Goal: Task Accomplishment & Management: Use online tool/utility

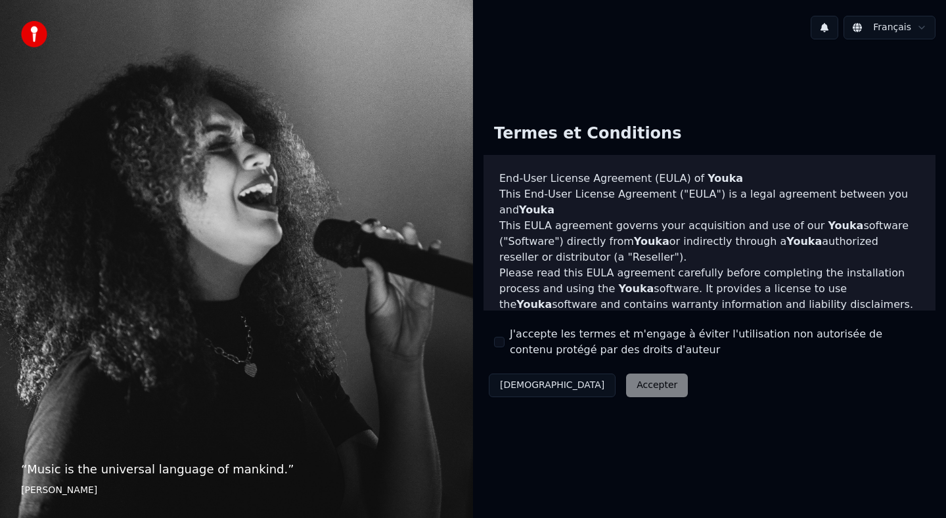
click at [500, 338] on button "J'accepte les termes et m'engage à éviter l'utilisation non autorisée de conten…" at bounding box center [499, 342] width 11 height 11
click at [626, 388] on button "Accepter" at bounding box center [657, 386] width 62 height 24
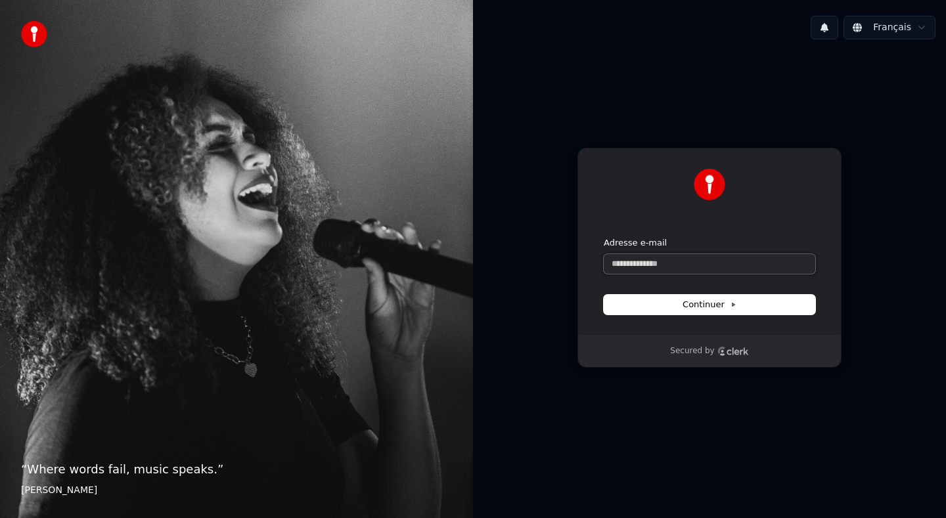
click at [669, 264] on input "Adresse e-mail" at bounding box center [710, 264] width 212 height 20
click at [604, 237] on button "submit" at bounding box center [604, 237] width 0 height 0
type input "**********"
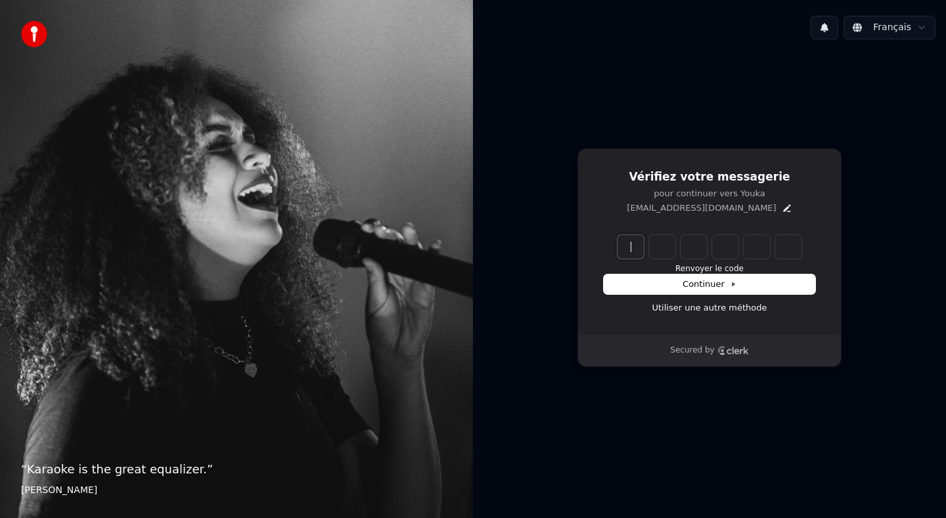
click at [618, 246] on input "Enter verification code" at bounding box center [723, 247] width 210 height 24
type input "******"
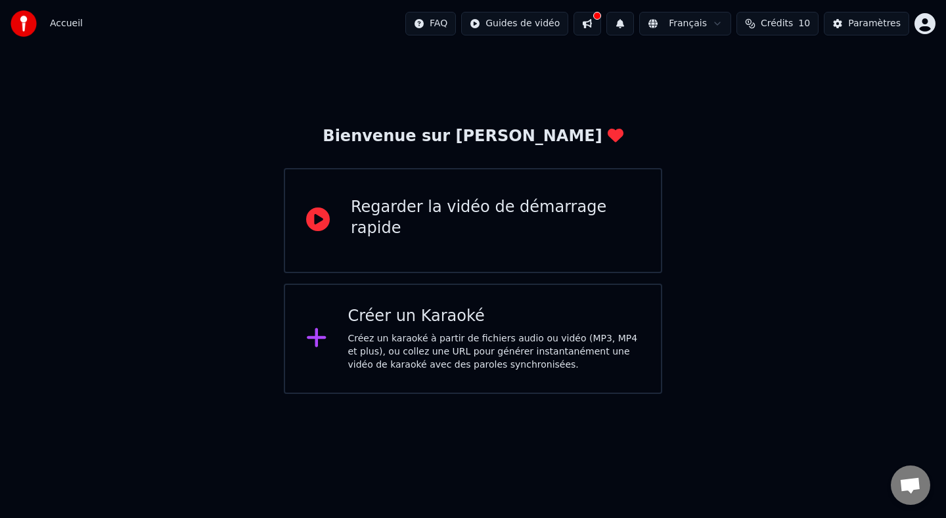
click at [428, 352] on div "Créez un karaoké à partir de fichiers audio ou vidéo (MP3, MP4 et plus), ou col…" at bounding box center [494, 351] width 292 height 39
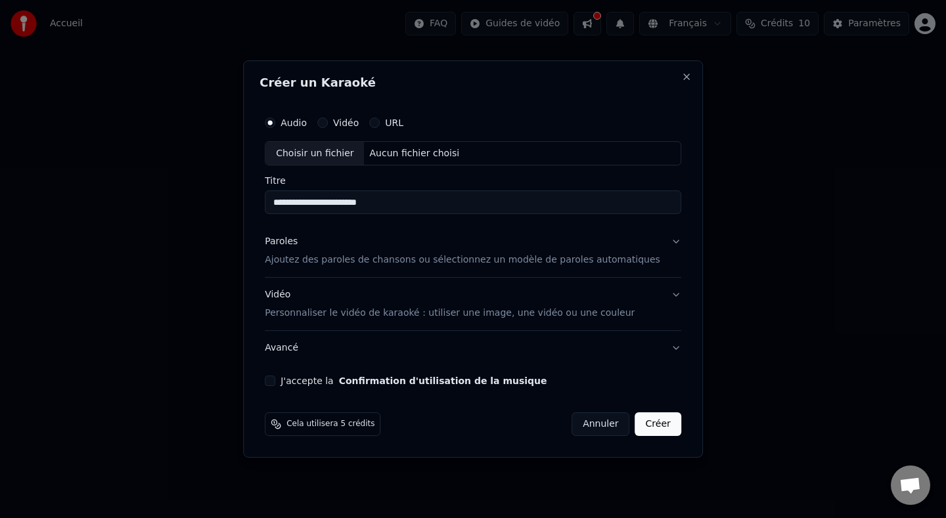
type input "**********"
click at [300, 120] on label "Audio" at bounding box center [294, 122] width 26 height 9
click at [275, 120] on button "Audio" at bounding box center [270, 123] width 11 height 11
click at [309, 148] on div "Choisir un fichier" at bounding box center [314, 154] width 99 height 24
click at [413, 263] on p "Ajoutez des paroles de chansons ou sélectionnez un modèle de paroles automatiqu…" at bounding box center [463, 260] width 396 height 13
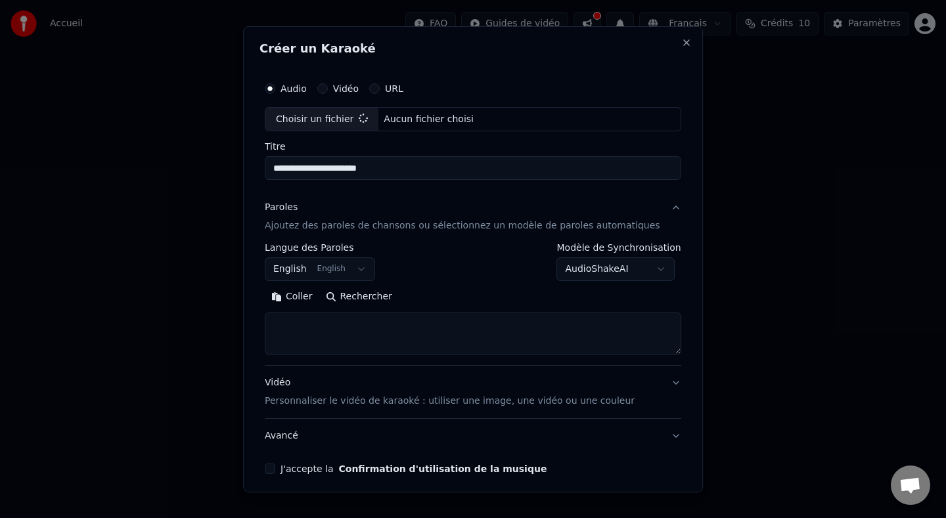
click at [306, 295] on button "Coller" at bounding box center [292, 296] width 55 height 21
type textarea "**********"
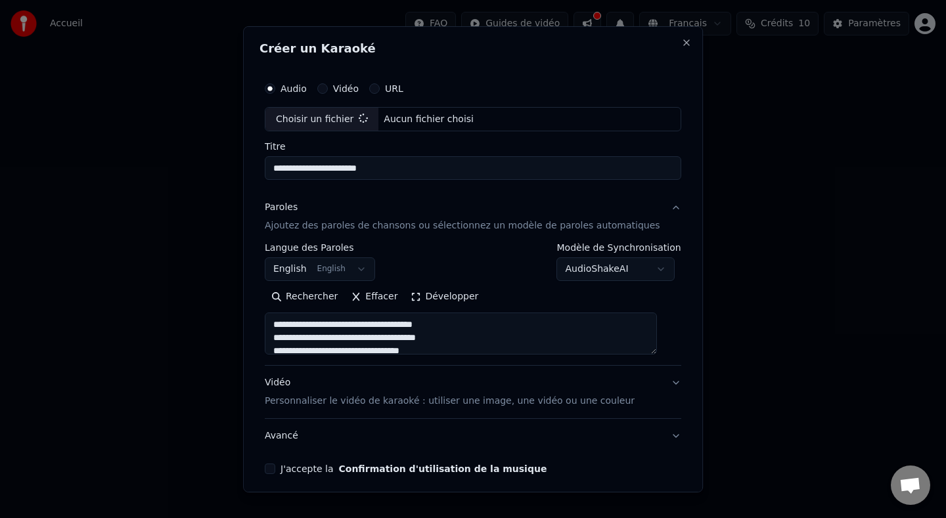
type input "**********"
click at [309, 270] on button "English English" at bounding box center [320, 270] width 110 height 24
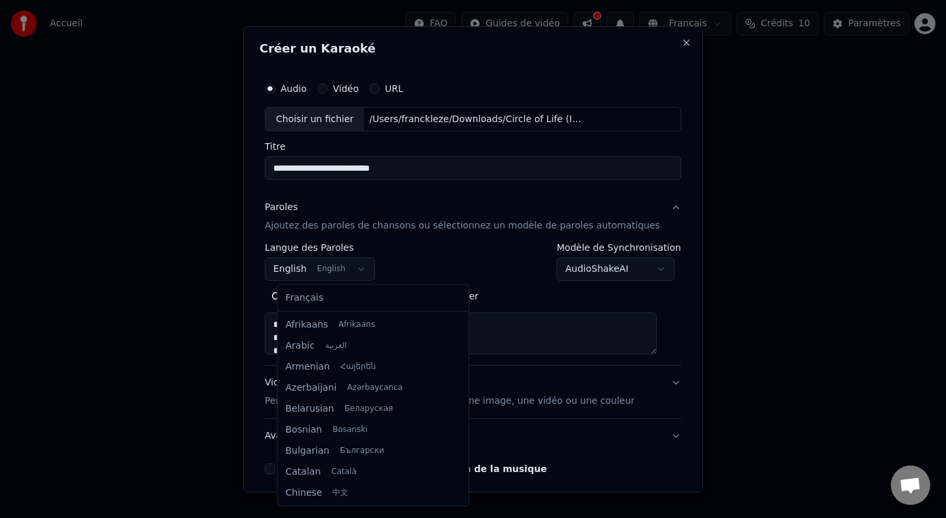
scroll to position [105, 0]
select select "**"
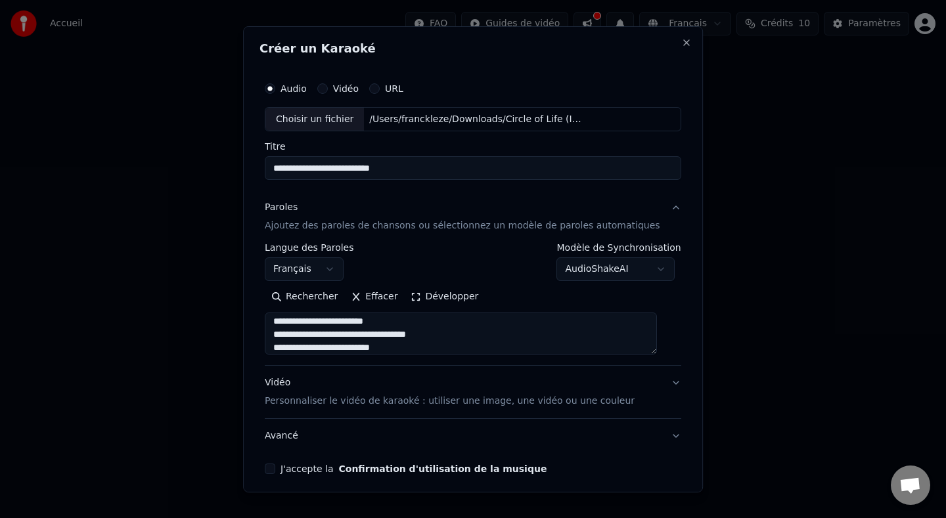
scroll to position [149, 0]
click at [514, 404] on p "Personnaliser le vidéo de karaoké : utiliser une image, une vidéo ou une couleur" at bounding box center [450, 401] width 370 height 13
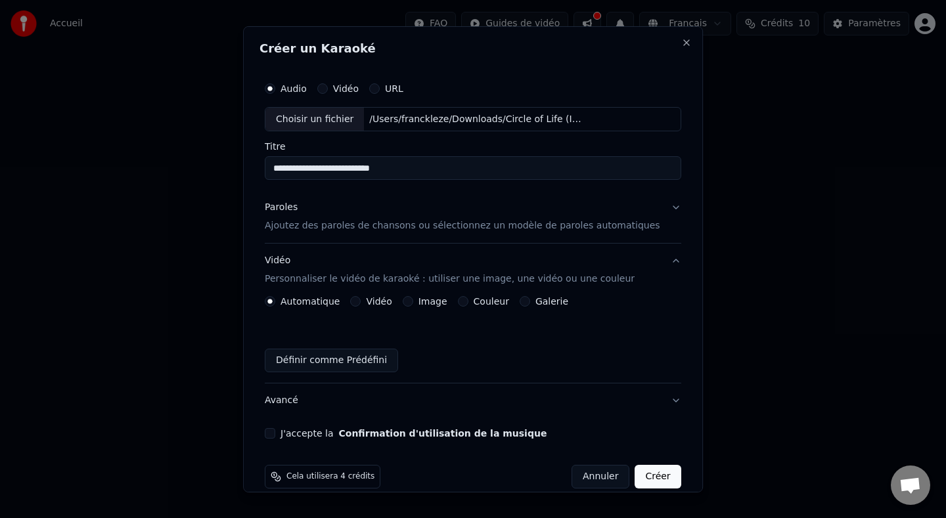
click at [653, 478] on button "Créer" at bounding box center [658, 477] width 46 height 24
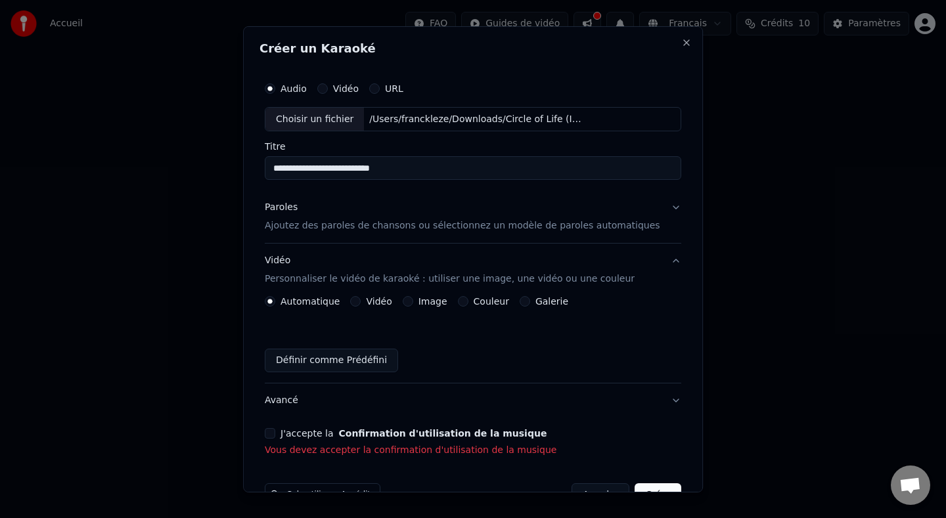
scroll to position [37, 0]
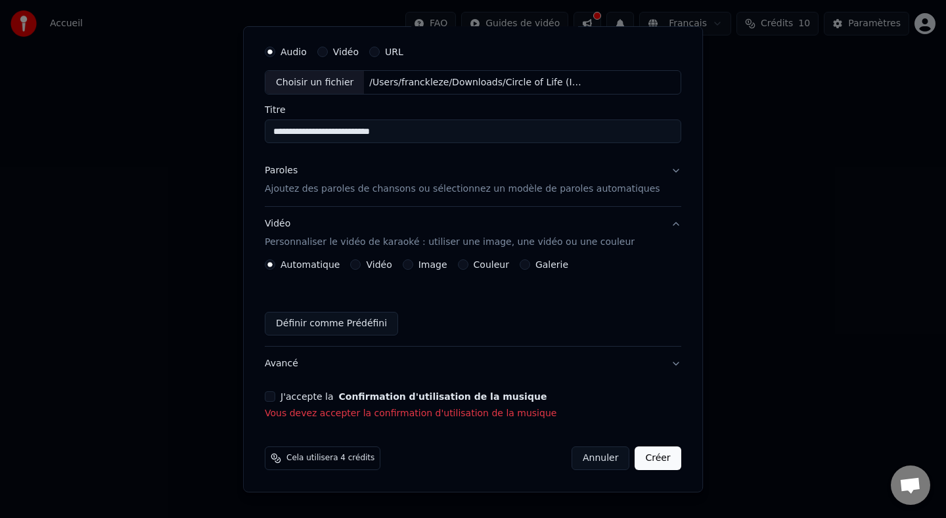
click at [275, 399] on button "J'accepte la Confirmation d'utilisation de la musique" at bounding box center [270, 397] width 11 height 11
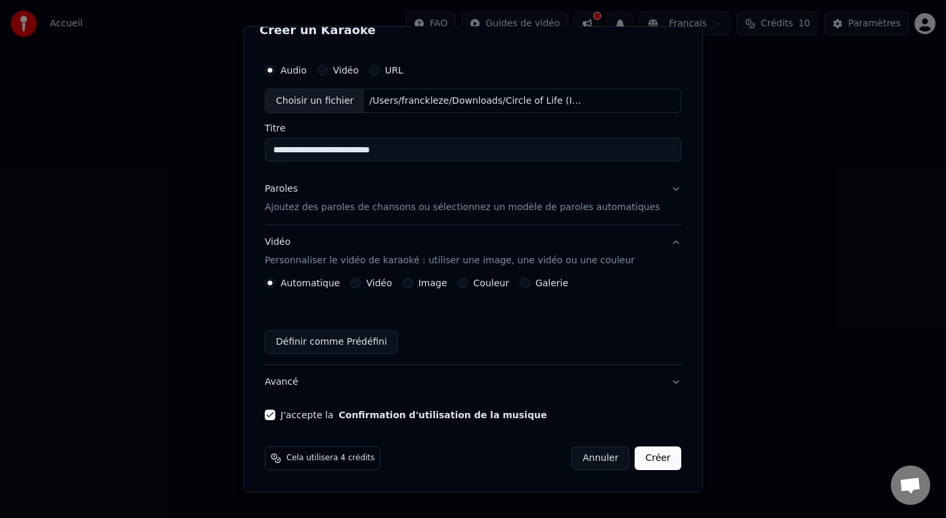
click at [656, 459] on button "Créer" at bounding box center [658, 459] width 46 height 24
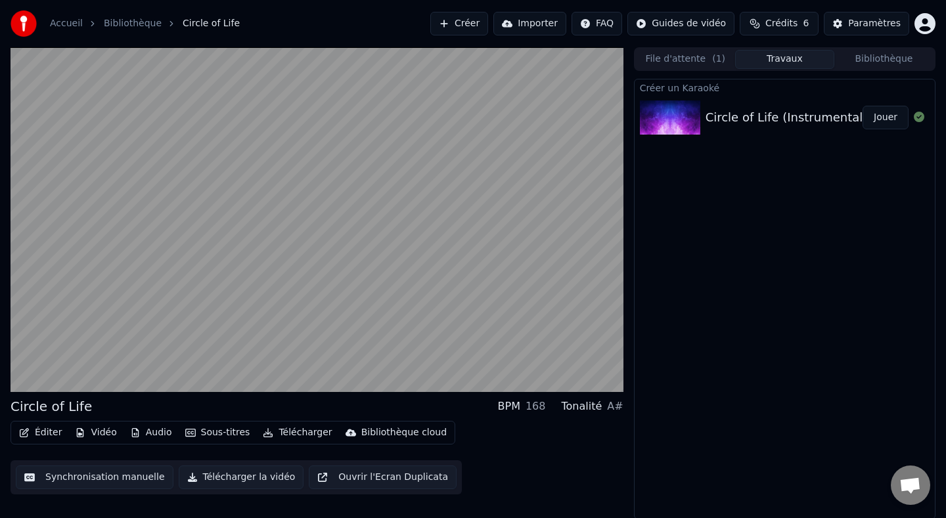
scroll to position [1, 0]
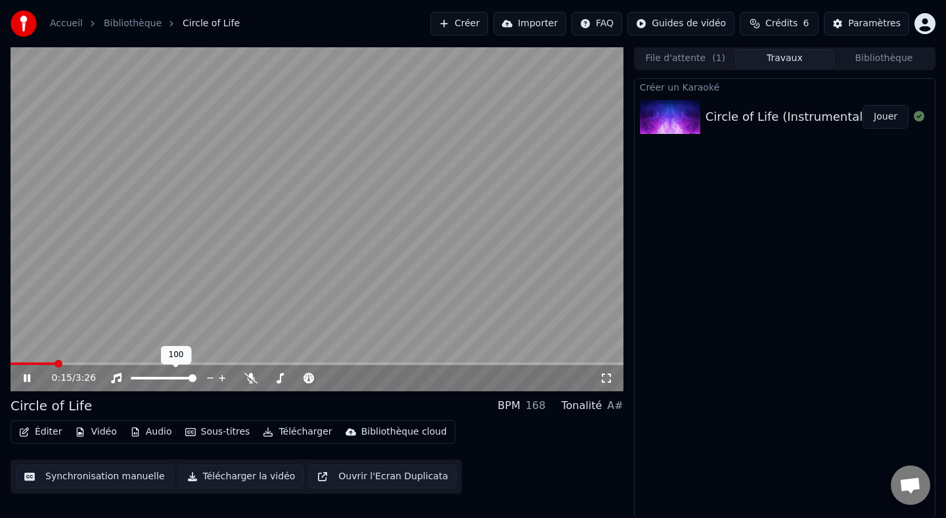
click at [171, 378] on span at bounding box center [164, 378] width 66 height 3
click at [196, 382] on span at bounding box center [193, 378] width 8 height 8
click at [224, 375] on icon at bounding box center [222, 378] width 12 height 13
click at [152, 360] on video at bounding box center [317, 219] width 613 height 345
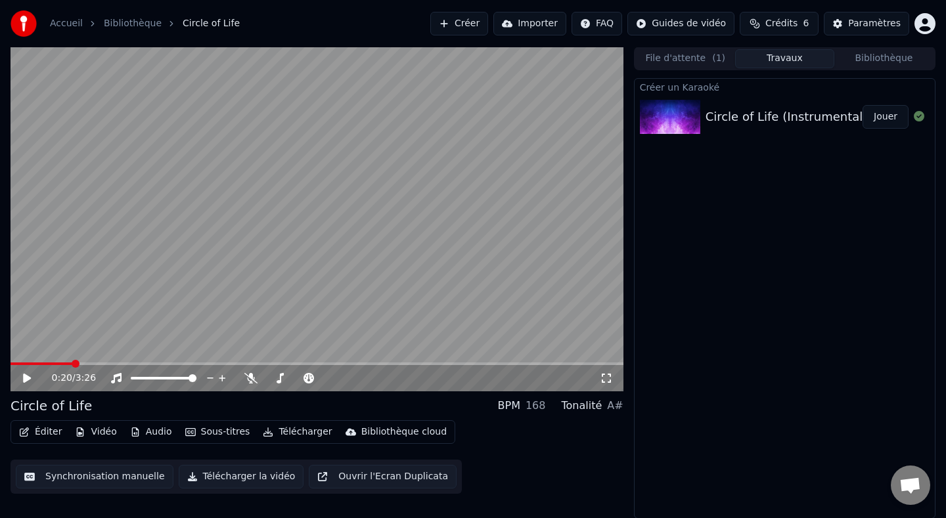
click at [162, 361] on video at bounding box center [317, 219] width 613 height 345
click at [172, 363] on span at bounding box center [317, 364] width 613 height 3
click at [207, 363] on span at bounding box center [317, 364] width 613 height 3
click at [59, 363] on span at bounding box center [36, 364] width 51 height 3
click at [84, 364] on span at bounding box center [317, 364] width 613 height 3
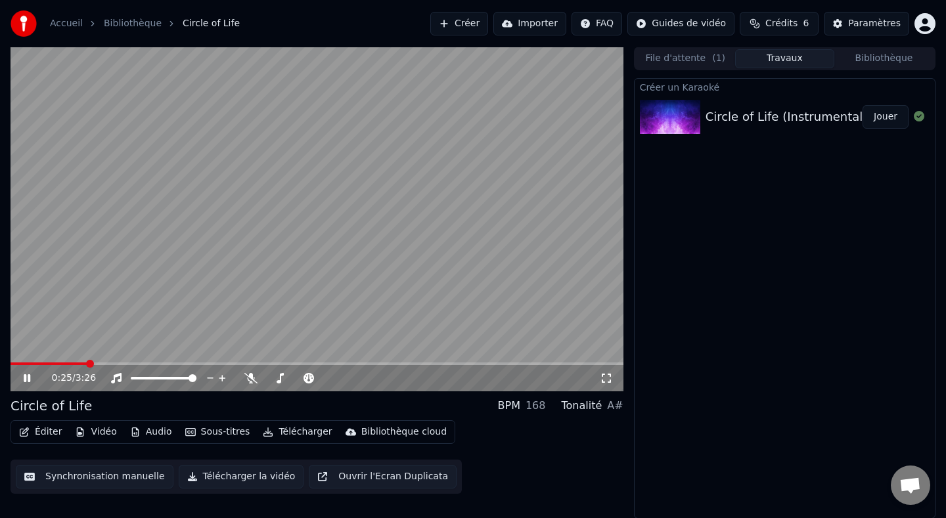
click at [110, 363] on span at bounding box center [317, 364] width 613 height 3
click at [134, 363] on span at bounding box center [317, 364] width 613 height 3
click at [166, 363] on span at bounding box center [317, 364] width 613 height 3
click at [204, 363] on span at bounding box center [317, 364] width 613 height 3
click at [237, 363] on span at bounding box center [317, 364] width 613 height 3
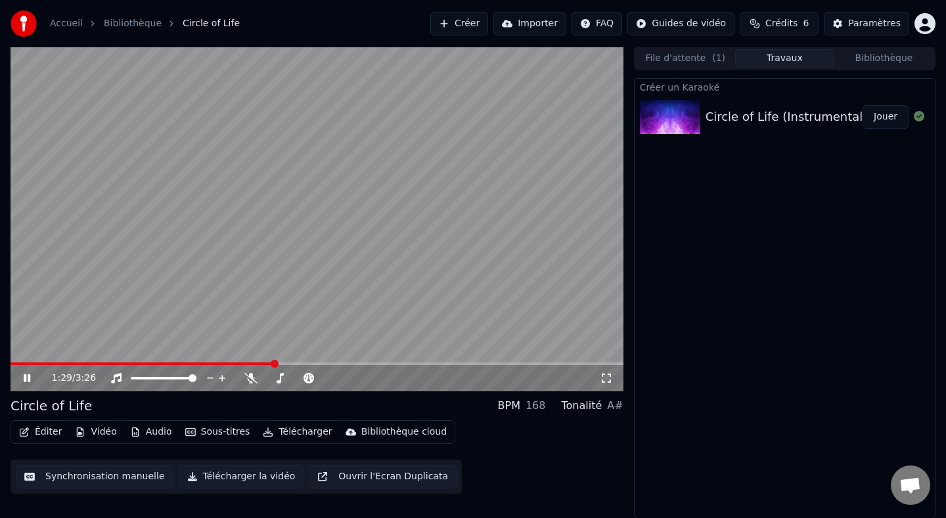
click at [274, 363] on span at bounding box center [317, 364] width 613 height 3
click at [304, 364] on span at bounding box center [317, 364] width 613 height 3
click at [332, 361] on video at bounding box center [317, 219] width 613 height 345
click at [337, 360] on video at bounding box center [317, 219] width 613 height 345
click at [338, 363] on span at bounding box center [317, 364] width 613 height 3
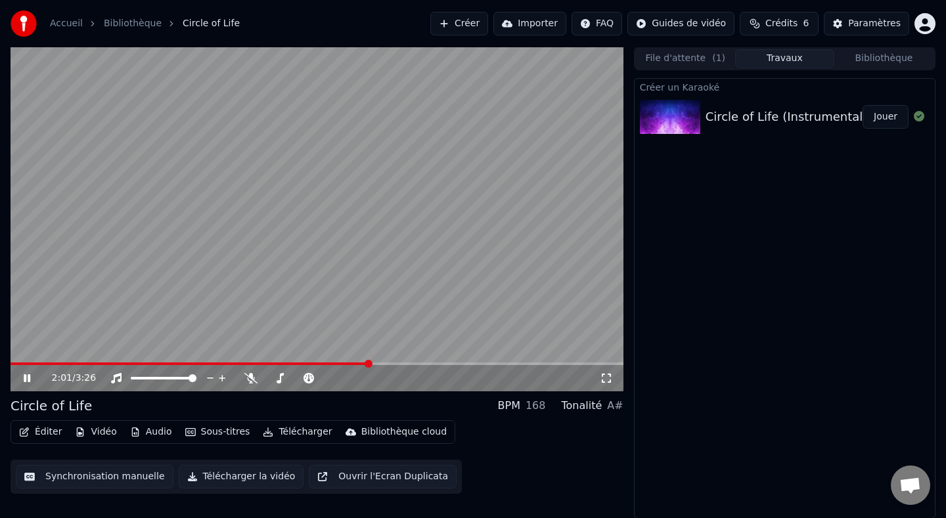
click at [367, 364] on span at bounding box center [317, 364] width 613 height 3
click at [408, 363] on span at bounding box center [317, 364] width 613 height 3
click at [446, 363] on span at bounding box center [317, 364] width 613 height 3
click at [475, 363] on span at bounding box center [317, 364] width 613 height 3
click at [511, 363] on span at bounding box center [317, 364] width 613 height 3
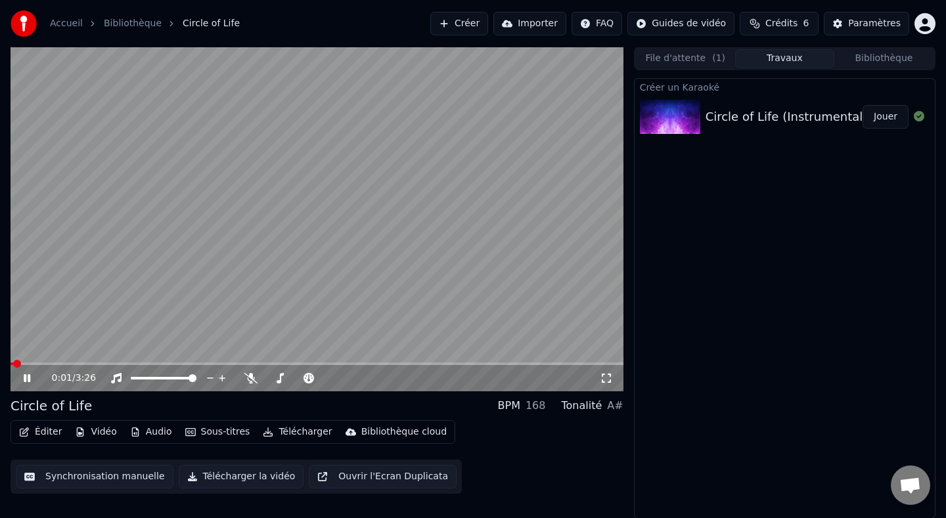
click at [14, 364] on span at bounding box center [12, 364] width 3 height 3
click at [74, 479] on button "Synchronisation manuelle" at bounding box center [95, 477] width 158 height 24
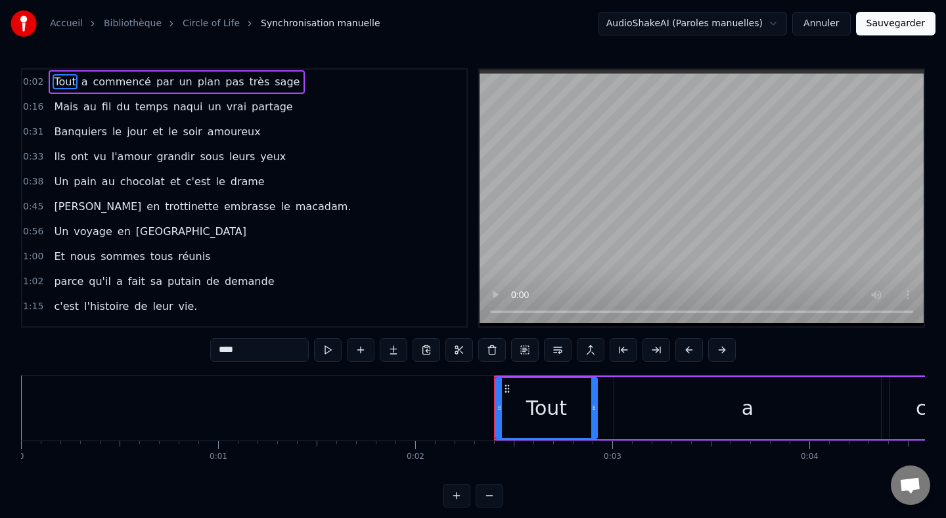
click at [543, 414] on div "Tout" at bounding box center [546, 409] width 41 height 30
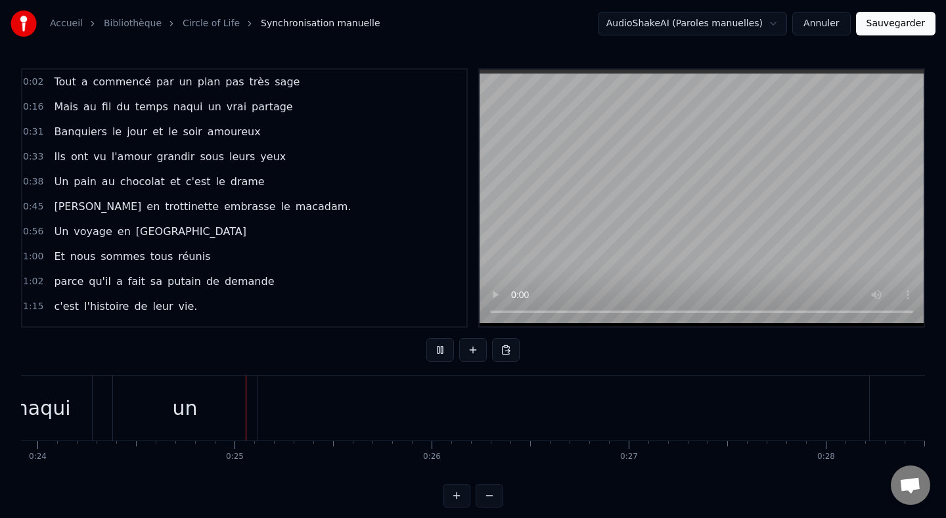
scroll to position [0, 4722]
click at [50, 81] on div "Tout a commencé par un plan pas très sage" at bounding box center [177, 82] width 256 height 24
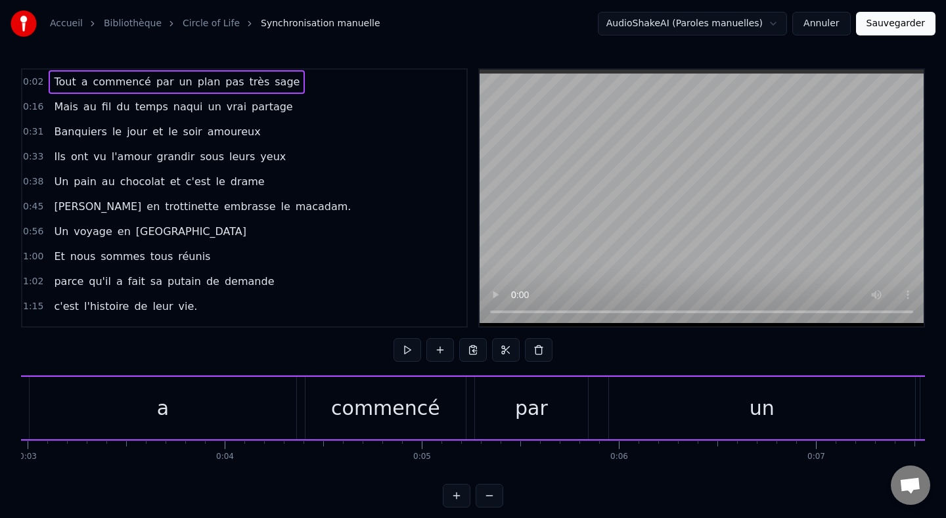
scroll to position [0, 407]
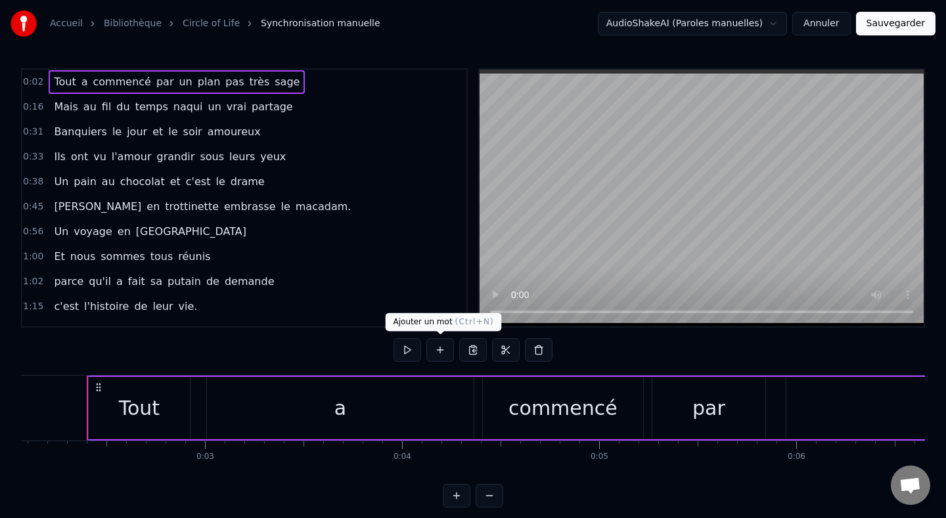
click at [437, 351] on button at bounding box center [440, 350] width 28 height 24
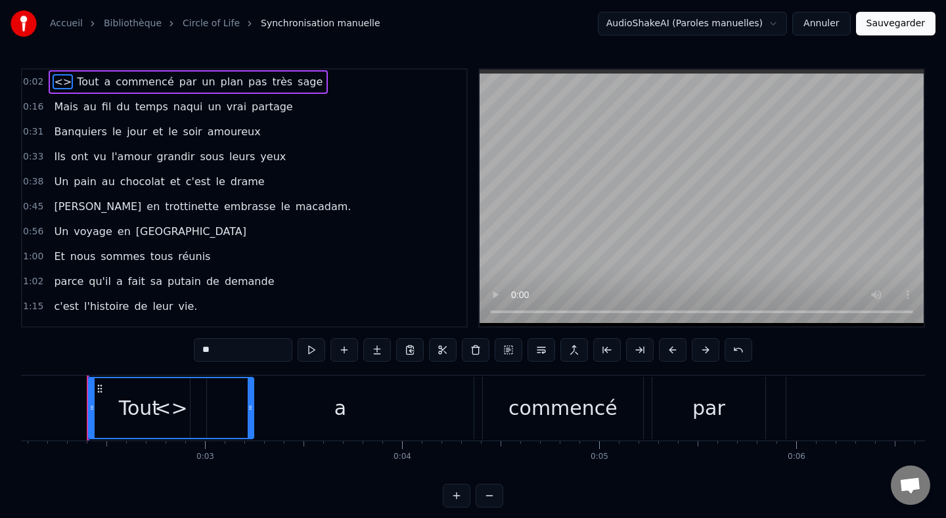
drag, startPoint x: 110, startPoint y: 406, endPoint x: 279, endPoint y: 422, distance: 168.9
click at [89, 422] on div "<> Tout a commencé par un plan pas très sage" at bounding box center [88, 408] width 3 height 65
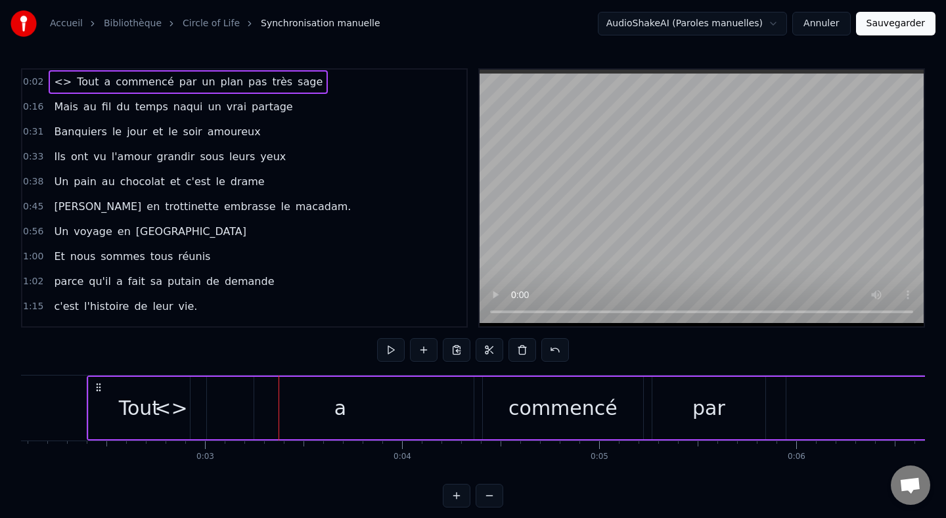
click at [230, 418] on div "a" at bounding box center [340, 408] width 267 height 62
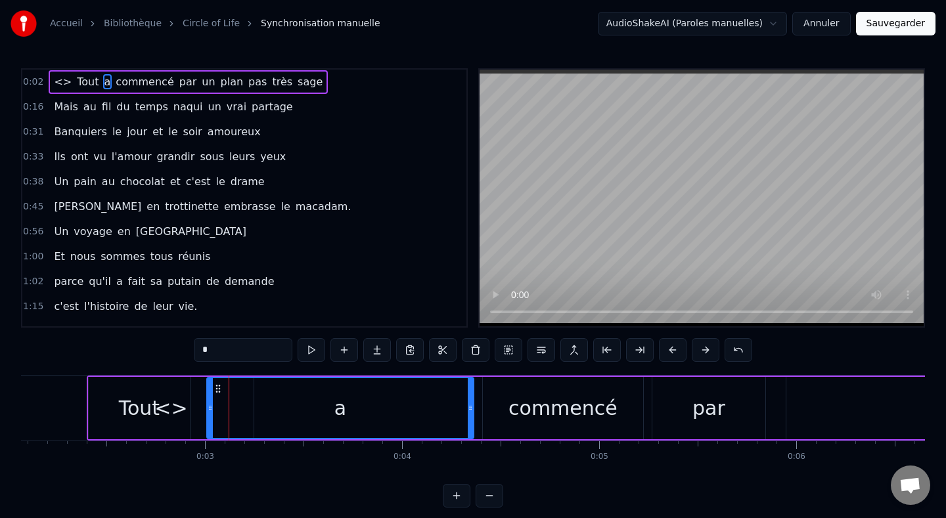
click at [129, 424] on div "Tout" at bounding box center [139, 408] width 101 height 62
type input "****"
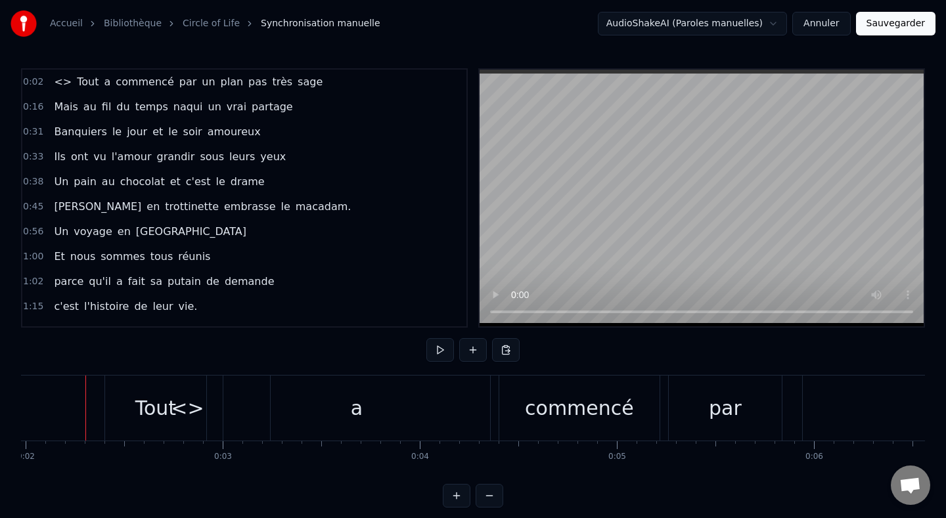
scroll to position [0, 388]
click at [66, 87] on span "<>" at bounding box center [63, 81] width 20 height 15
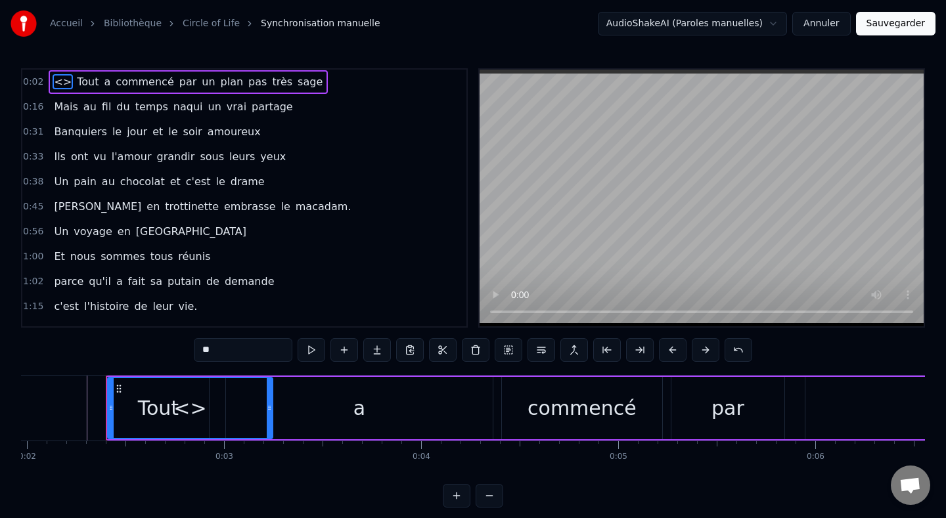
click at [62, 84] on span "<>" at bounding box center [63, 81] width 20 height 15
type input "****"
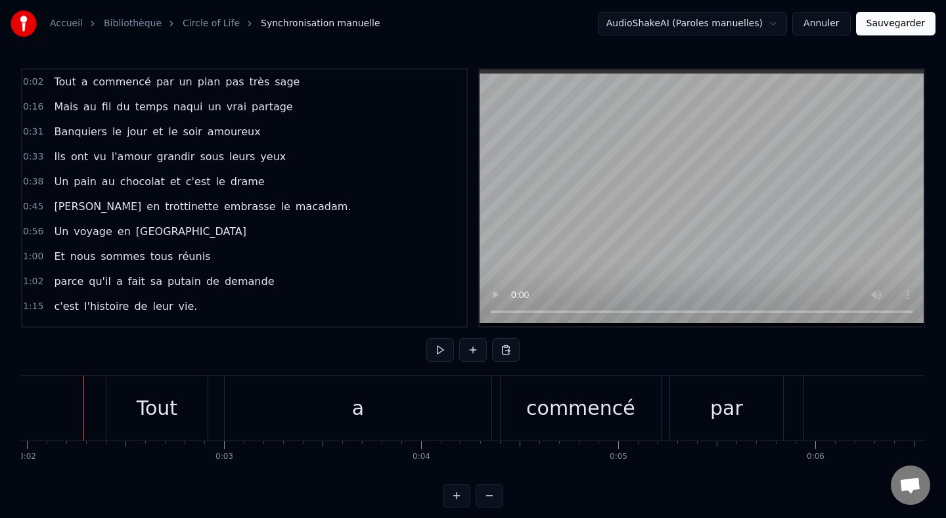
scroll to position [0, 385]
click at [474, 348] on button at bounding box center [473, 350] width 28 height 24
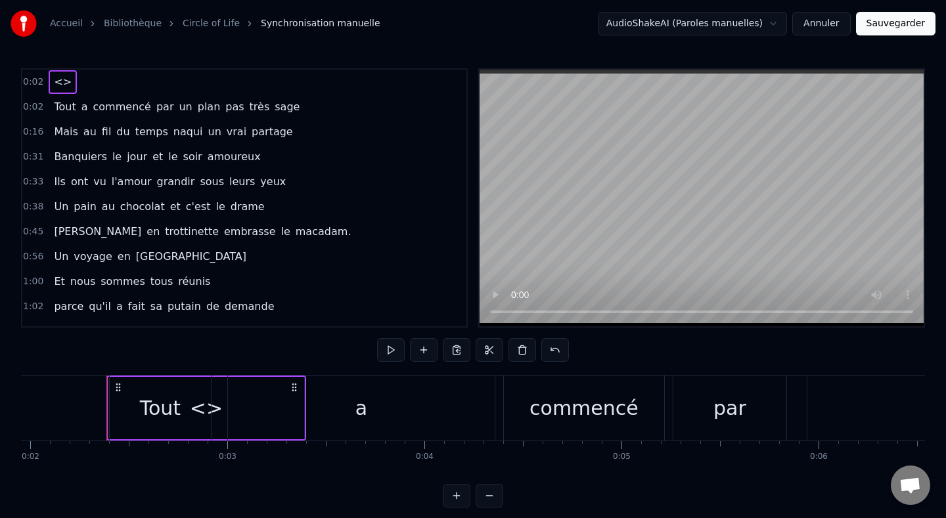
click at [55, 83] on span "<>" at bounding box center [63, 81] width 20 height 15
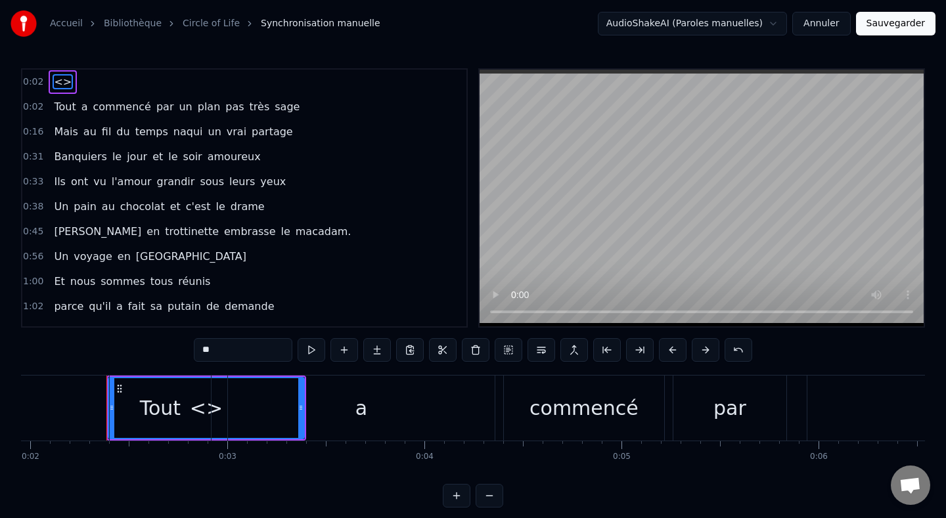
click at [302, 409] on div "a" at bounding box center [361, 408] width 267 height 65
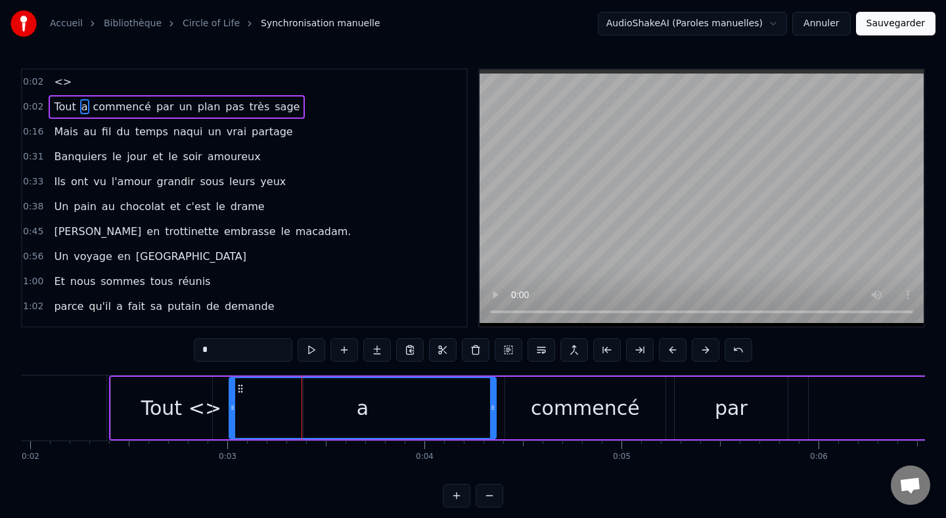
click at [134, 416] on div "Tout" at bounding box center [161, 408] width 101 height 62
type input "****"
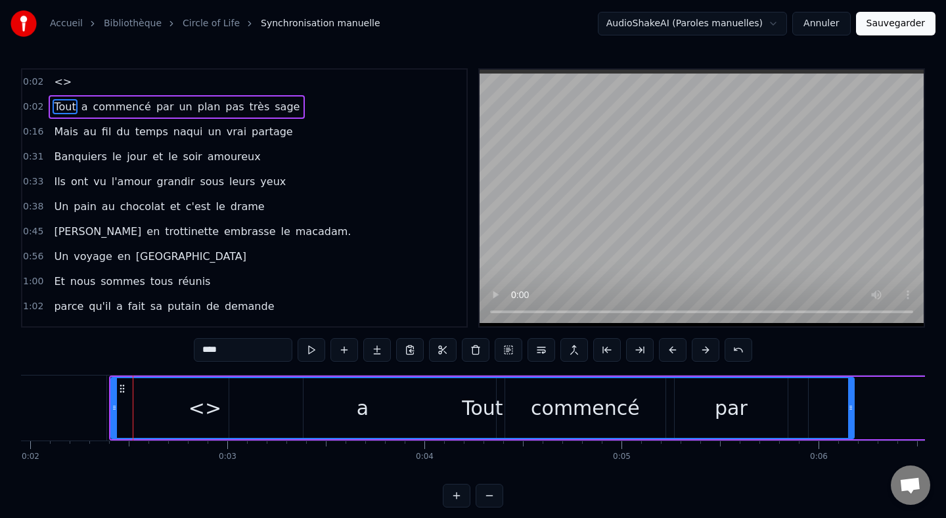
drag, startPoint x: 206, startPoint y: 409, endPoint x: 848, endPoint y: 418, distance: 641.9
click at [848, 418] on div "Tout" at bounding box center [483, 408] width 742 height 60
click at [313, 194] on div "0:33 Ils ont vu l'amour grandir sous leurs yeux" at bounding box center [244, 182] width 444 height 25
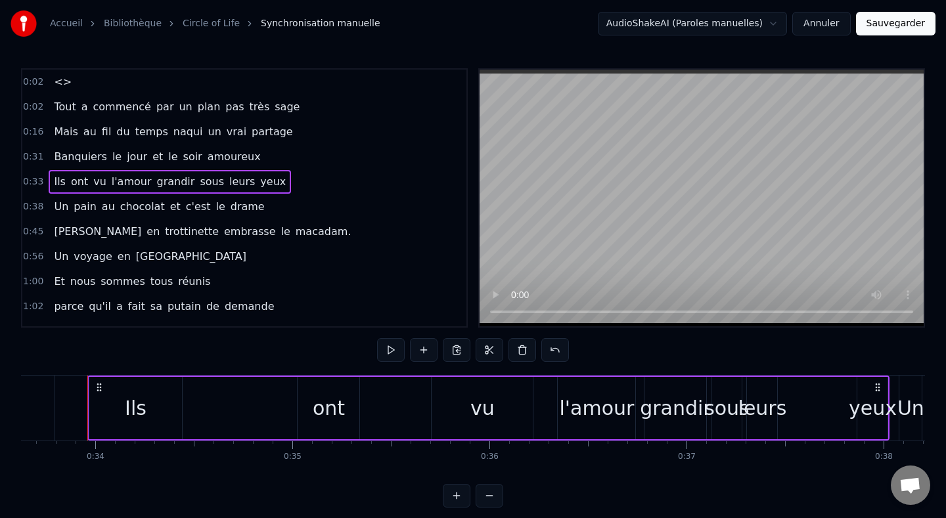
click at [101, 88] on div "0:02 <>" at bounding box center [244, 82] width 444 height 25
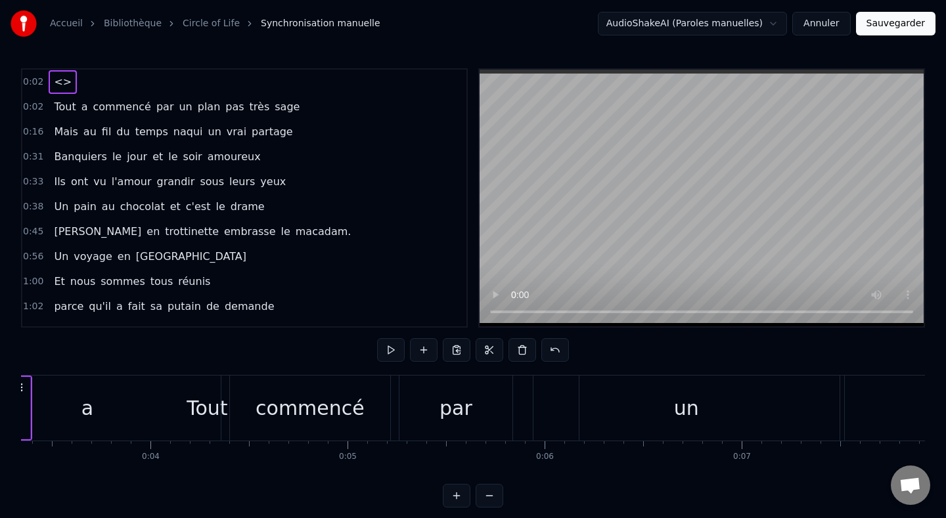
scroll to position [0, 405]
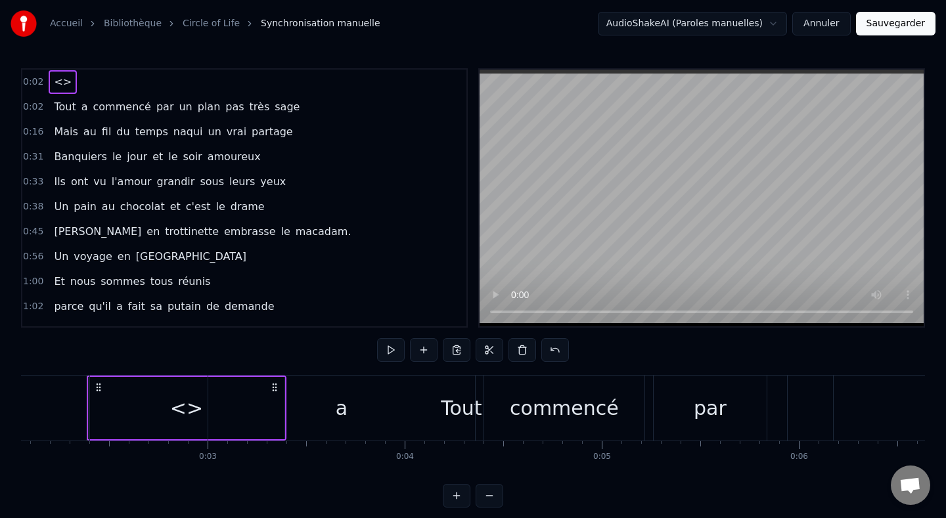
click at [55, 86] on span "<>" at bounding box center [63, 81] width 20 height 15
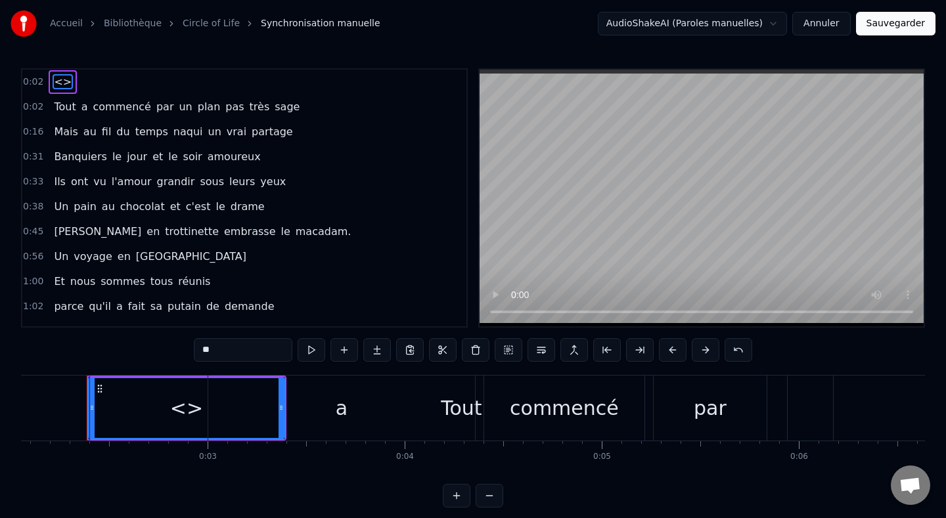
click at [62, 84] on span "<>" at bounding box center [63, 81] width 20 height 15
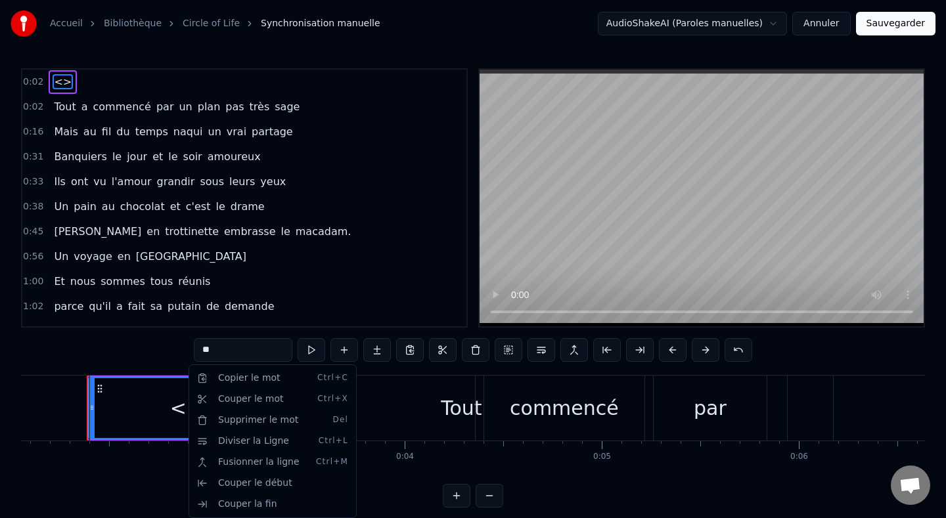
click at [101, 390] on html "Accueil Bibliothèque Circle of Life Synchronisation manuelle AudioShakeAI (Paro…" at bounding box center [473, 264] width 946 height 529
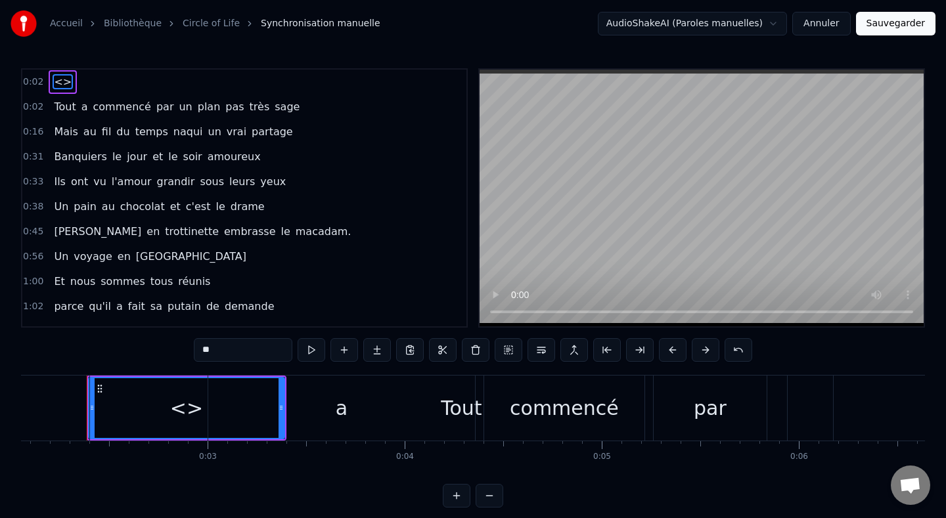
click at [89, 409] on div "Tout" at bounding box center [461, 408] width 744 height 65
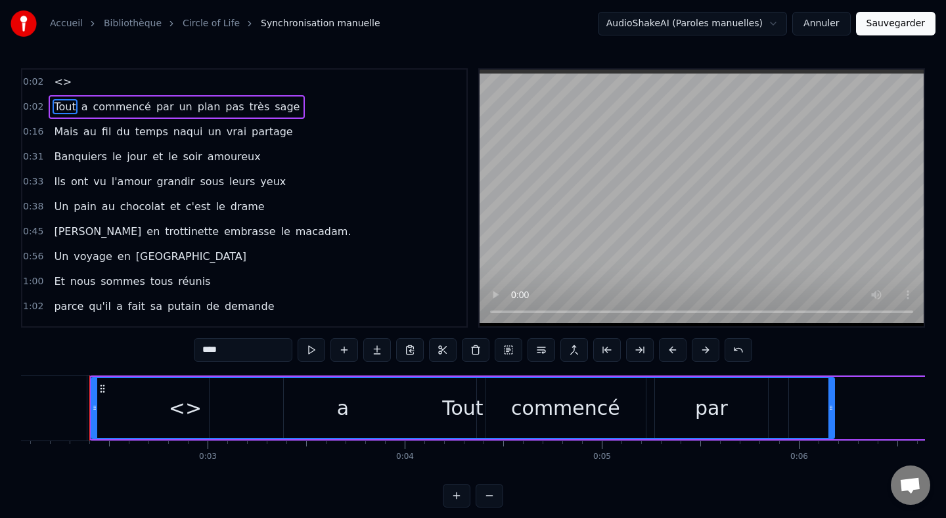
click at [57, 87] on span "<>" at bounding box center [63, 81] width 20 height 15
type input "**"
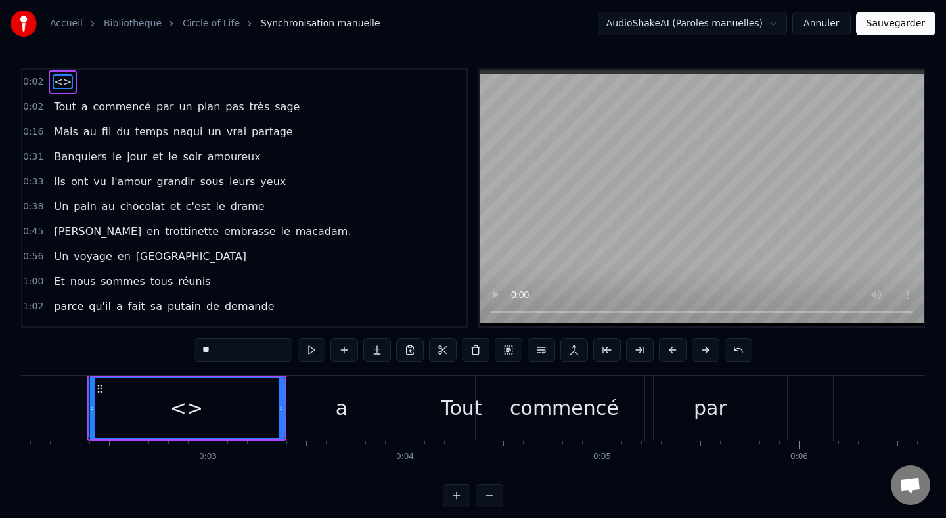
drag, startPoint x: 64, startPoint y: 81, endPoint x: 87, endPoint y: 83, distance: 23.1
click at [87, 83] on div "0:02 <>" at bounding box center [244, 82] width 444 height 25
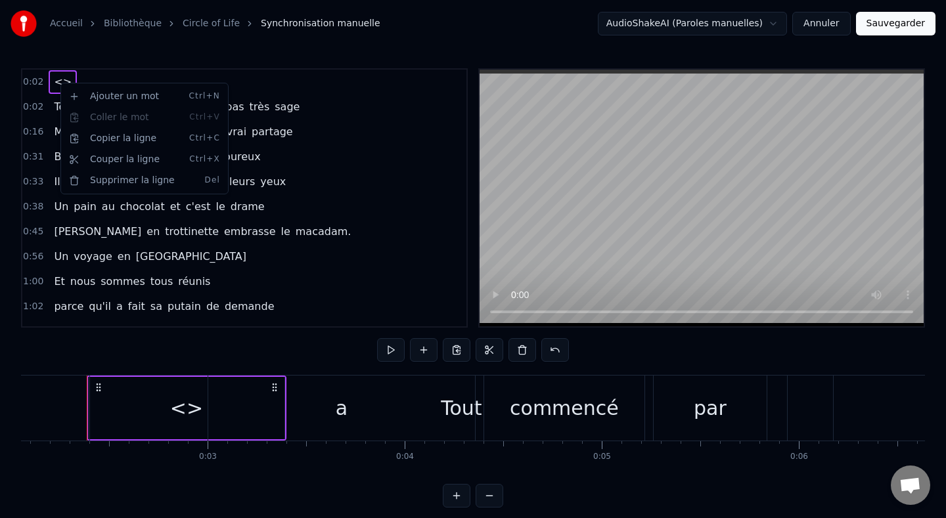
click at [104, 71] on html "Accueil Bibliothèque Circle of Life Synchronisation manuelle AudioShakeAI (Paro…" at bounding box center [473, 264] width 946 height 529
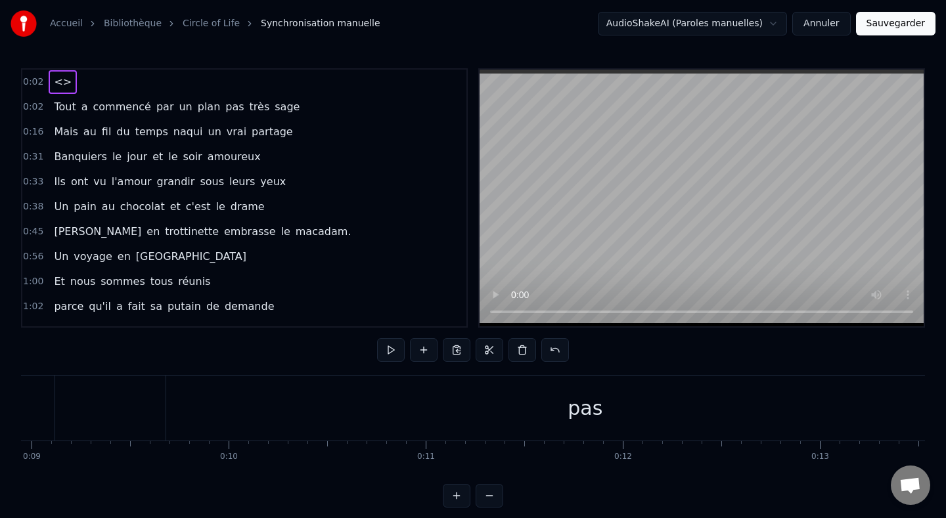
scroll to position [0, 1844]
click at [455, 493] on button at bounding box center [457, 496] width 28 height 24
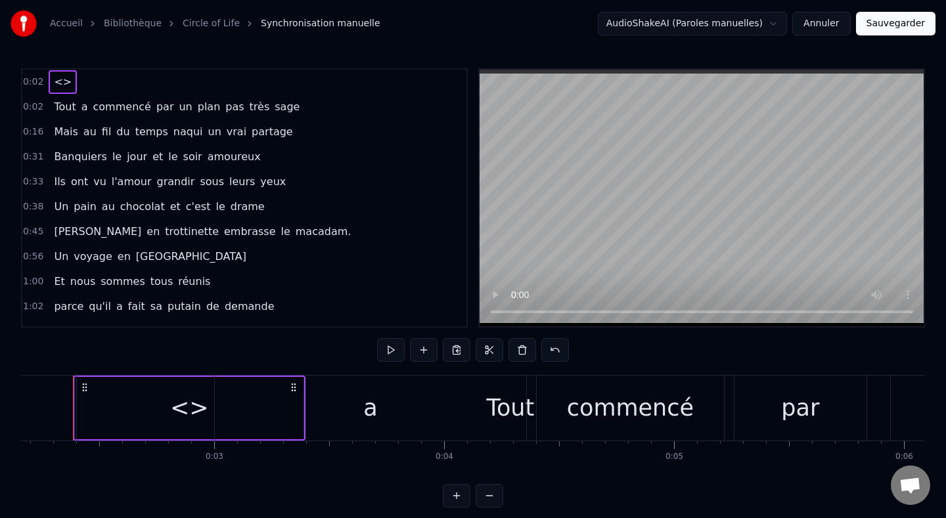
scroll to position [0, 483]
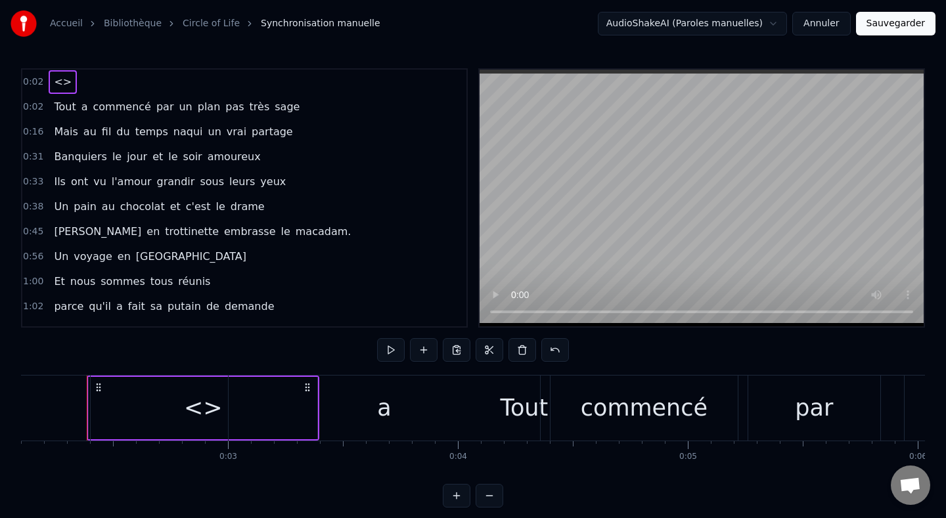
click at [172, 416] on div "Tout" at bounding box center [524, 408] width 867 height 65
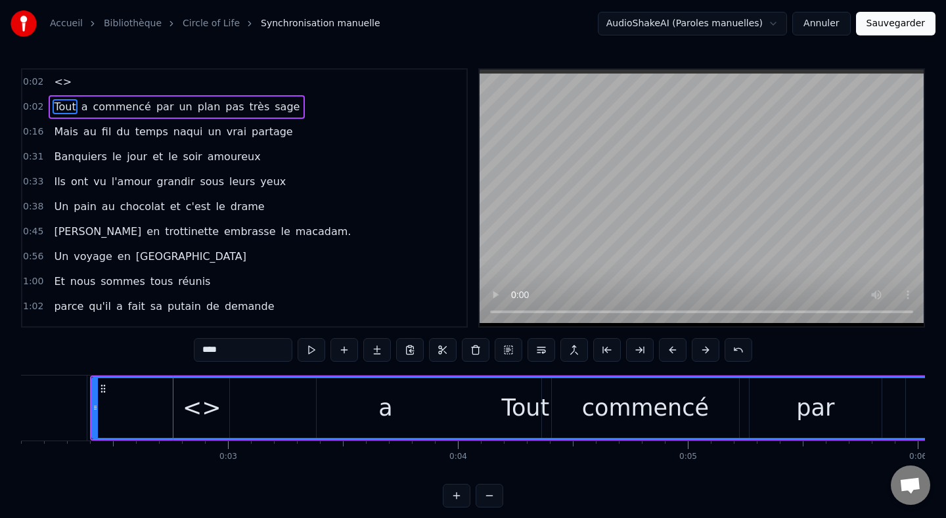
click at [137, 415] on div "Tout" at bounding box center [526, 408] width 866 height 60
click at [104, 404] on div "Tout" at bounding box center [526, 408] width 866 height 60
click at [56, 80] on span "<>" at bounding box center [63, 81] width 20 height 15
type input "**"
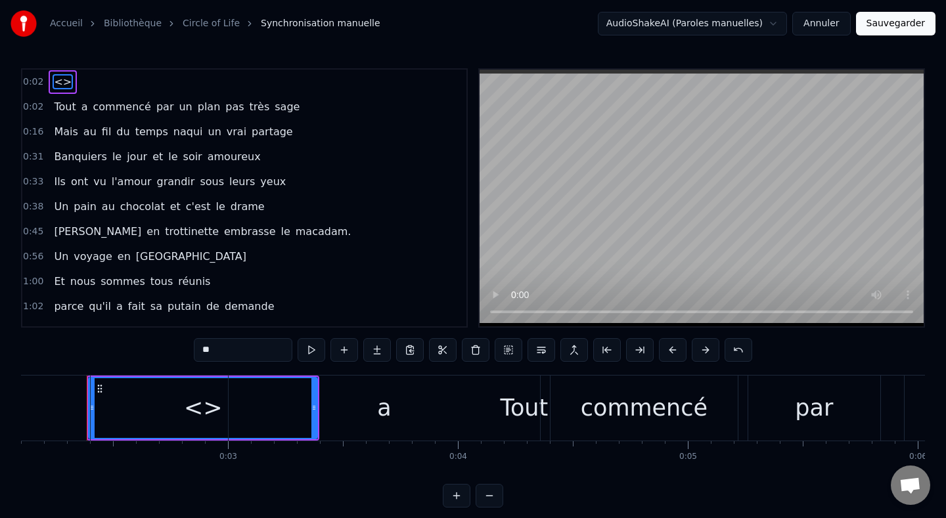
click at [30, 110] on span "0:02" at bounding box center [33, 107] width 20 height 13
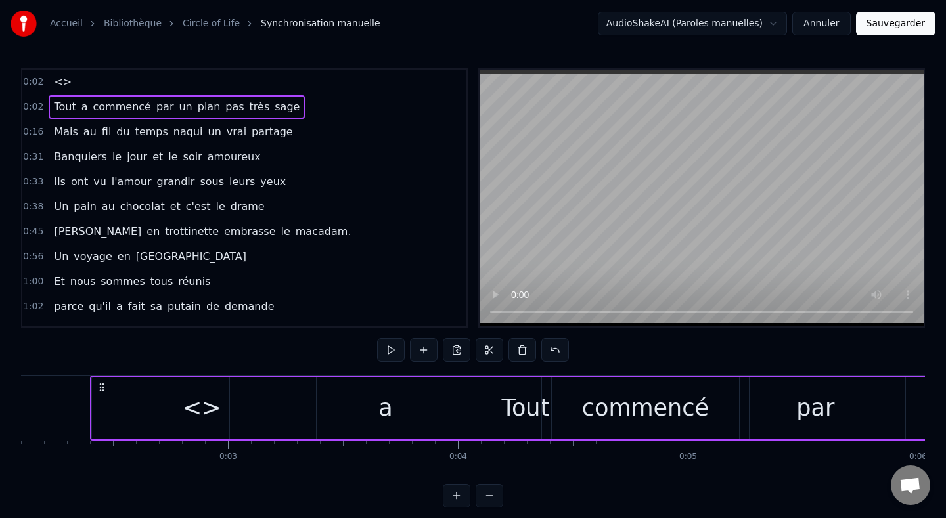
click at [30, 110] on span "0:02" at bounding box center [33, 107] width 20 height 13
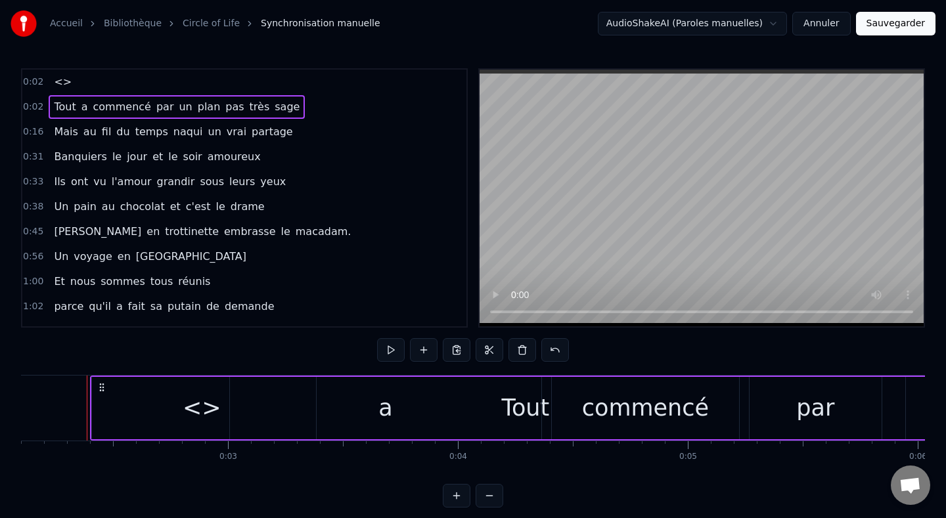
click at [30, 110] on span "0:02" at bounding box center [33, 107] width 20 height 13
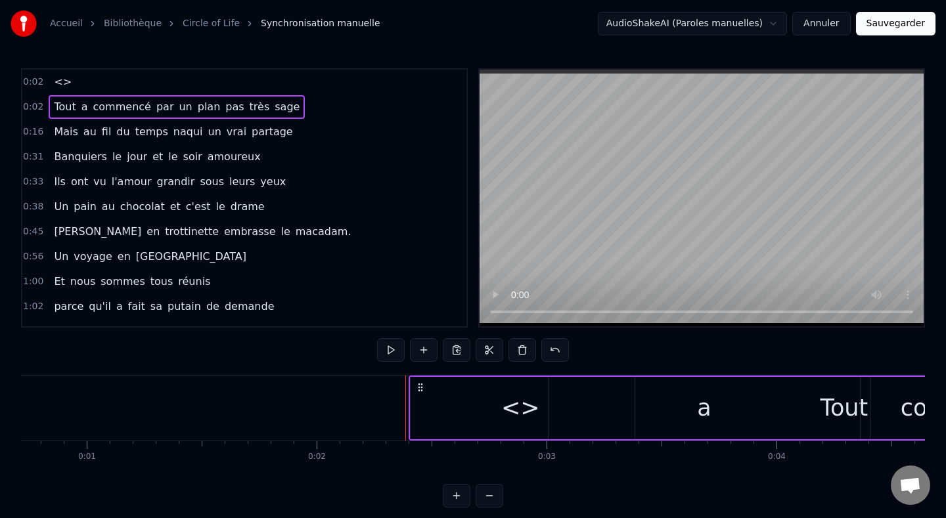
scroll to position [0, 0]
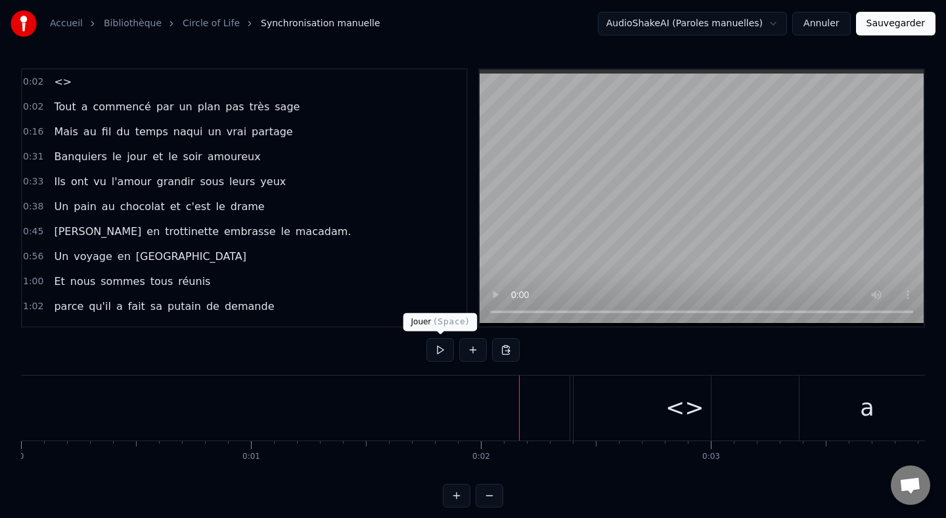
click at [443, 355] on button at bounding box center [440, 350] width 28 height 24
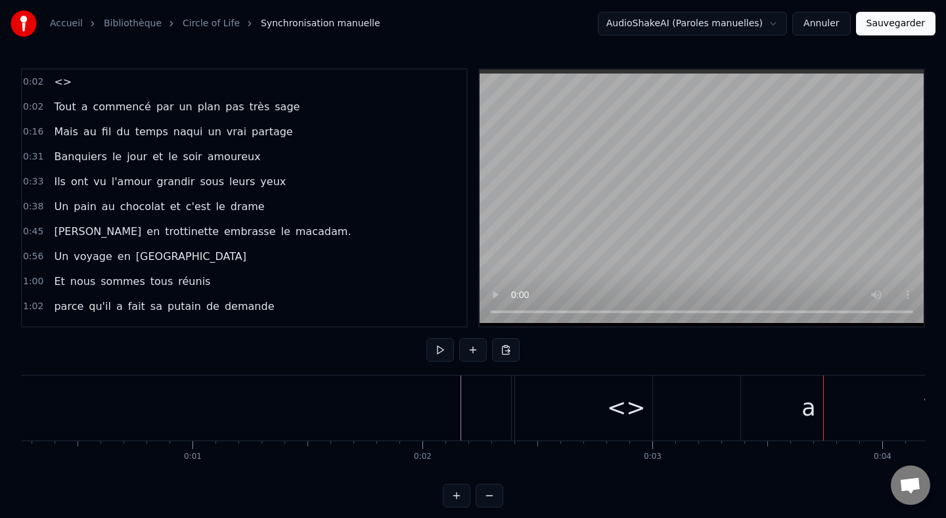
click at [426, 338] on button at bounding box center [440, 350] width 28 height 24
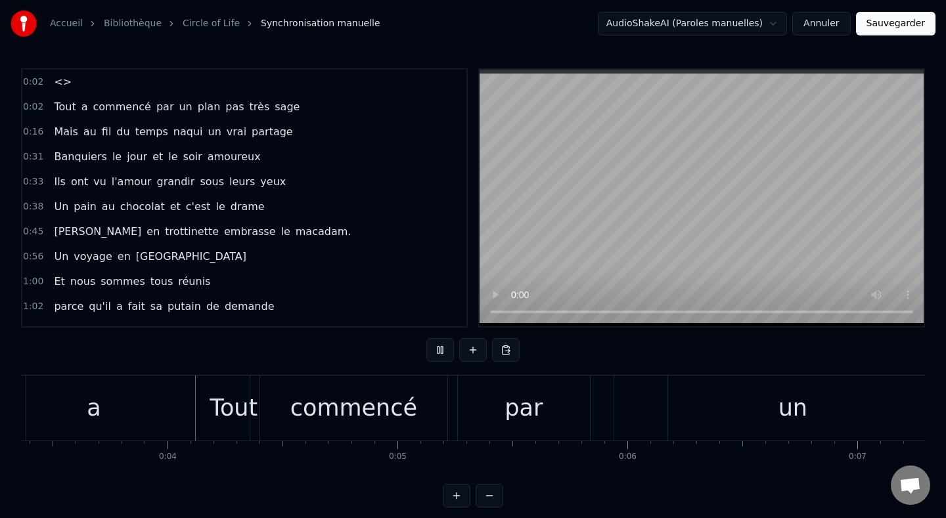
scroll to position [0, 795]
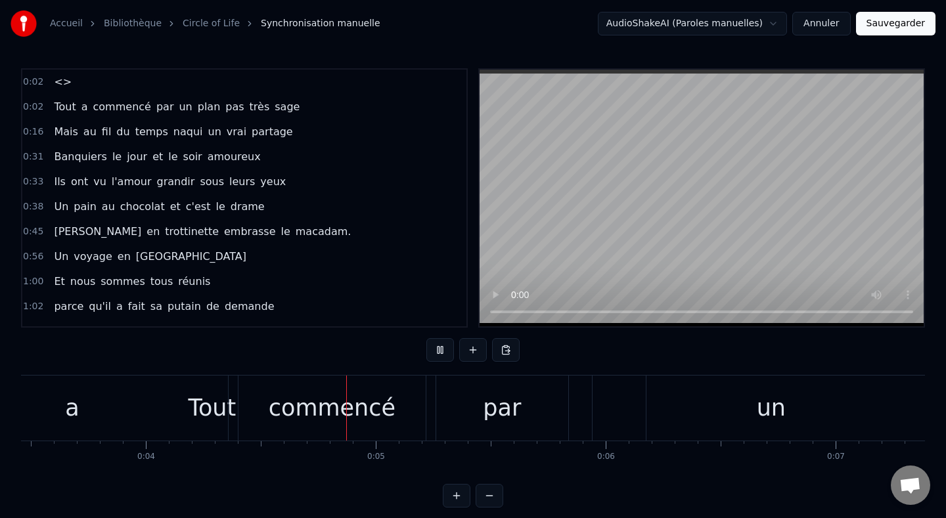
click at [426, 338] on button at bounding box center [440, 350] width 28 height 24
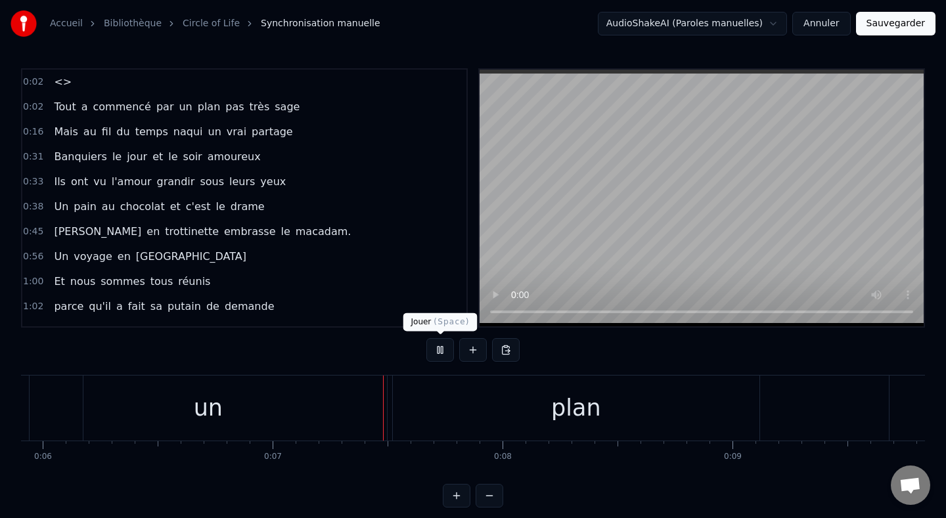
click at [439, 348] on button at bounding box center [440, 350] width 28 height 24
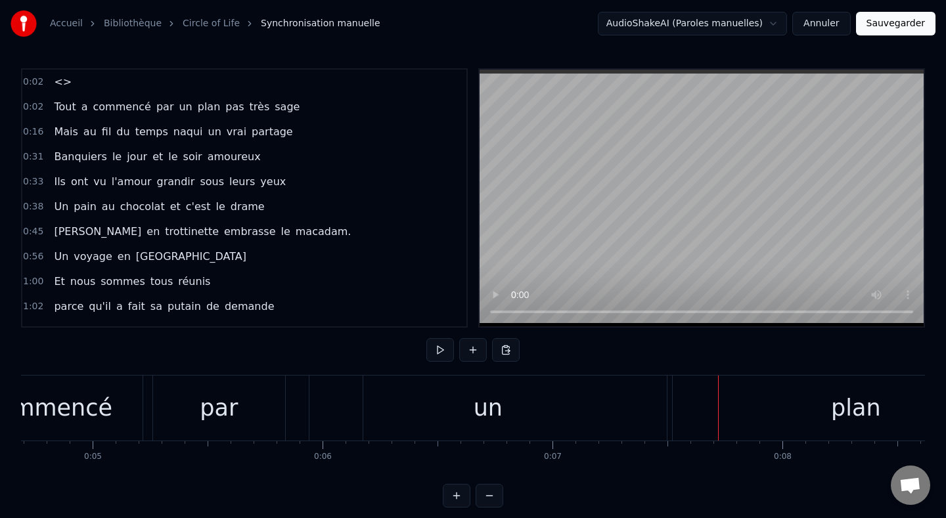
scroll to position [0, 999]
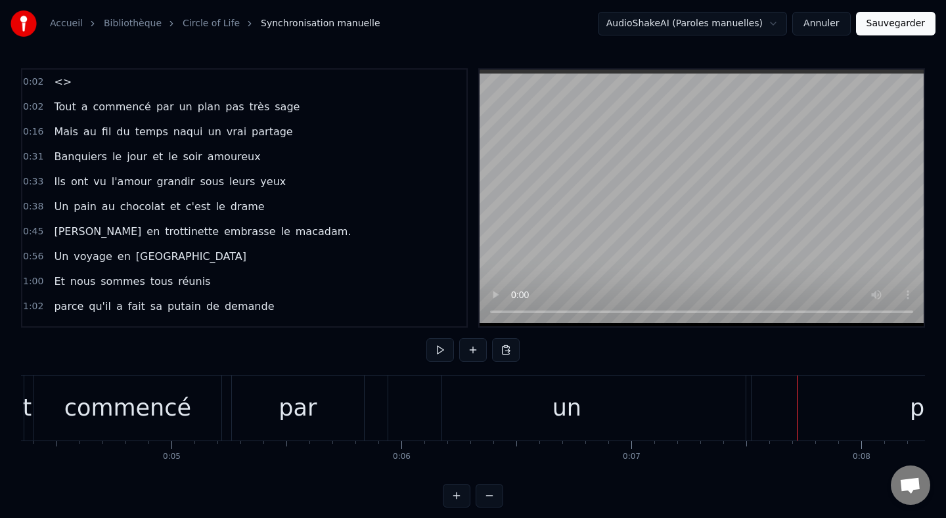
click at [69, 111] on span "Tout" at bounding box center [65, 106] width 24 height 15
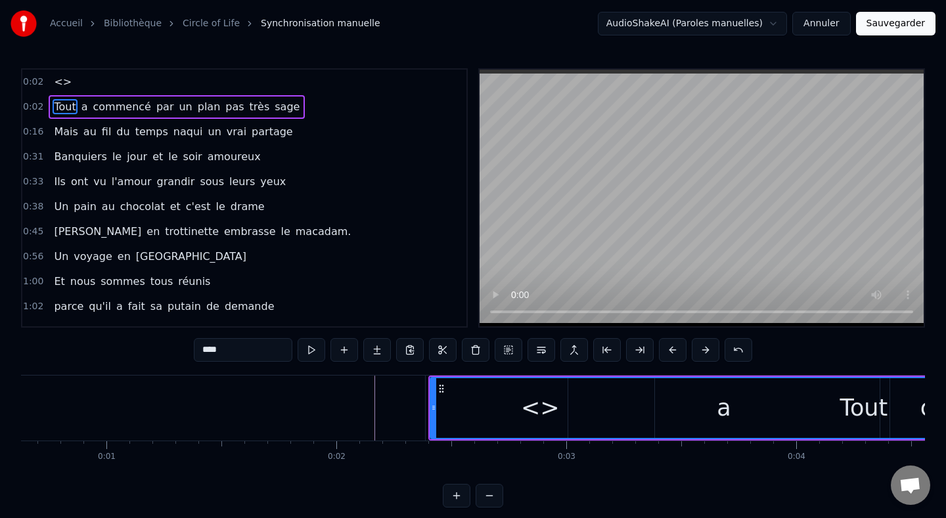
scroll to position [0, 26]
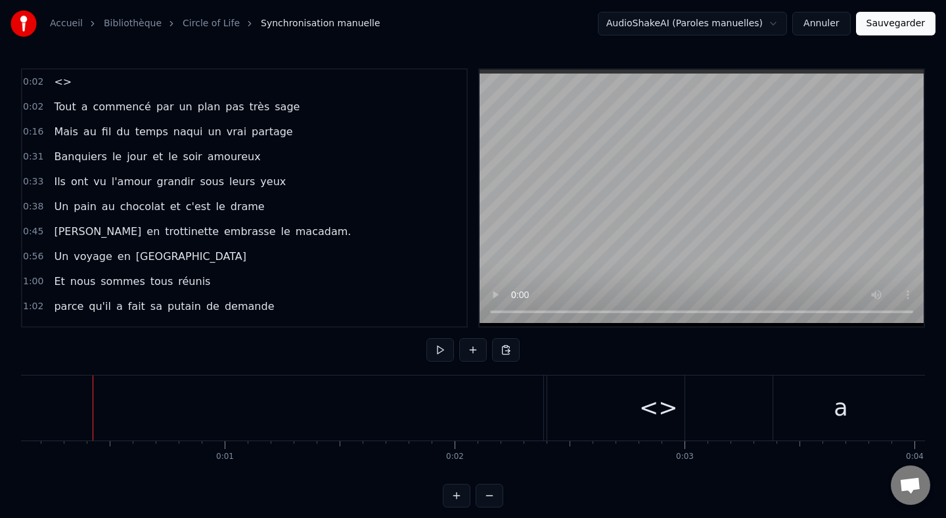
click at [66, 108] on span "Tout" at bounding box center [65, 106] width 24 height 15
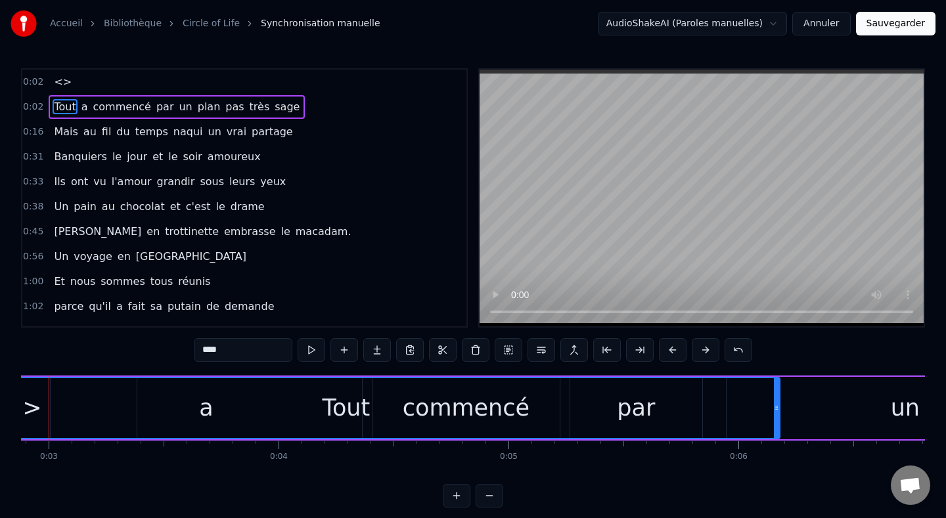
scroll to position [0, 624]
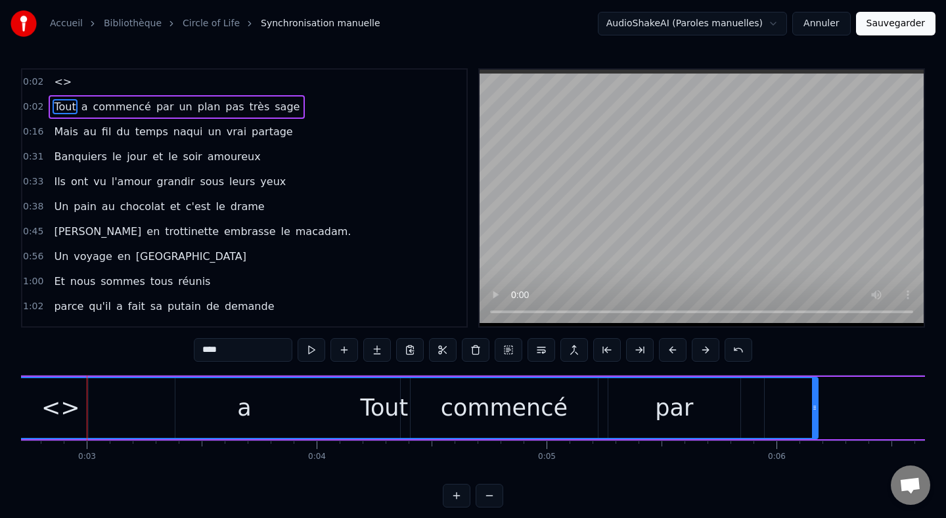
click at [31, 81] on span "0:02" at bounding box center [33, 82] width 20 height 13
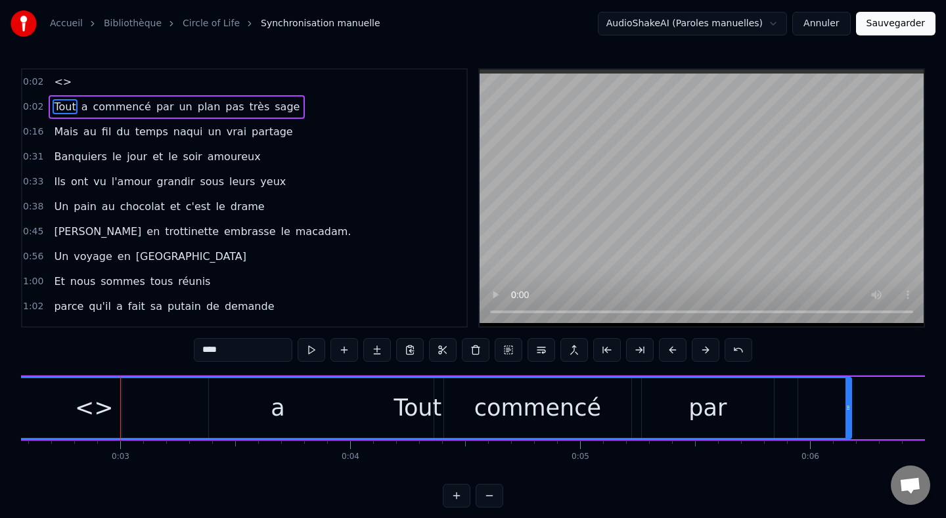
click at [31, 81] on span "0:02" at bounding box center [33, 82] width 20 height 13
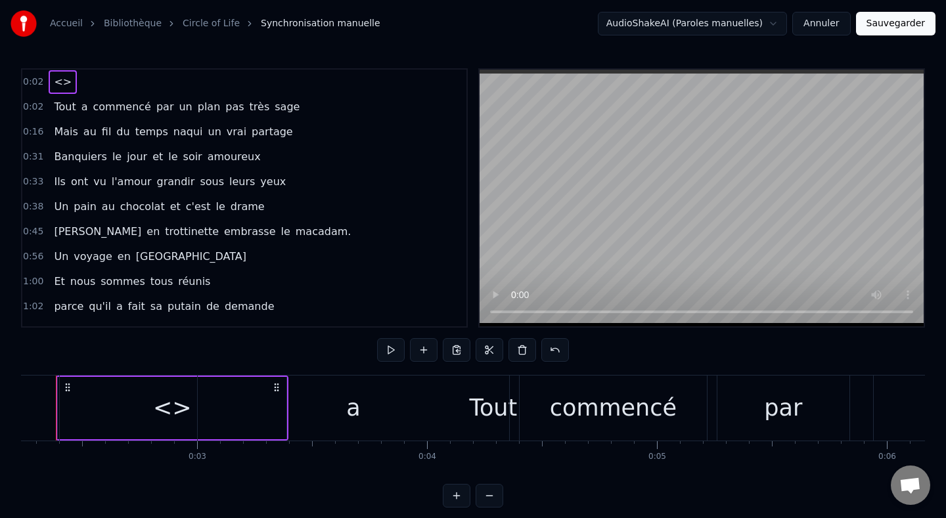
scroll to position [0, 483]
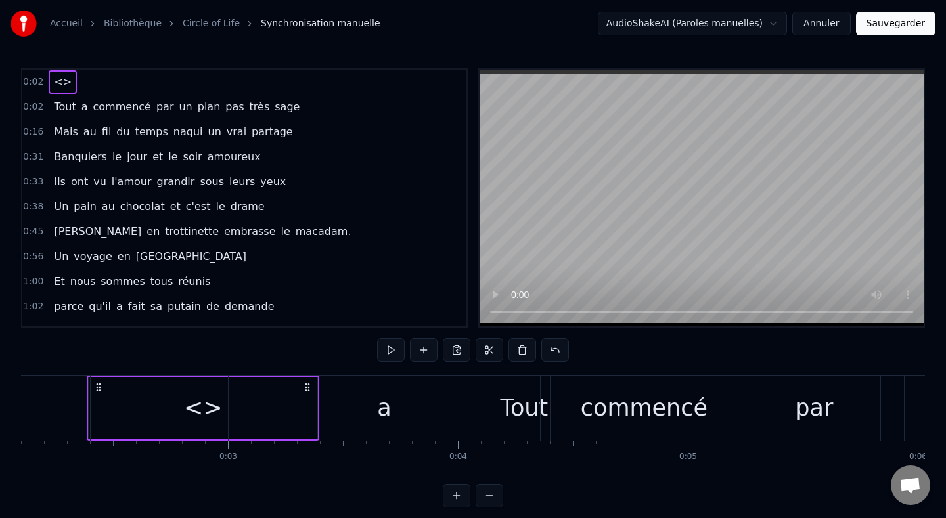
click at [31, 81] on span "0:02" at bounding box center [33, 82] width 20 height 13
click at [53, 87] on span "<>" at bounding box center [63, 81] width 20 height 15
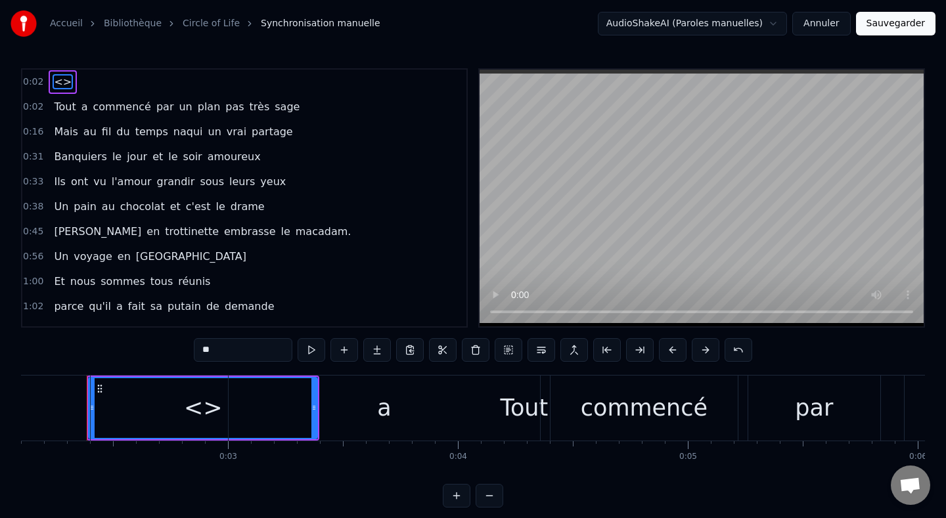
type input "****"
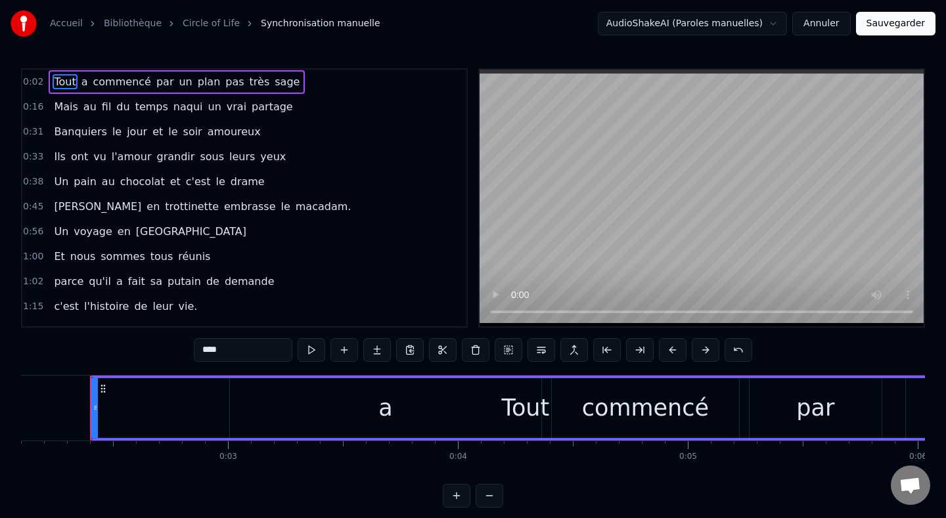
click at [754, 22] on html "Accueil Bibliothèque Circle of Life Synchronisation manuelle AudioShakeAI (Paro…" at bounding box center [473, 264] width 946 height 529
click at [898, 24] on button "Sauvegarder" at bounding box center [895, 24] width 79 height 24
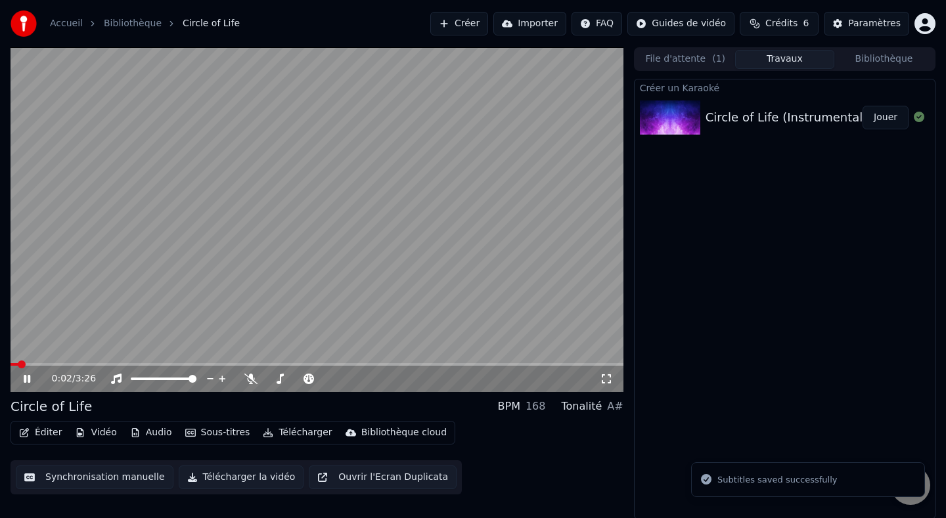
click at [28, 381] on icon at bounding box center [27, 379] width 7 height 8
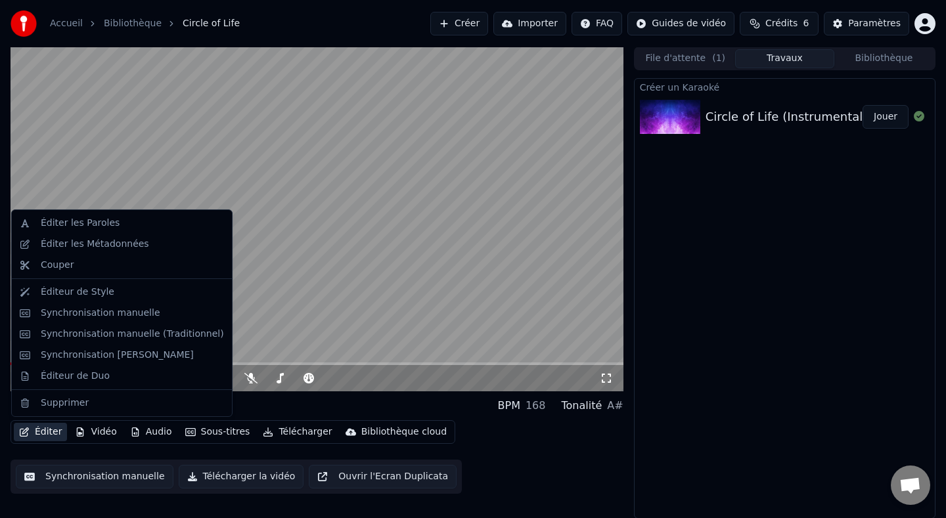
click at [51, 433] on button "Éditer" at bounding box center [40, 432] width 53 height 18
click at [111, 225] on div "Éditer les Paroles" at bounding box center [80, 223] width 79 height 13
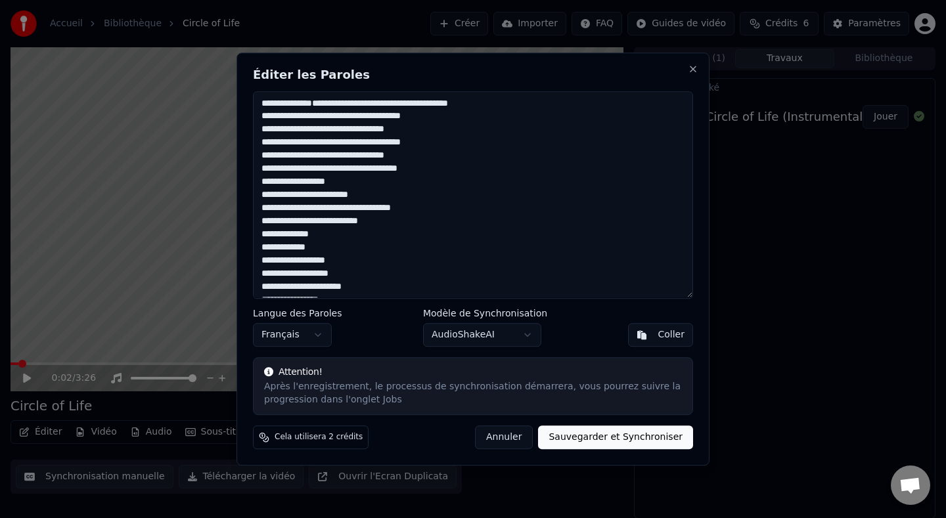
scroll to position [8, 0]
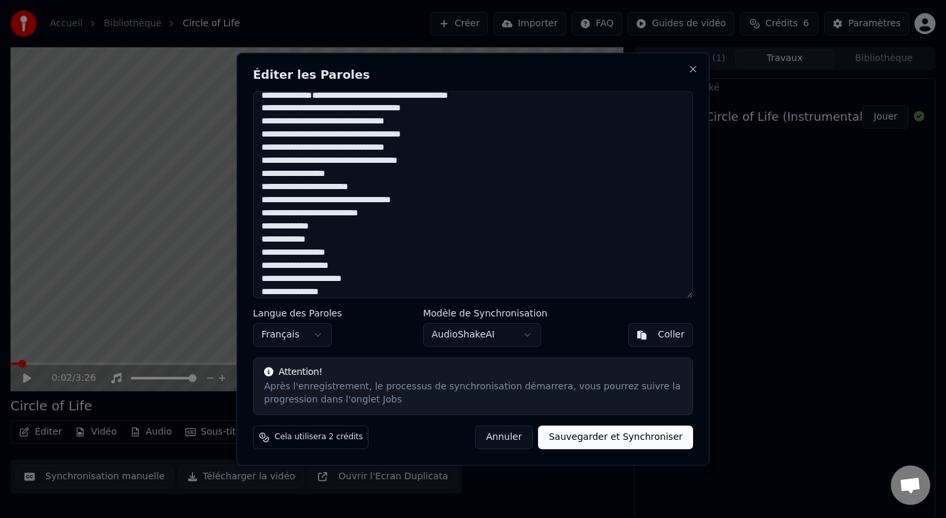
click at [637, 440] on button "Sauvegarder et Synchroniser" at bounding box center [615, 438] width 155 height 24
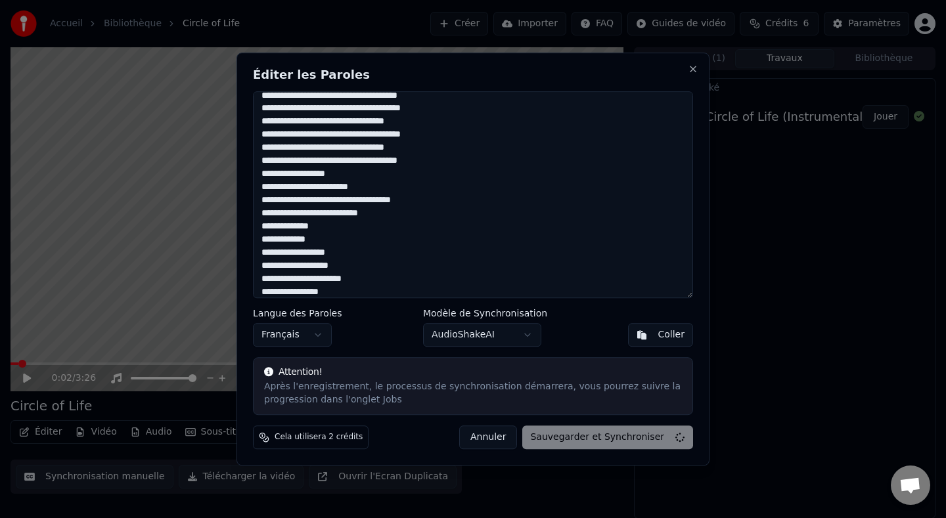
type textarea "**********"
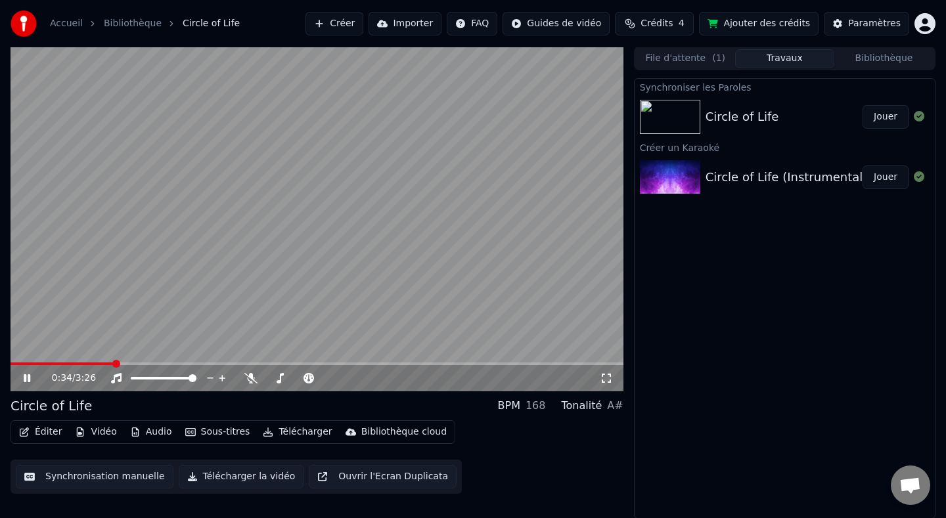
click at [28, 376] on icon at bounding box center [27, 378] width 7 height 8
click at [122, 478] on button "Synchronisation manuelle" at bounding box center [95, 477] width 158 height 24
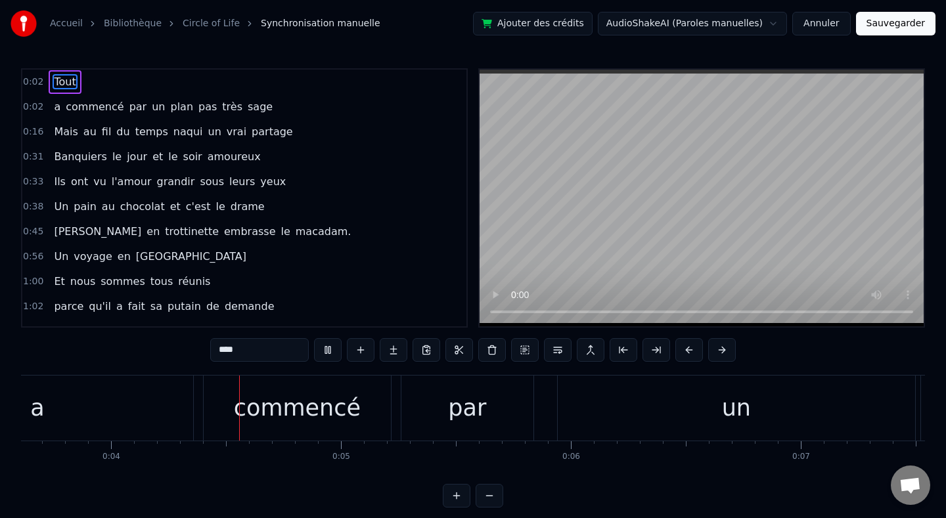
scroll to position [0, 834]
click at [58, 87] on span "Tout" at bounding box center [65, 81] width 24 height 15
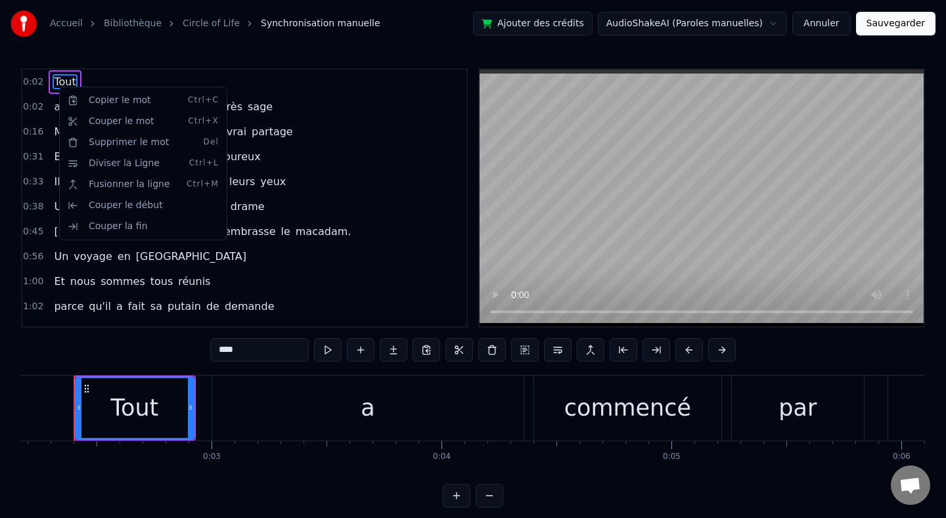
scroll to position [0, 486]
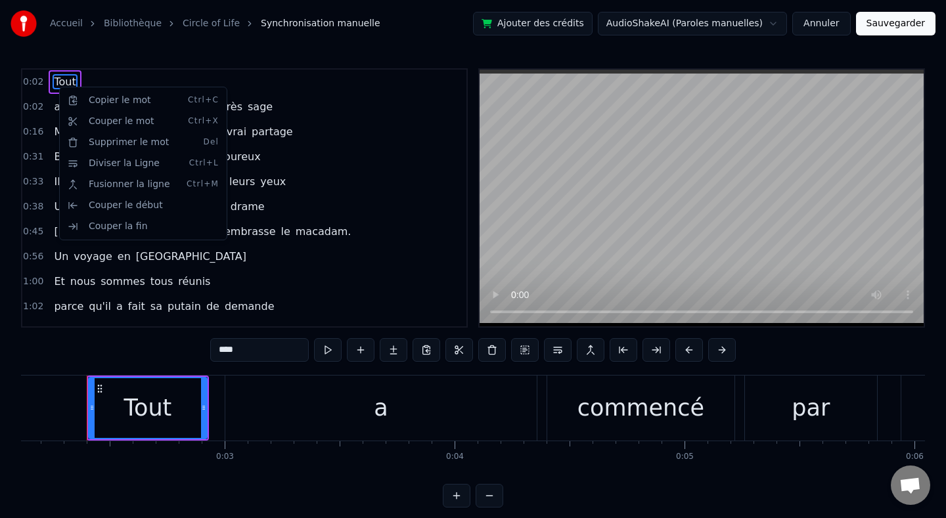
click at [125, 74] on html "Accueil Bibliothèque Circle of Life Synchronisation manuelle Ajouter des crédit…" at bounding box center [473, 264] width 946 height 529
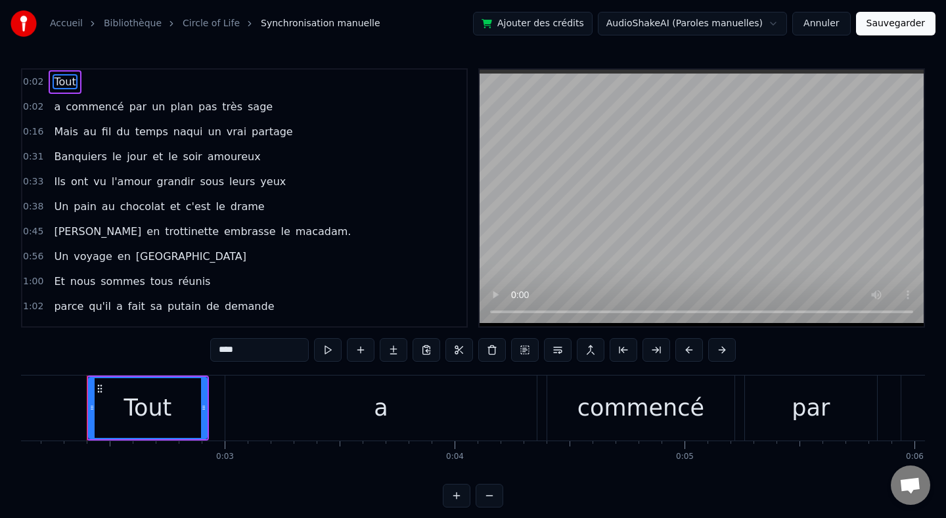
click at [37, 76] on span "0:02" at bounding box center [33, 82] width 20 height 13
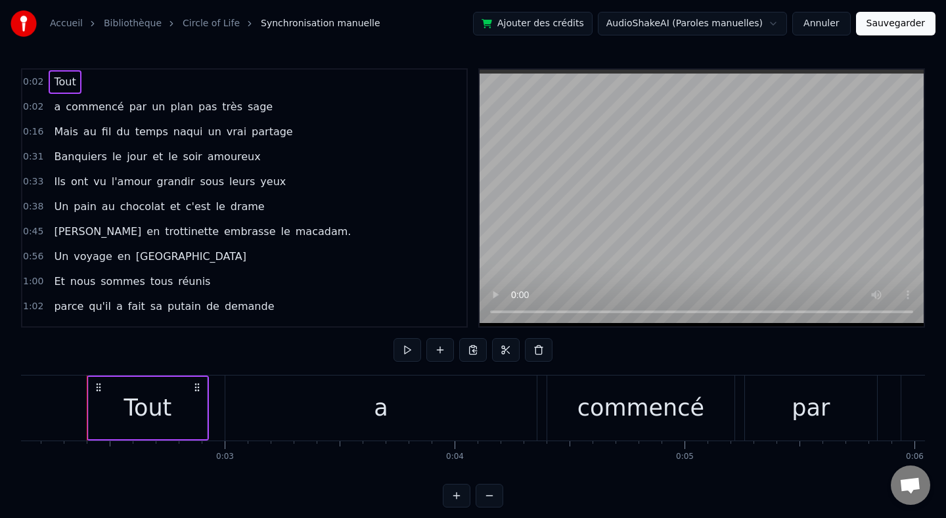
click at [32, 83] on span "0:02" at bounding box center [33, 82] width 20 height 13
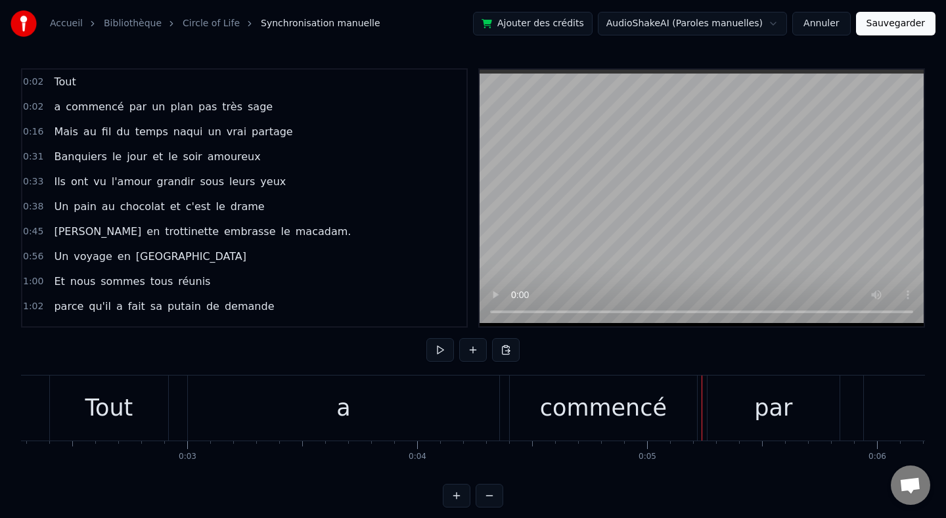
scroll to position [0, 528]
click at [57, 86] on span "Tout" at bounding box center [65, 81] width 24 height 15
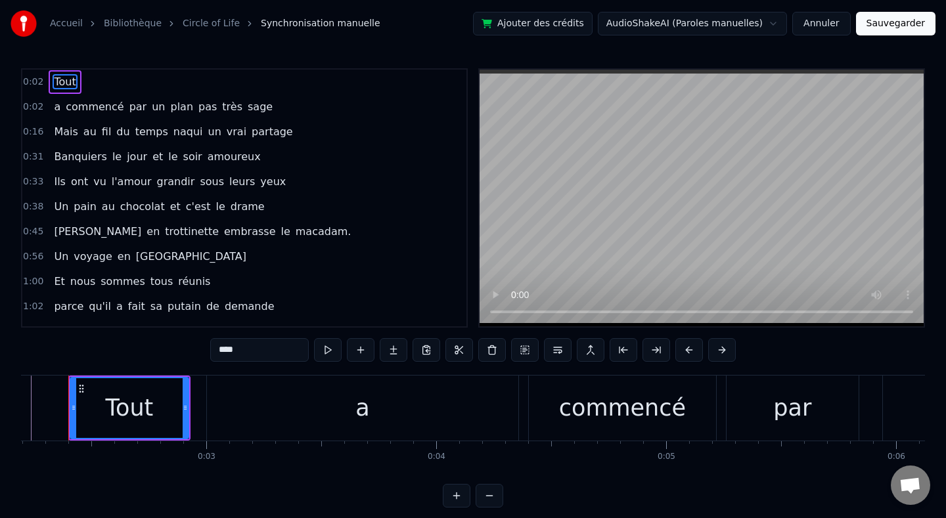
scroll to position [0, 486]
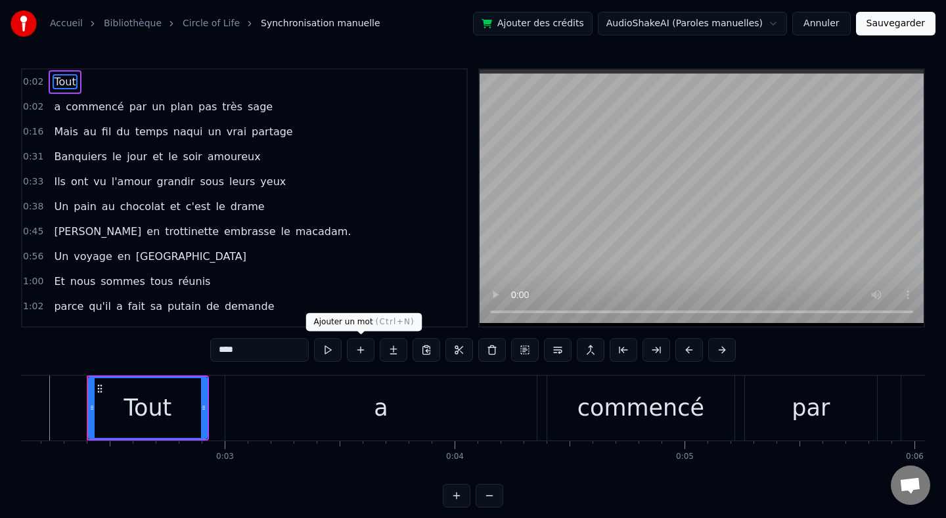
click at [360, 353] on button at bounding box center [361, 350] width 28 height 24
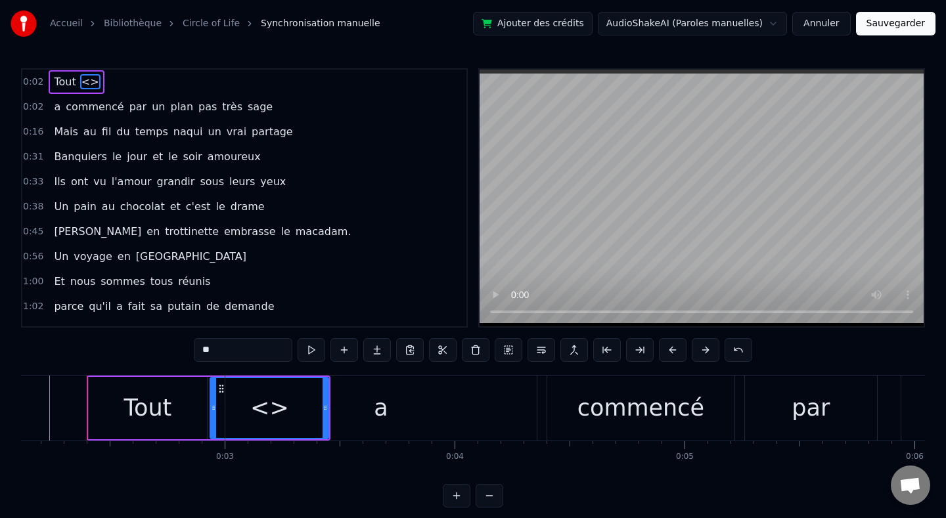
type input "****"
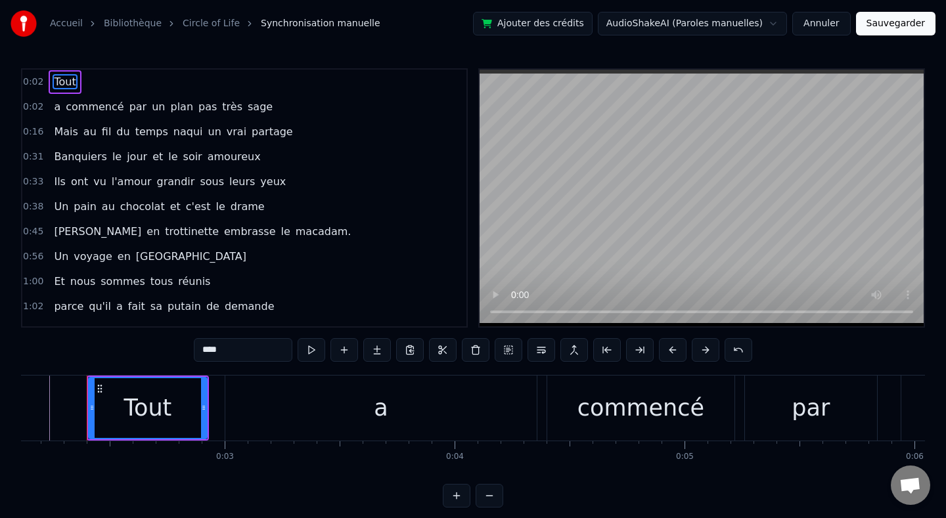
click at [36, 77] on span "0:02" at bounding box center [33, 82] width 20 height 13
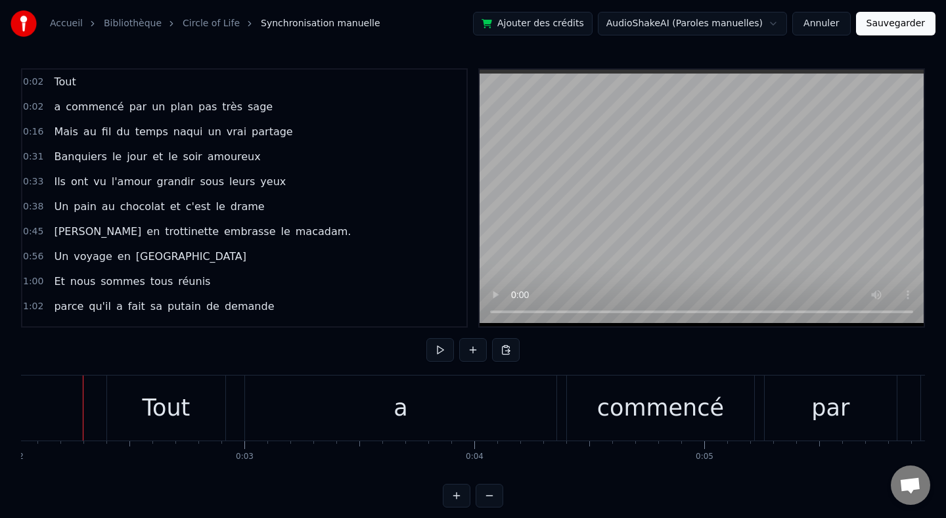
scroll to position [0, 463]
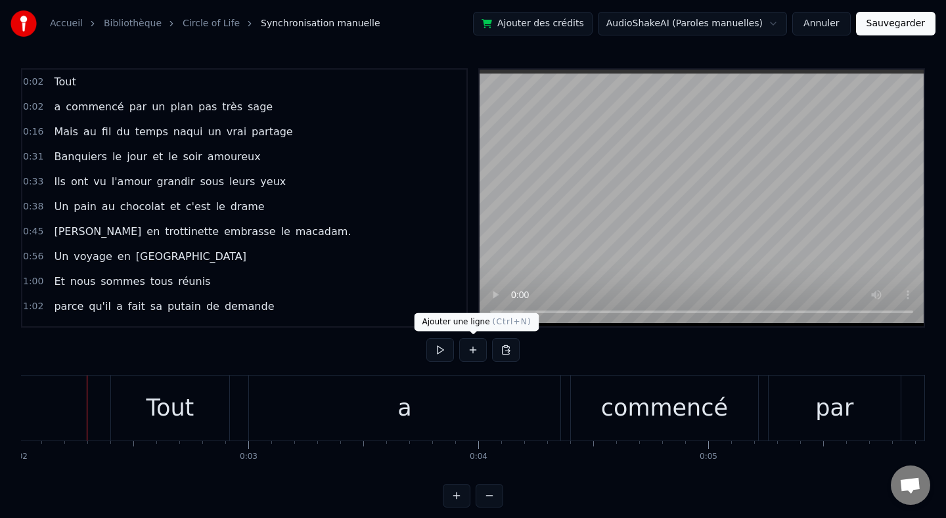
click at [472, 346] on button at bounding box center [473, 350] width 28 height 24
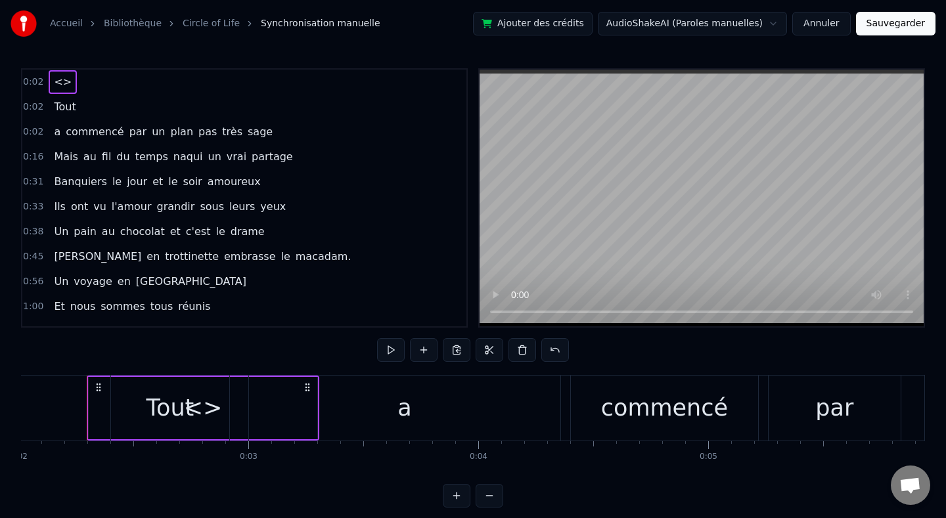
click at [472, 346] on div at bounding box center [473, 350] width 192 height 24
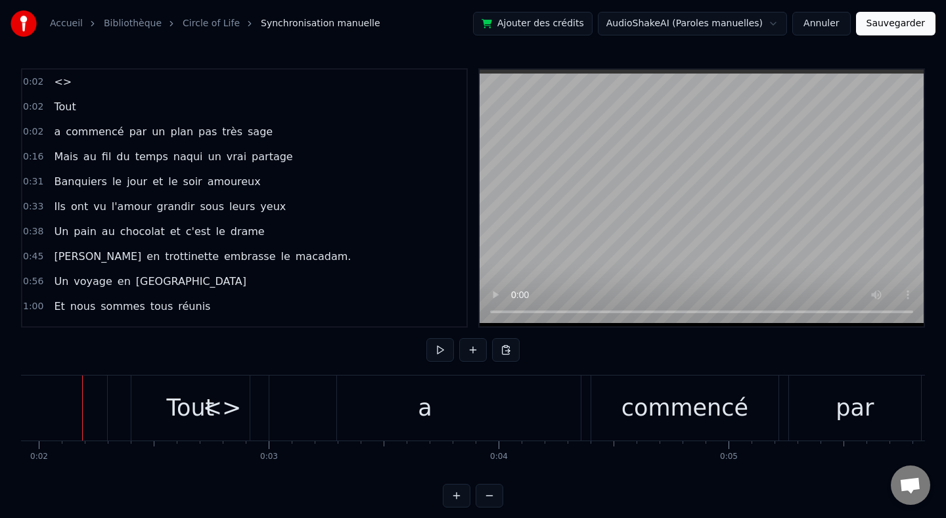
scroll to position [0, 438]
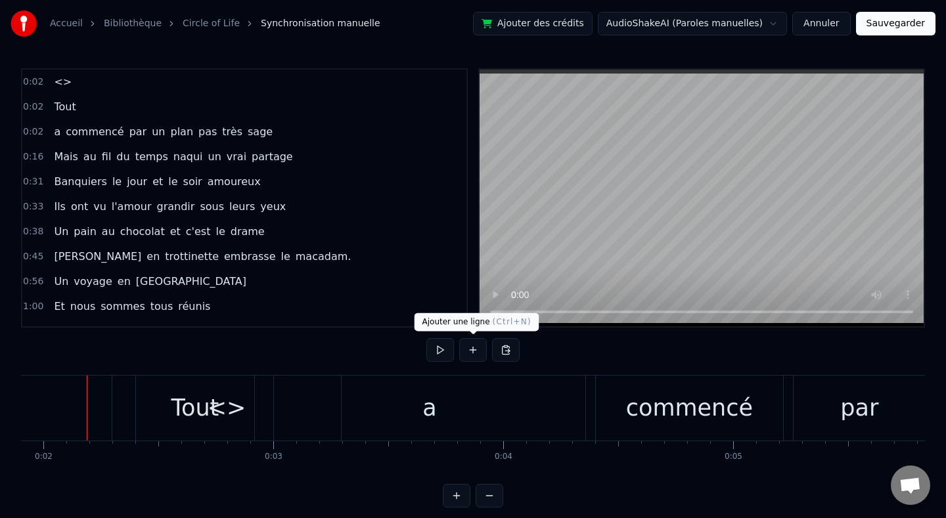
click at [470, 353] on button at bounding box center [473, 350] width 28 height 24
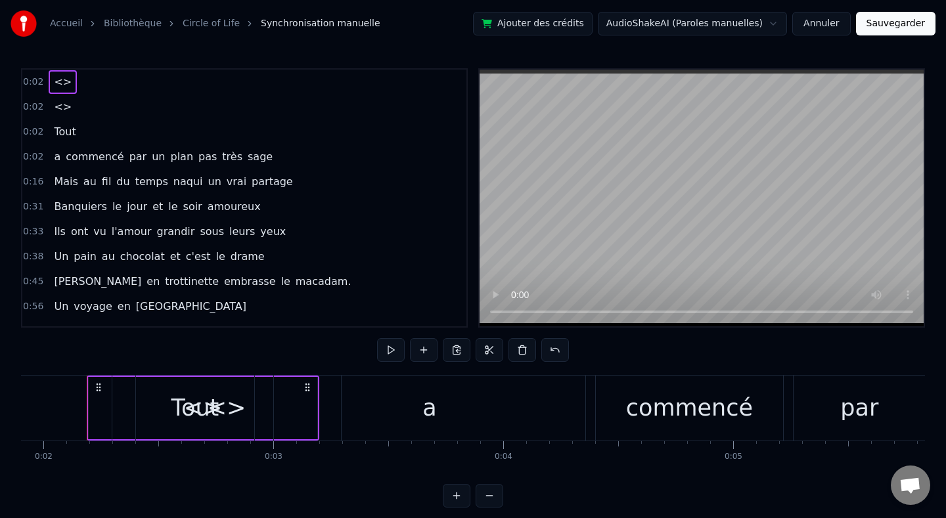
click at [100, 87] on div "0:02 <>" at bounding box center [244, 82] width 444 height 25
click at [62, 89] on span "<>" at bounding box center [63, 81] width 20 height 15
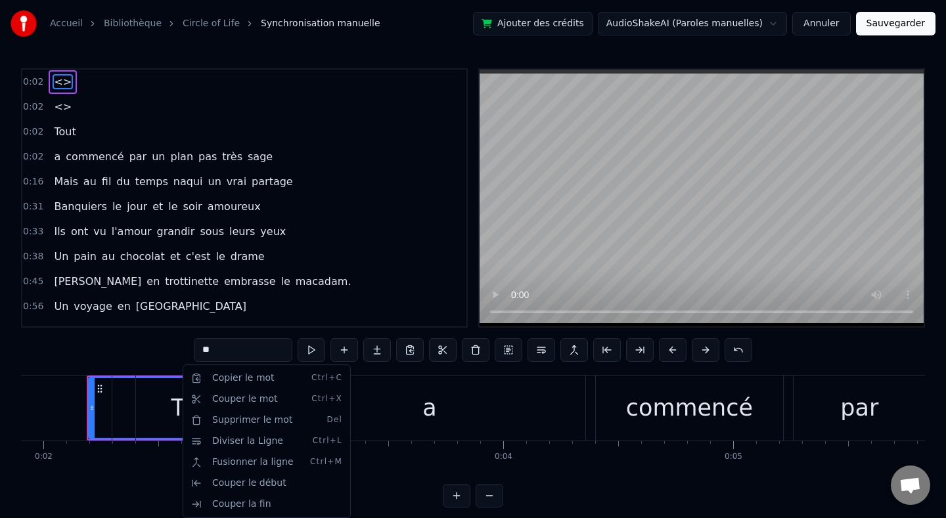
click at [125, 407] on html "Accueil Bibliothèque Circle of Life Synchronisation manuelle Ajouter des crédit…" at bounding box center [473, 264] width 946 height 529
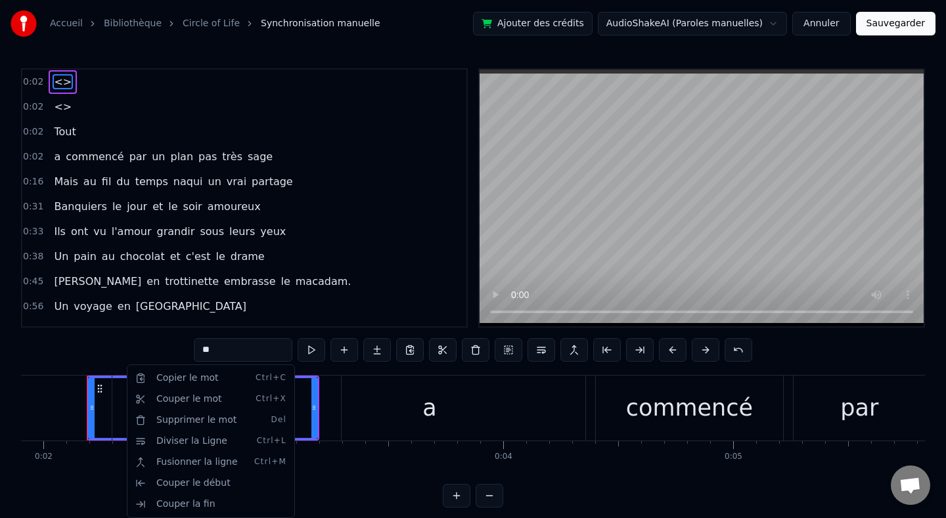
click at [125, 407] on html "Accueil Bibliothèque Circle of Life Synchronisation manuelle Ajouter des crédit…" at bounding box center [473, 264] width 946 height 529
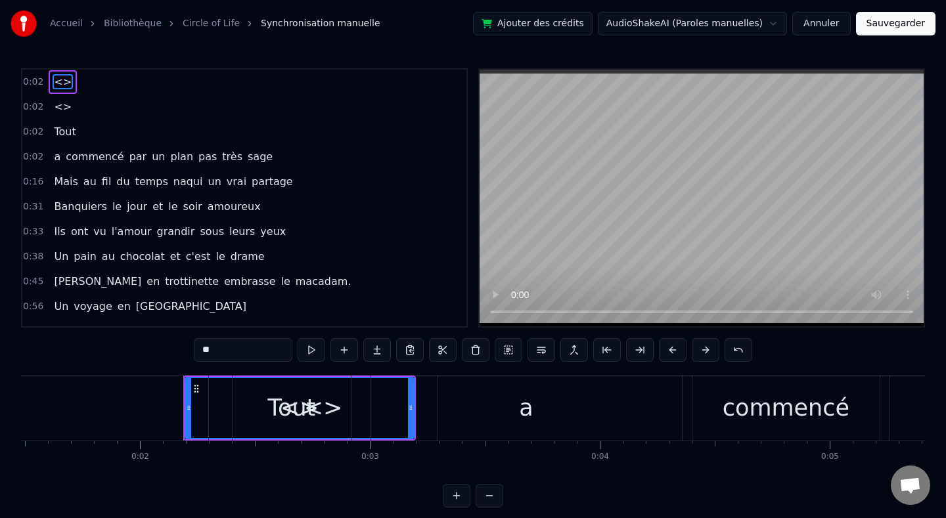
scroll to position [0, 208]
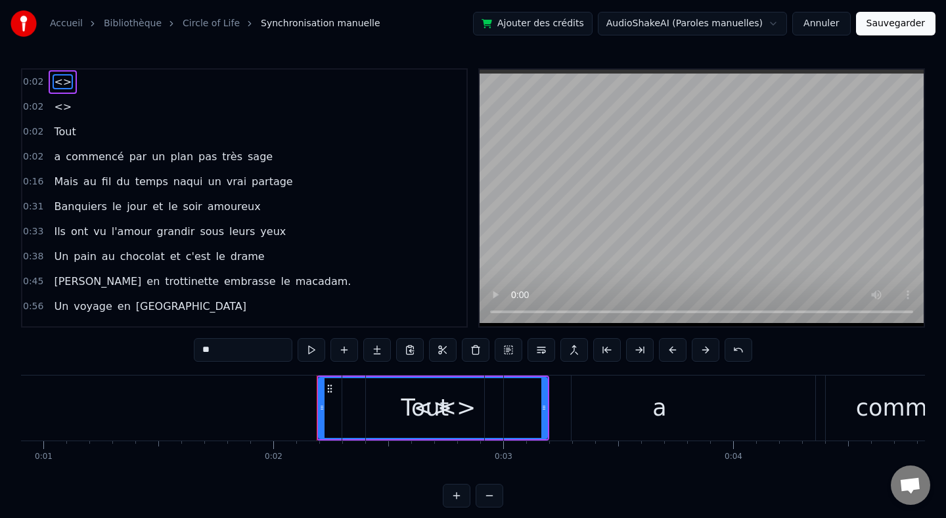
click at [351, 405] on div "<>" at bounding box center [456, 408] width 229 height 65
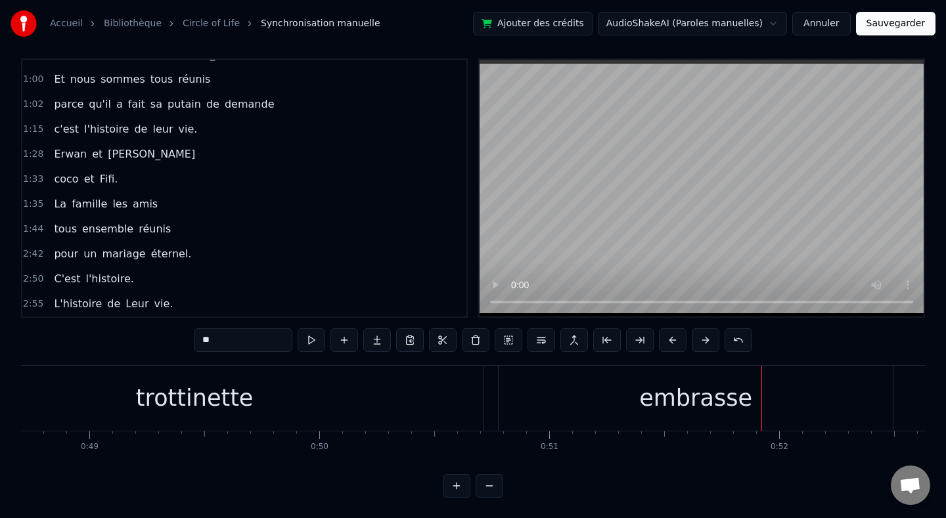
scroll to position [0, 0]
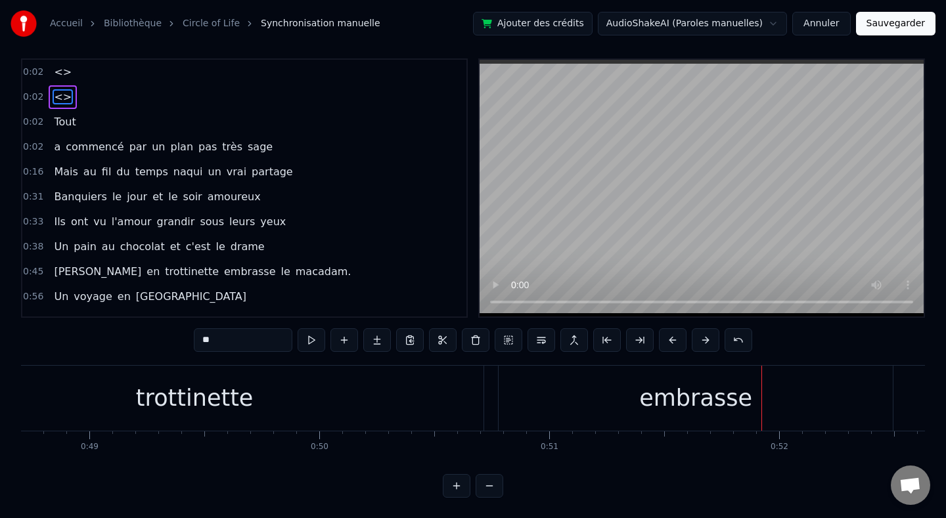
click at [690, 394] on div "embrasse" at bounding box center [695, 398] width 113 height 35
type input "********"
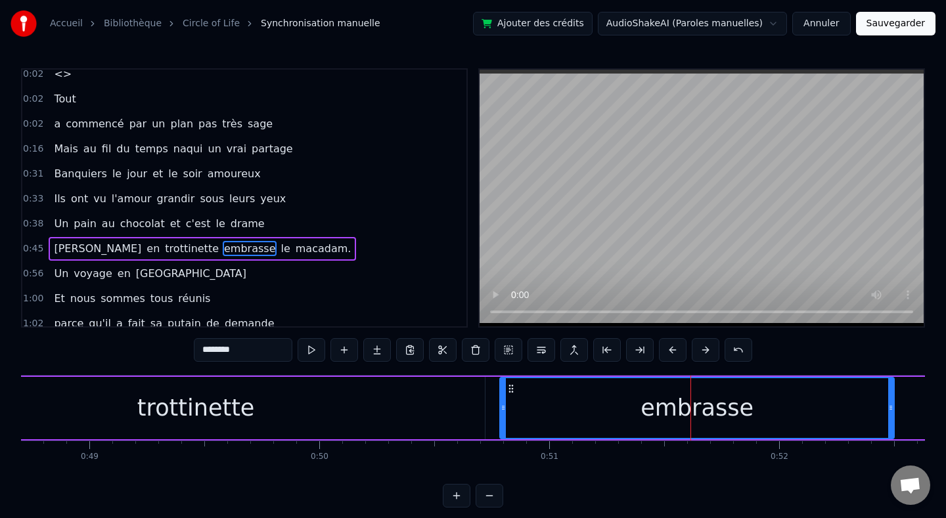
scroll to position [84, 0]
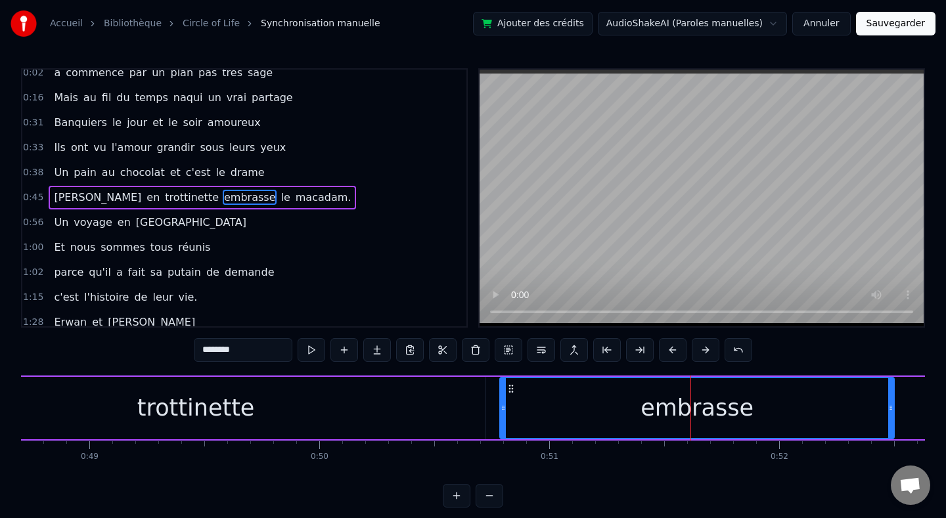
click at [691, 394] on div at bounding box center [691, 408] width 1 height 65
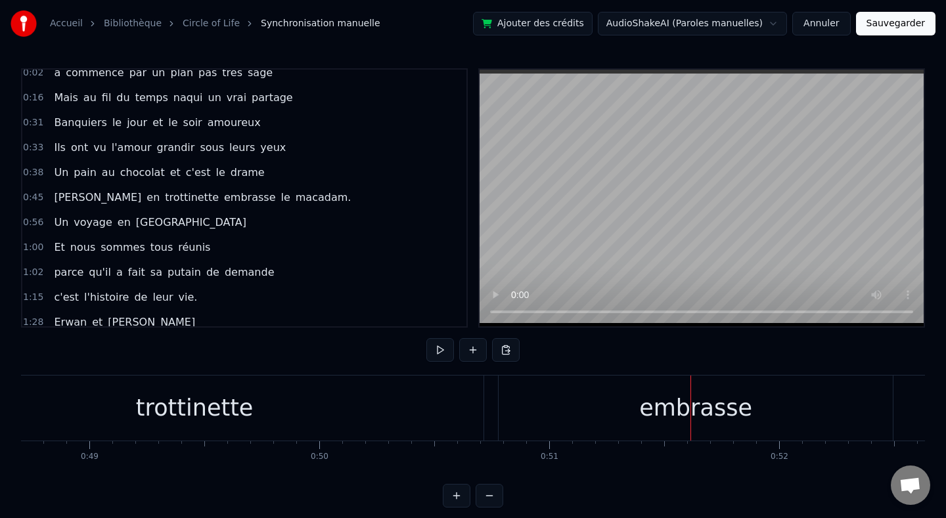
click at [675, 418] on div "embrasse" at bounding box center [695, 408] width 113 height 35
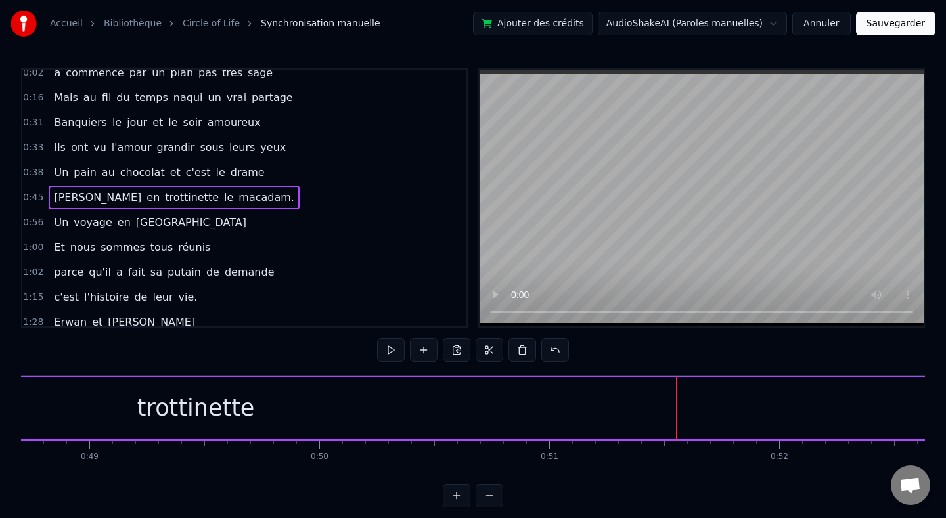
click at [640, 406] on div "[PERSON_NAME] en trottinette le macadam." at bounding box center [480, 408] width 2541 height 65
click at [225, 419] on div "trottinette" at bounding box center [196, 408] width 118 height 35
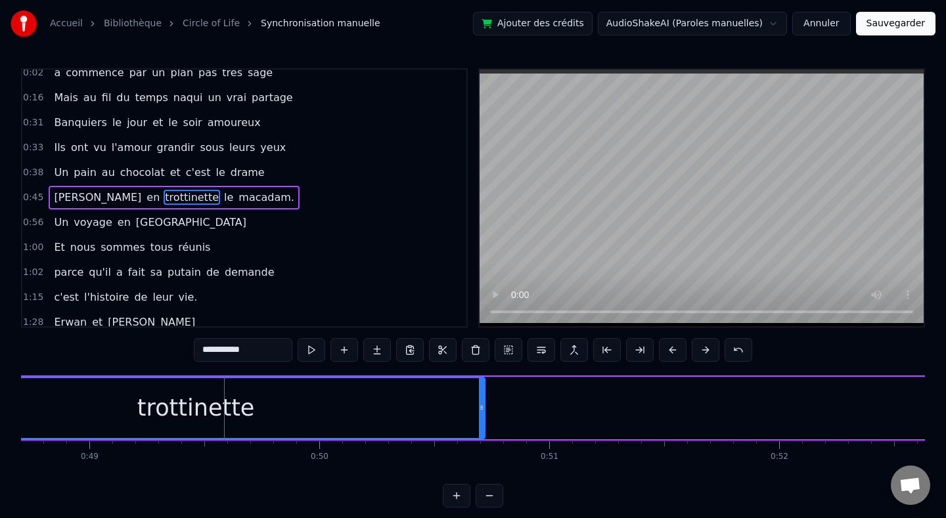
click at [598, 401] on div "[PERSON_NAME] en trottinette le macadam." at bounding box center [480, 408] width 2541 height 65
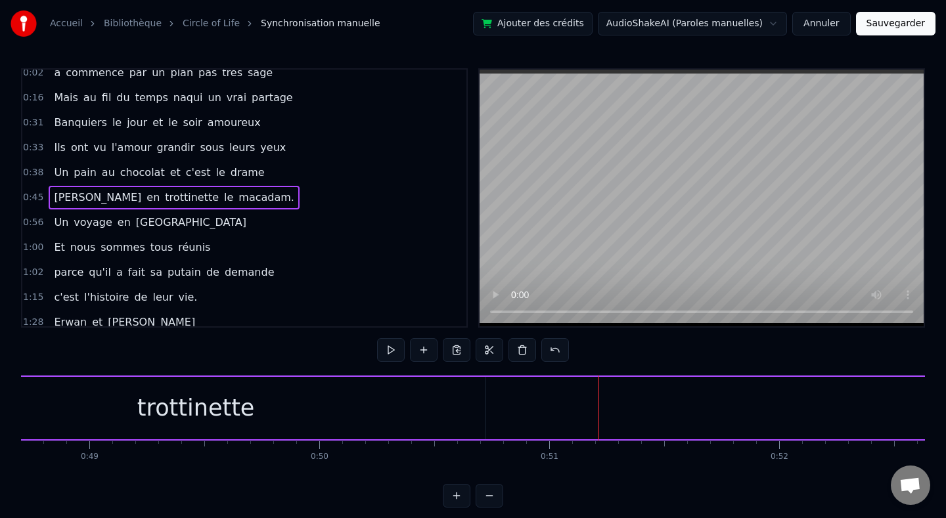
click at [599, 401] on div at bounding box center [599, 408] width 1 height 65
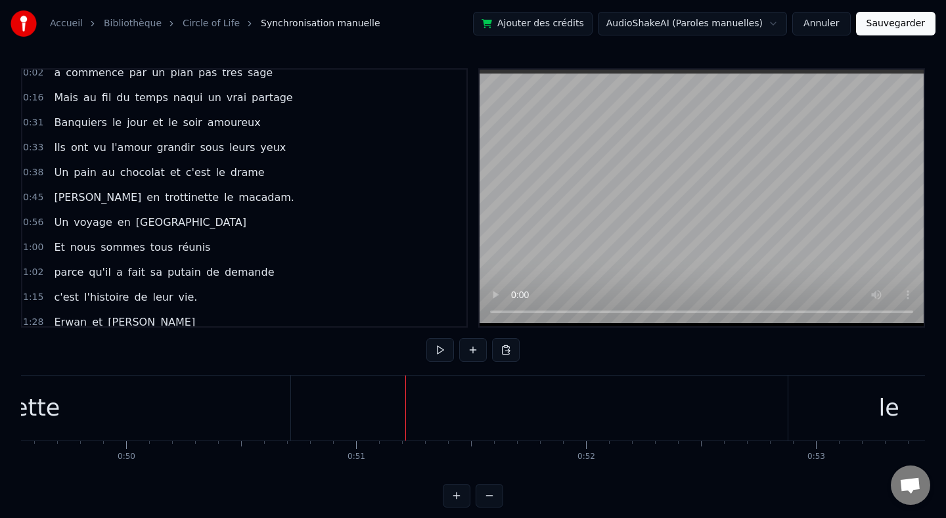
scroll to position [0, 11405]
click at [598, 401] on div "[PERSON_NAME] en trottinette le macadam." at bounding box center [275, 408] width 2541 height 65
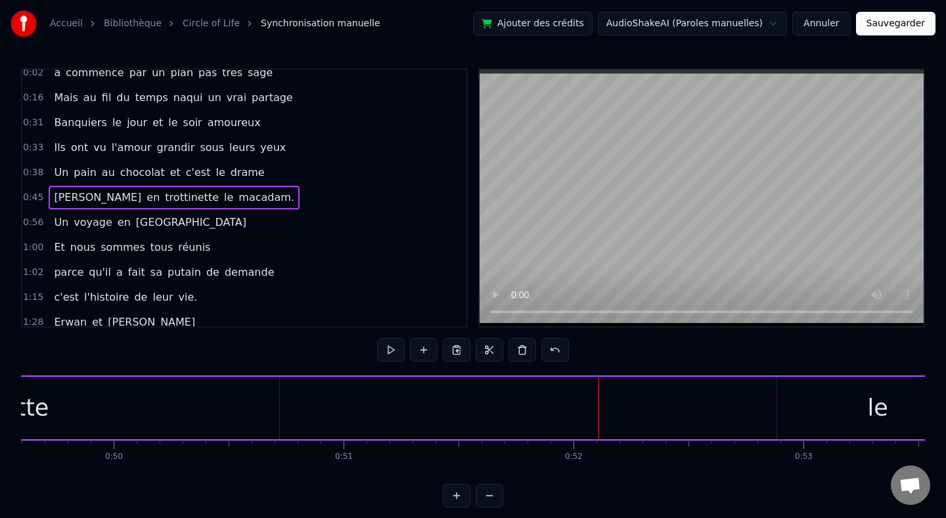
click at [548, 407] on div "[PERSON_NAME] en trottinette le macadam." at bounding box center [275, 408] width 2541 height 65
click at [466, 417] on div "[PERSON_NAME] en trottinette le macadam." at bounding box center [275, 408] width 2541 height 65
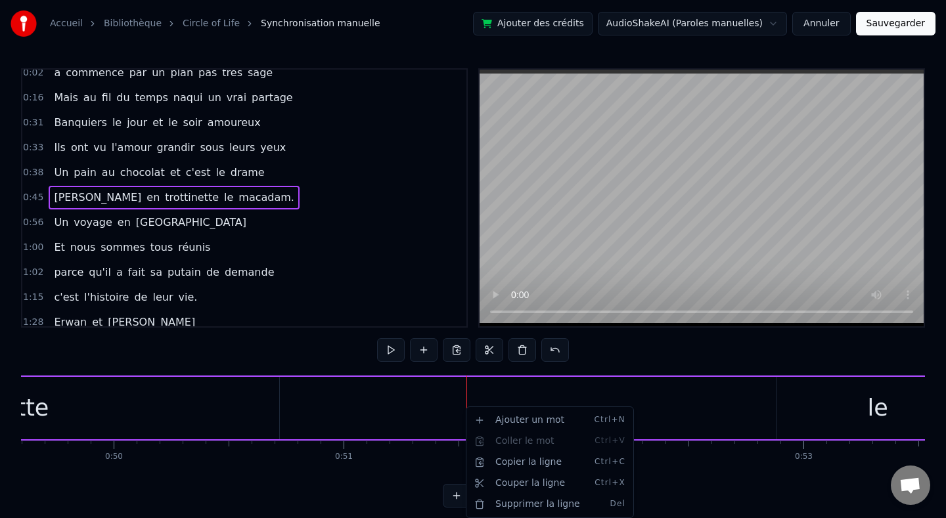
click at [465, 416] on html "Accueil Bibliothèque Circle of Life Synchronisation manuelle Ajouter des crédit…" at bounding box center [473, 264] width 946 height 529
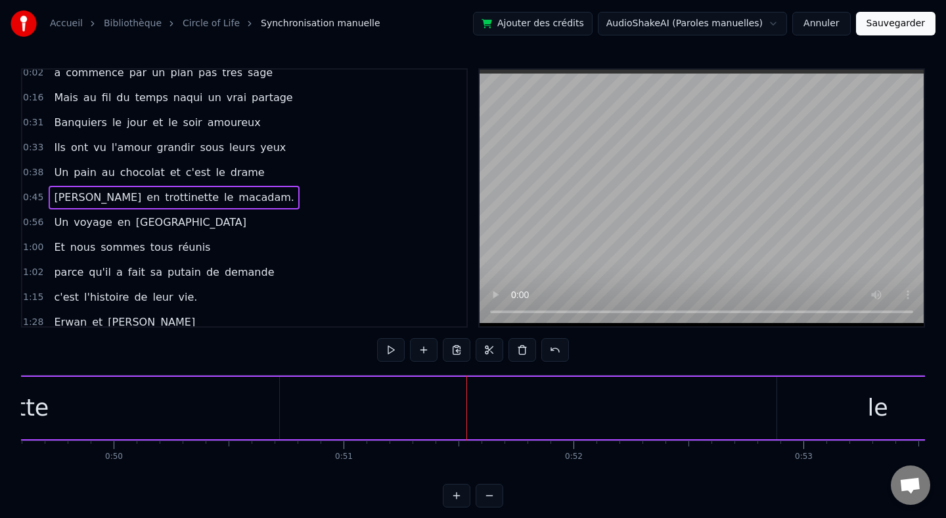
scroll to position [0, 0]
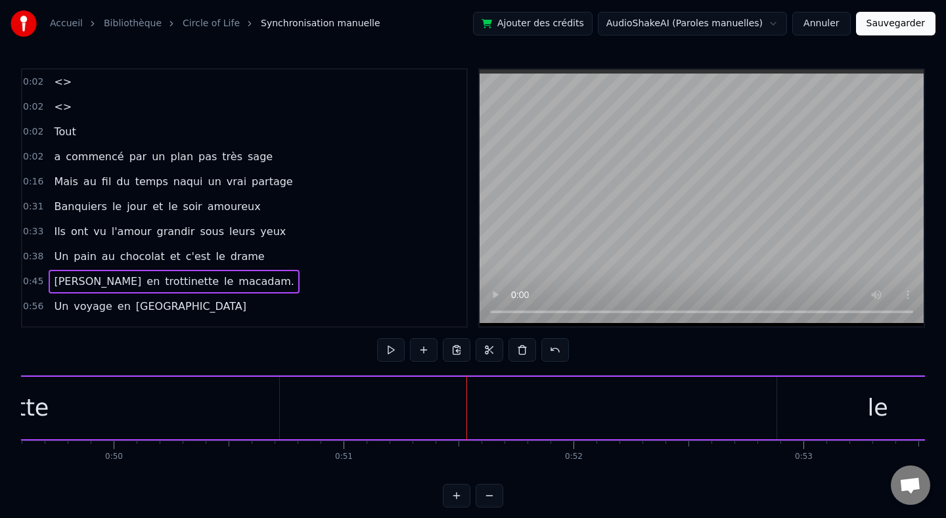
click at [62, 84] on span "<>" at bounding box center [63, 81] width 20 height 15
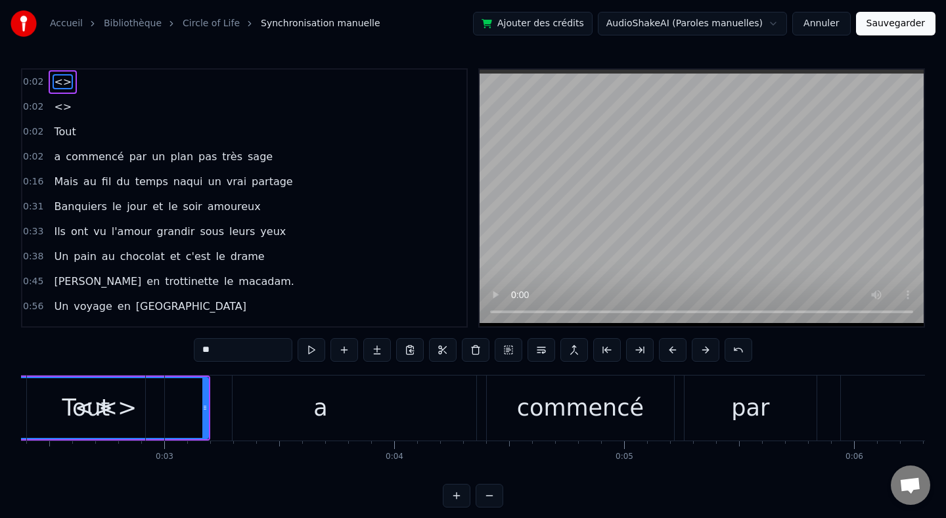
scroll to position [0, 438]
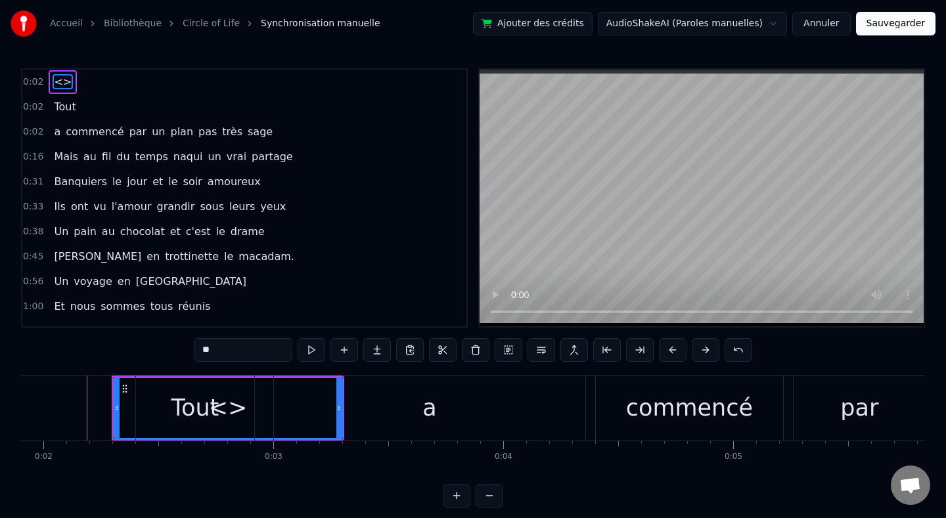
click at [62, 84] on span "<>" at bounding box center [63, 81] width 20 height 15
click at [340, 409] on div "a" at bounding box center [429, 408] width 311 height 65
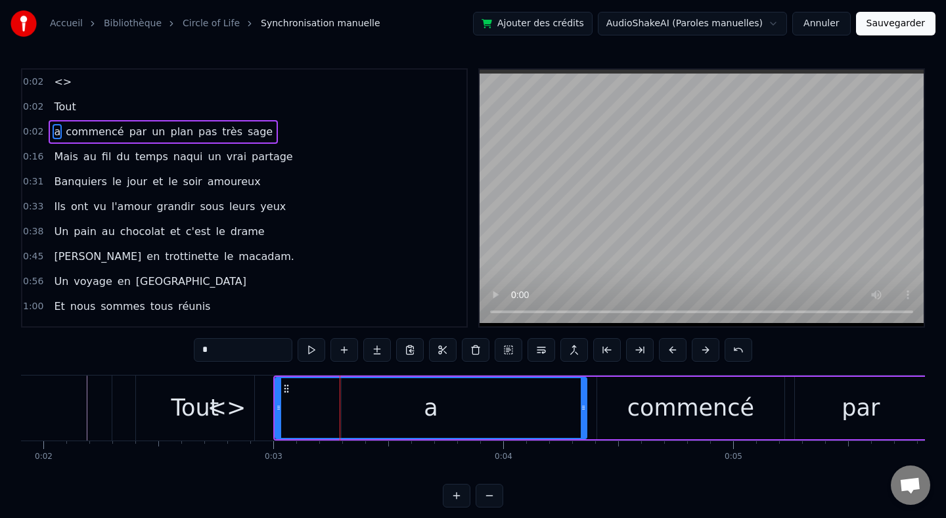
click at [217, 423] on div "Tout" at bounding box center [195, 408] width 118 height 65
type input "****"
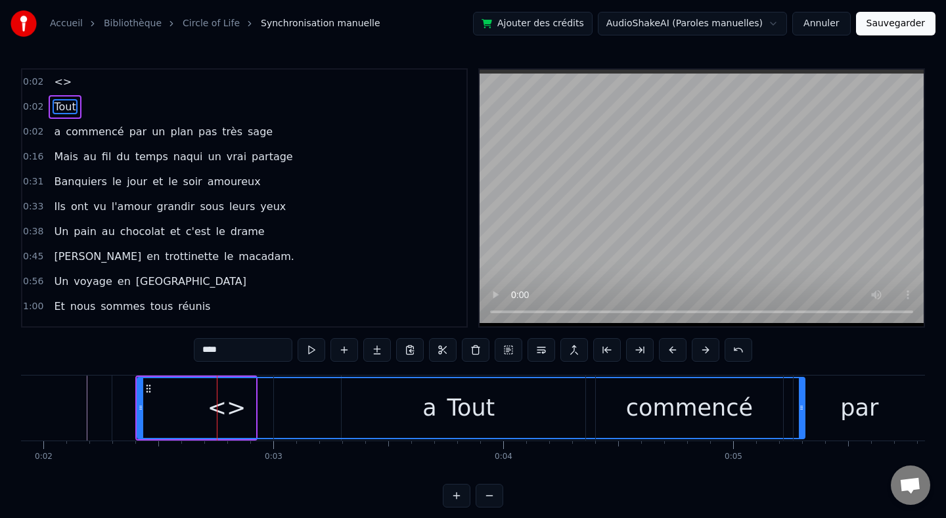
drag, startPoint x: 252, startPoint y: 409, endPoint x: 801, endPoint y: 434, distance: 549.8
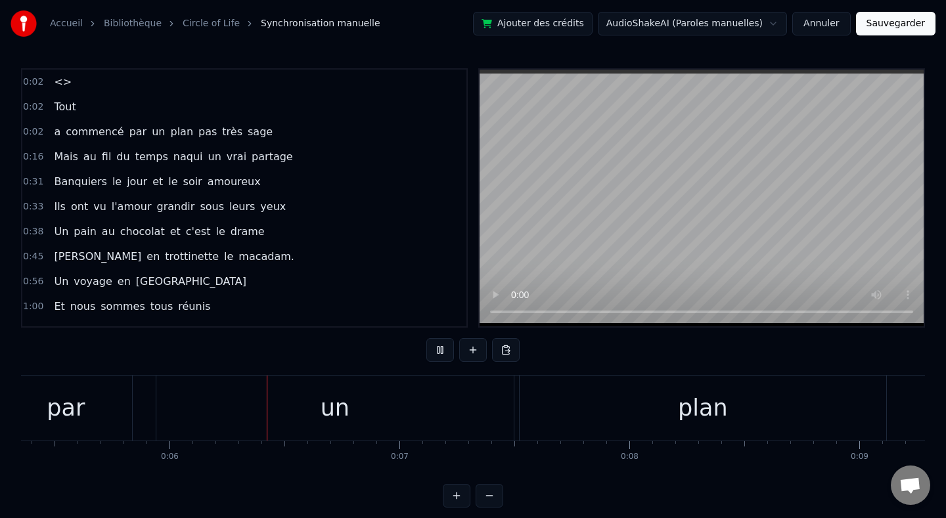
scroll to position [0, 1276]
click at [58, 82] on span "<>" at bounding box center [63, 81] width 20 height 15
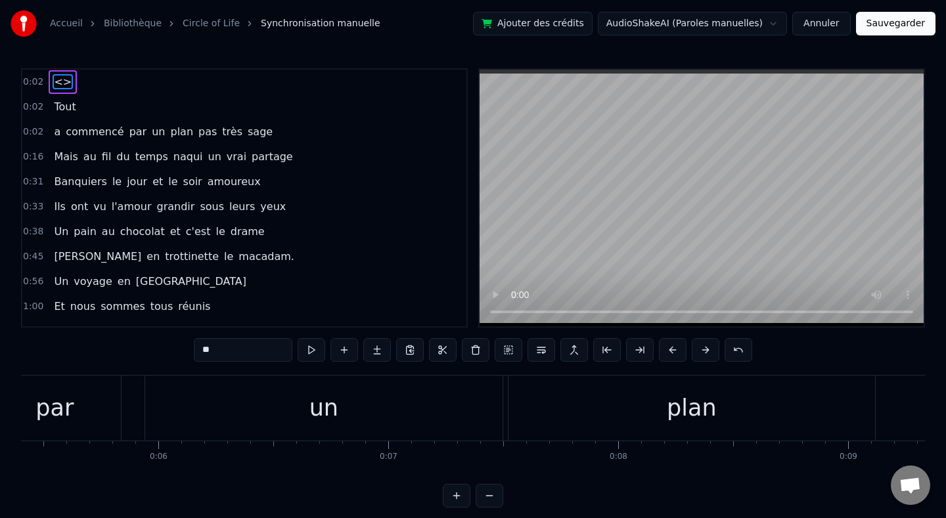
type input "****"
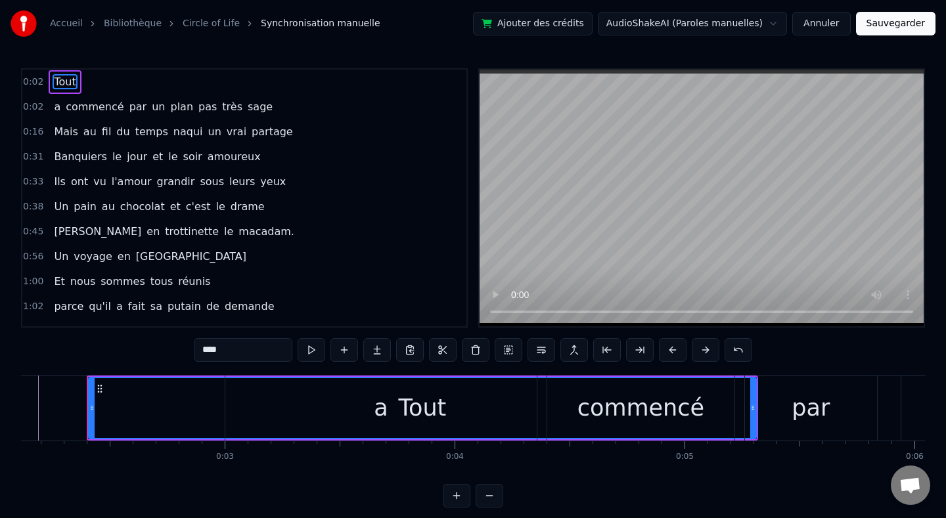
scroll to position [0, 486]
click at [695, 24] on html "Accueil Bibliothèque Circle of Life Synchronisation manuelle Ajouter des crédit…" at bounding box center [473, 264] width 946 height 529
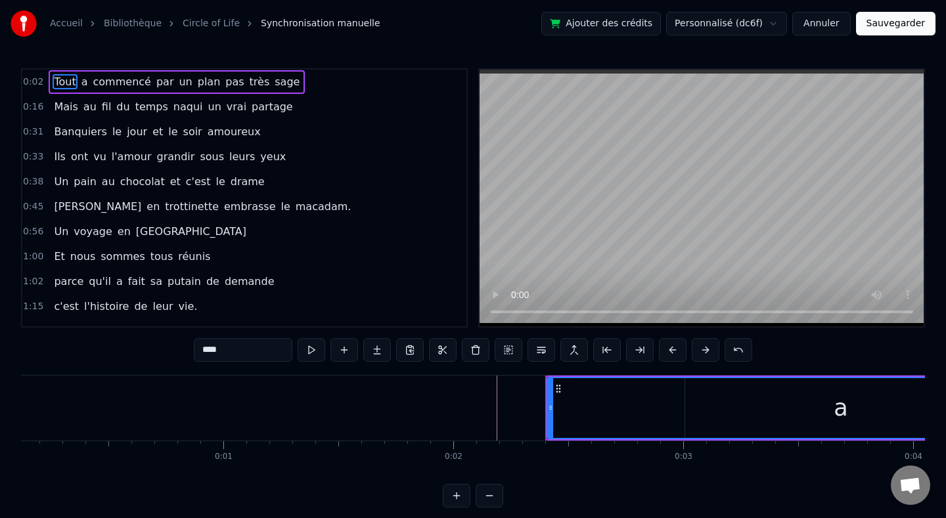
scroll to position [0, 0]
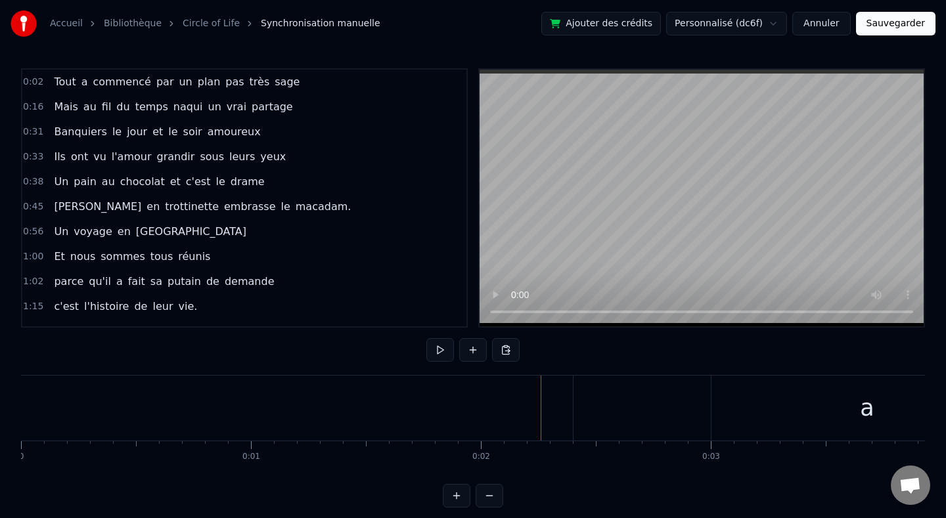
click at [526, 413] on html "Accueil Bibliothèque Circle of Life Synchronisation manuelle Ajouter des crédit…" at bounding box center [473, 264] width 946 height 529
click at [831, 25] on button "Annuler" at bounding box center [821, 24] width 58 height 24
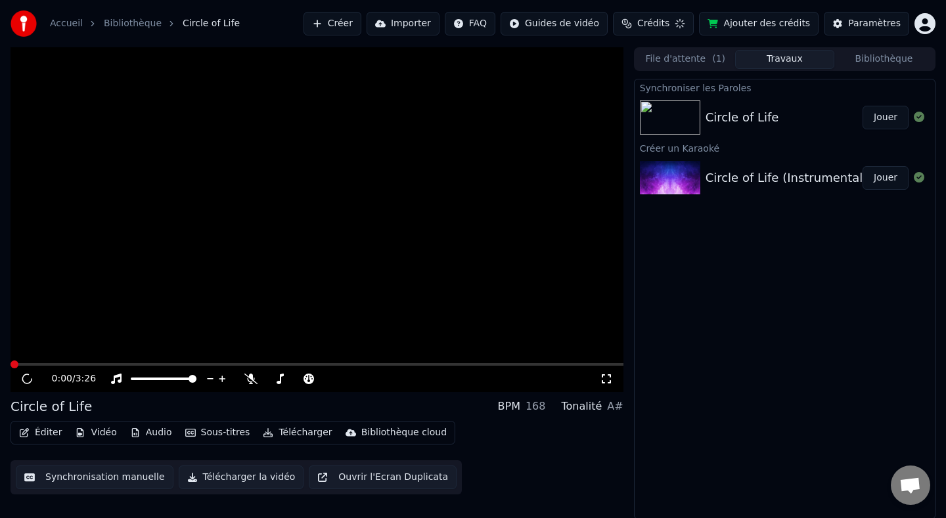
scroll to position [1, 0]
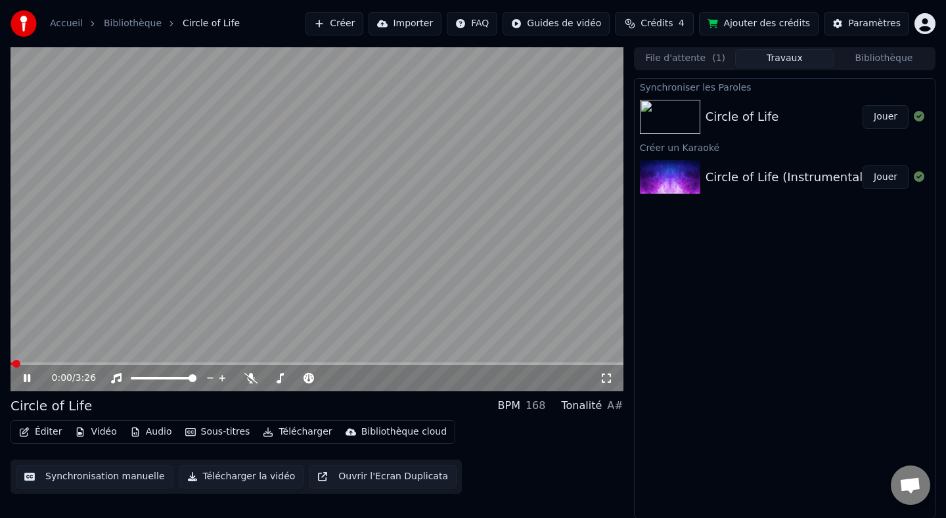
click at [342, 20] on button "Créer" at bounding box center [335, 24] width 58 height 24
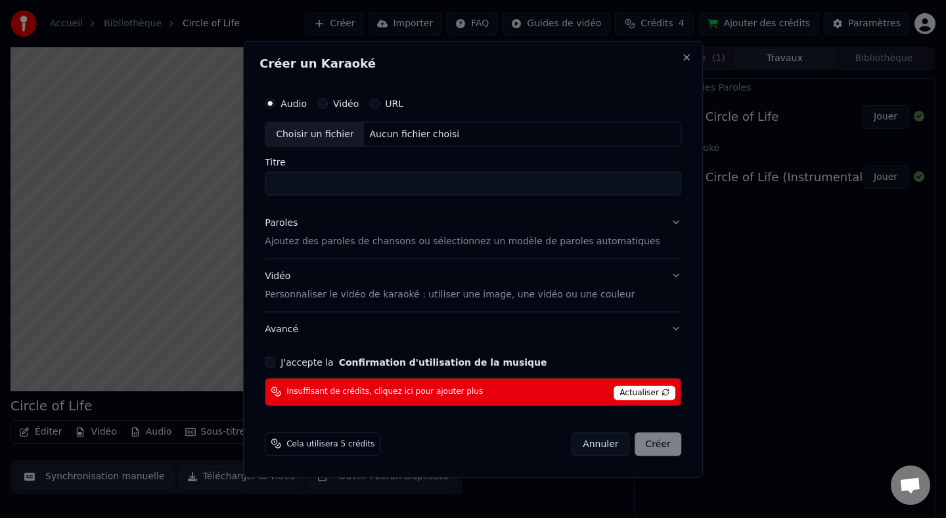
click at [300, 328] on button "Avancé" at bounding box center [473, 329] width 417 height 34
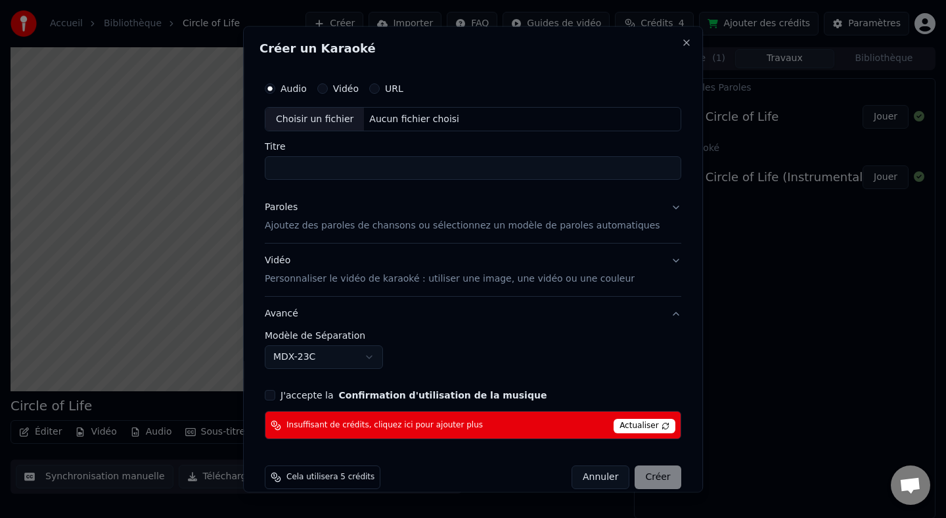
scroll to position [19, 0]
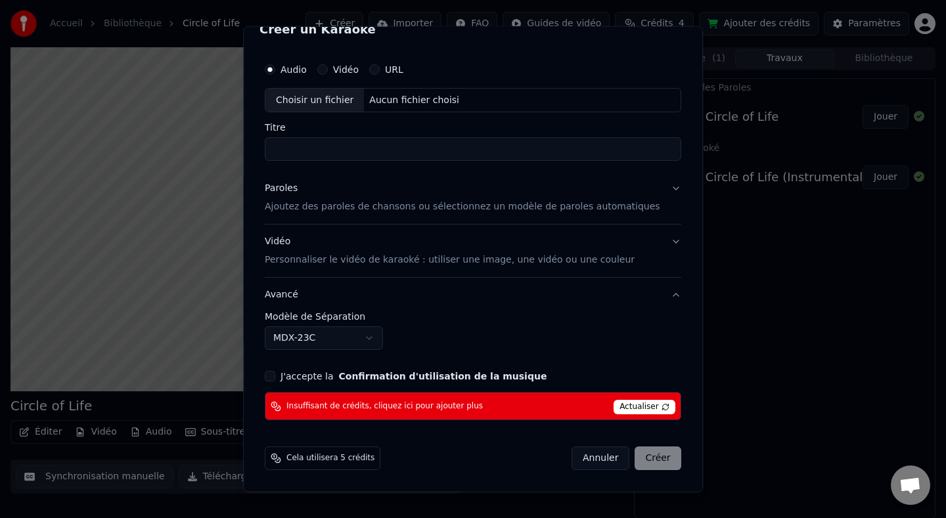
click at [592, 458] on button "Annuler" at bounding box center [601, 459] width 58 height 24
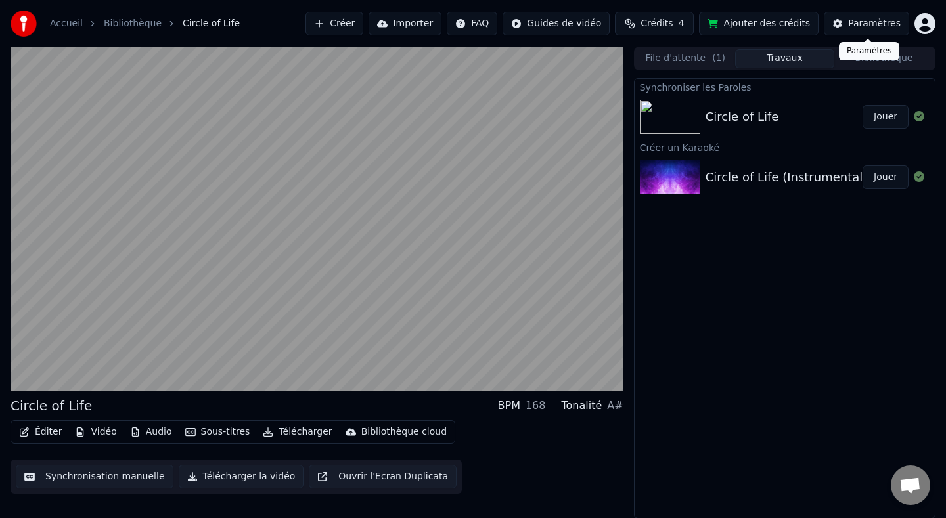
click at [873, 20] on div "Paramètres" at bounding box center [874, 23] width 53 height 13
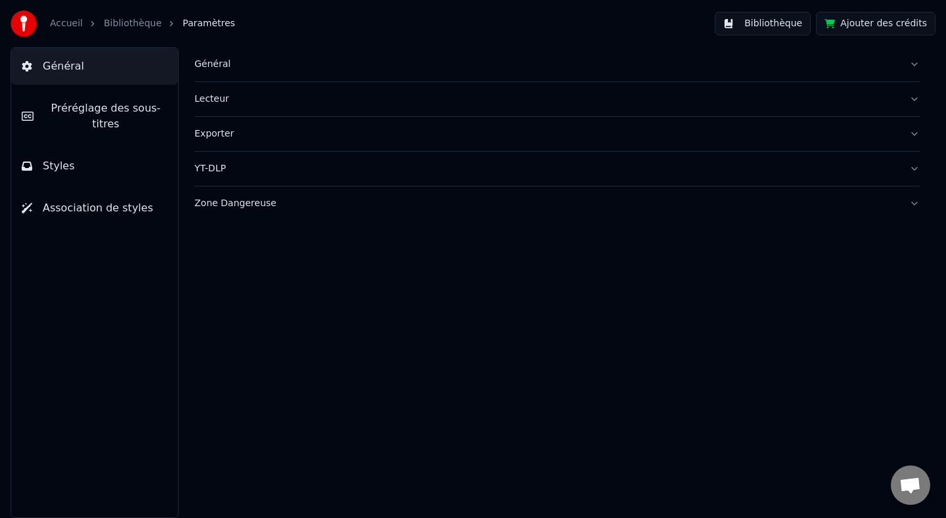
click at [215, 69] on div "Général" at bounding box center [546, 64] width 704 height 13
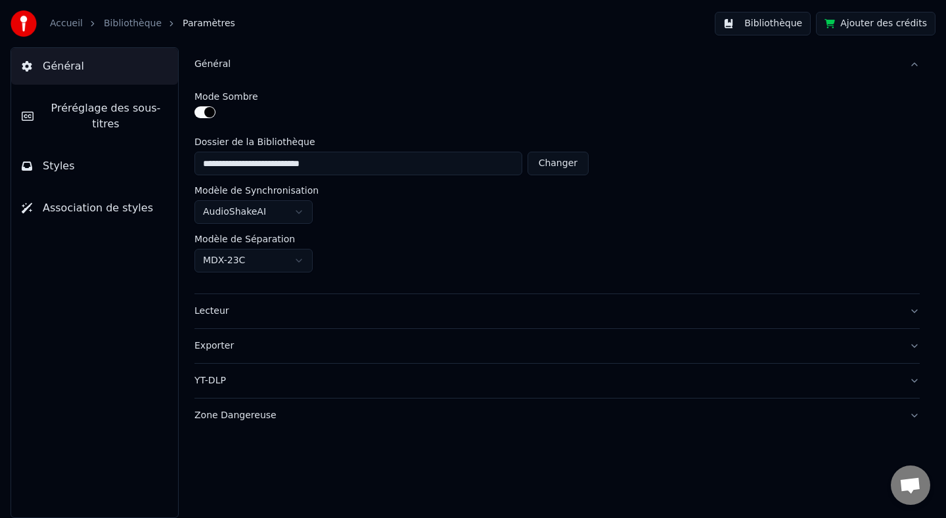
click at [207, 110] on button "button" at bounding box center [204, 112] width 21 height 12
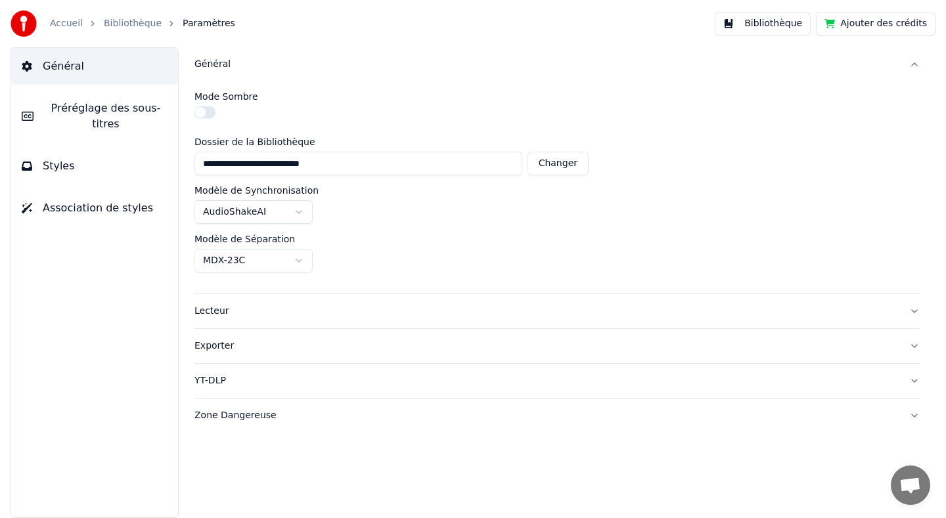
click at [117, 113] on span "Préréglage des sous-titres" at bounding box center [106, 117] width 124 height 32
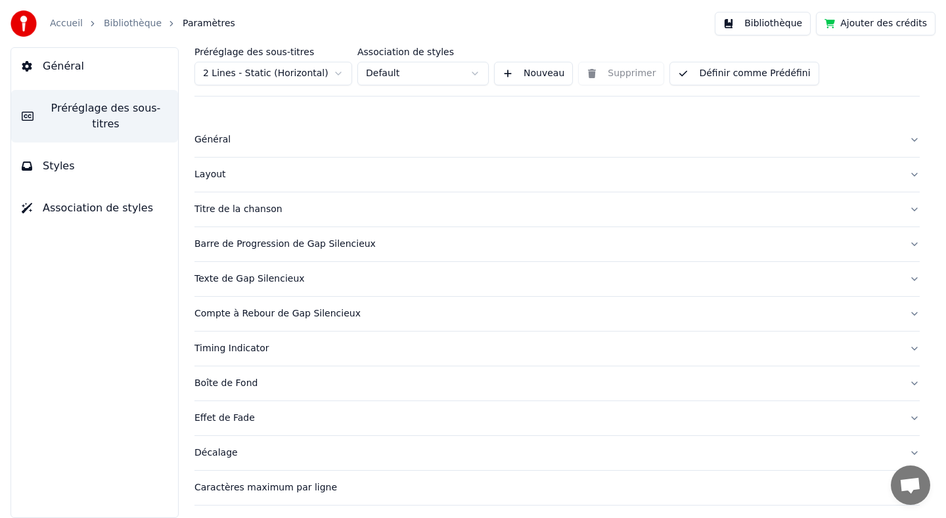
click at [84, 166] on button "Styles" at bounding box center [94, 166] width 167 height 37
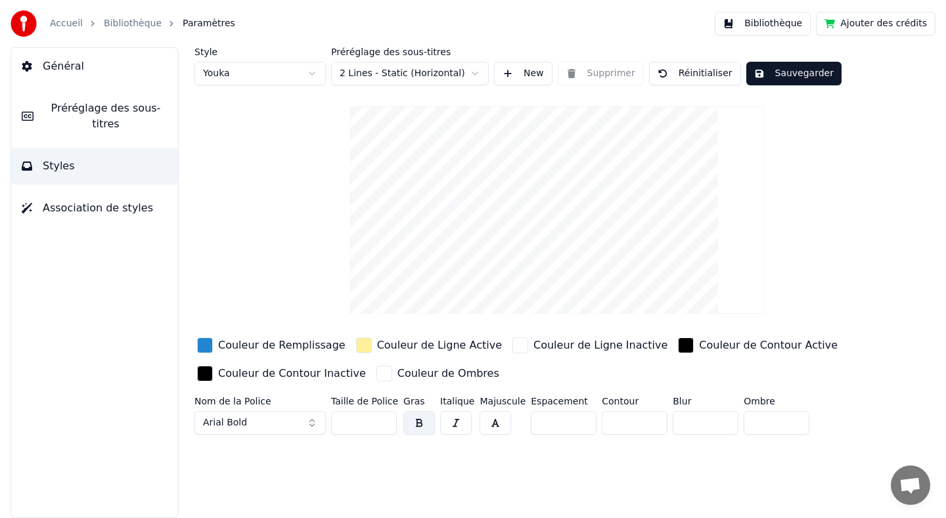
click at [101, 119] on span "Préréglage des sous-titres" at bounding box center [106, 117] width 124 height 32
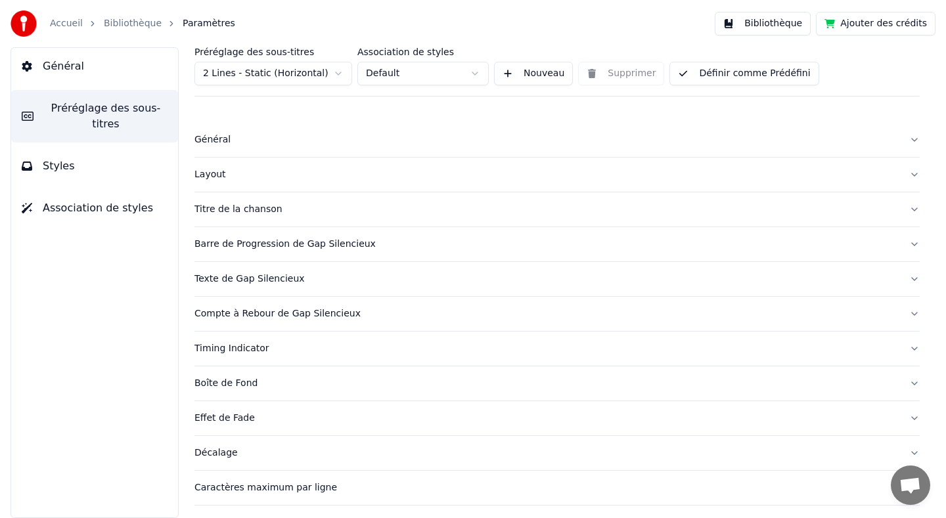
click at [129, 24] on link "Bibliothèque" at bounding box center [133, 23] width 58 height 13
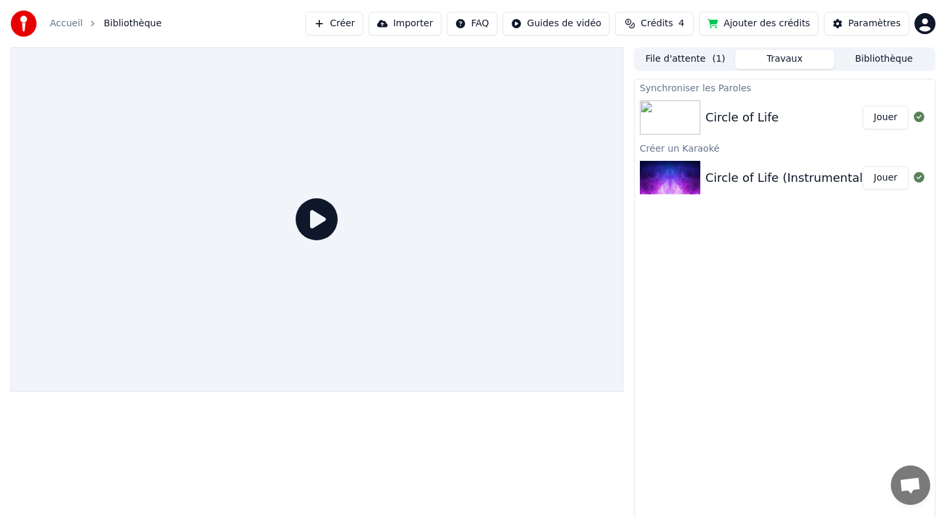
click at [782, 107] on div "Circle of Life Jouer" at bounding box center [785, 117] width 300 height 45
click at [891, 119] on button "Jouer" at bounding box center [886, 118] width 46 height 24
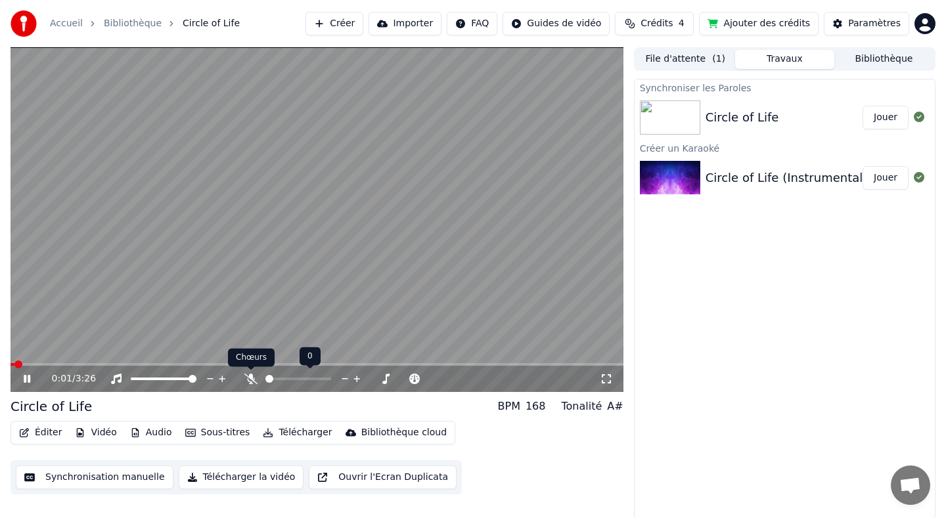
click at [247, 382] on icon at bounding box center [250, 379] width 13 height 11
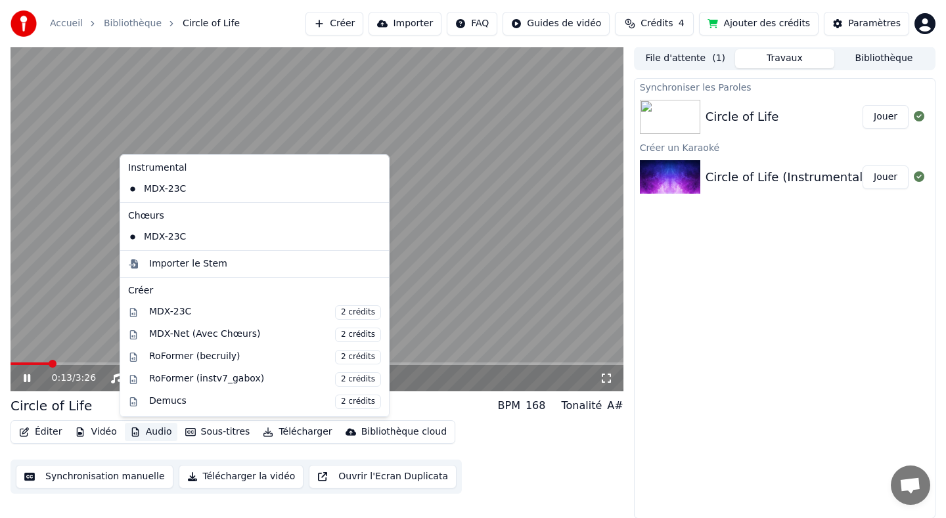
click at [145, 432] on button "Audio" at bounding box center [151, 432] width 53 height 18
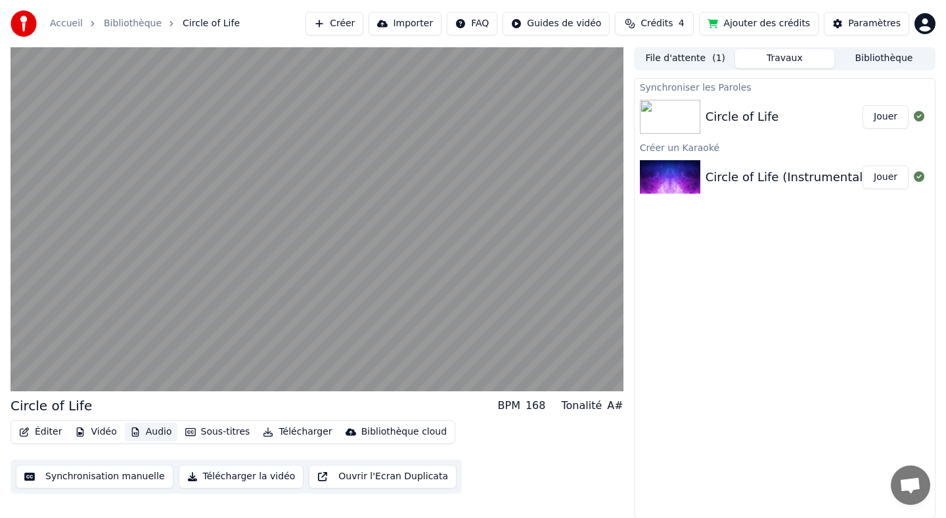
click at [145, 432] on button "Audio" at bounding box center [151, 432] width 53 height 18
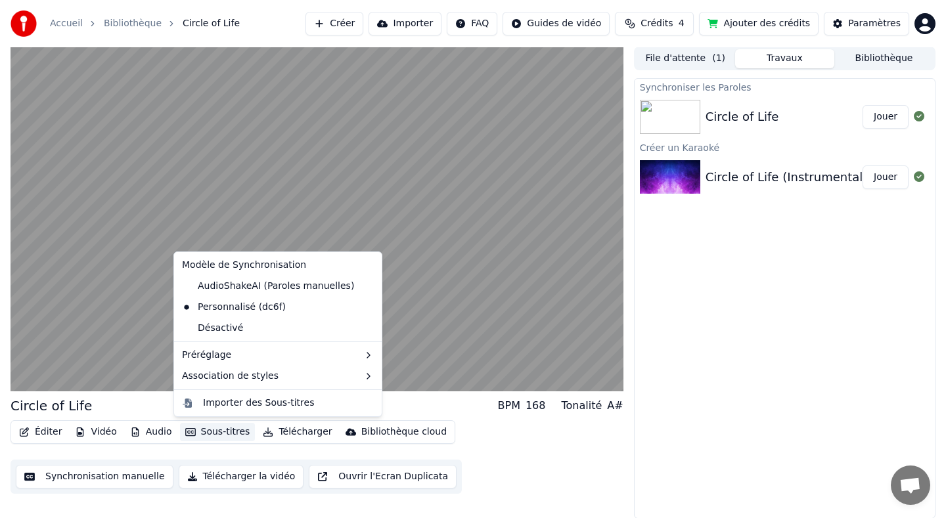
click at [201, 432] on button "Sous-titres" at bounding box center [218, 432] width 76 height 18
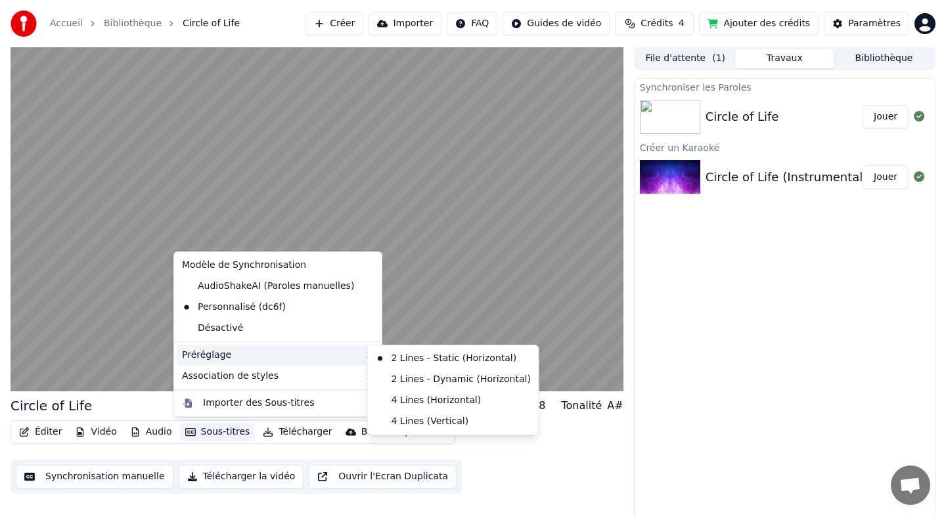
click at [251, 357] on div "Préréglage" at bounding box center [278, 355] width 202 height 21
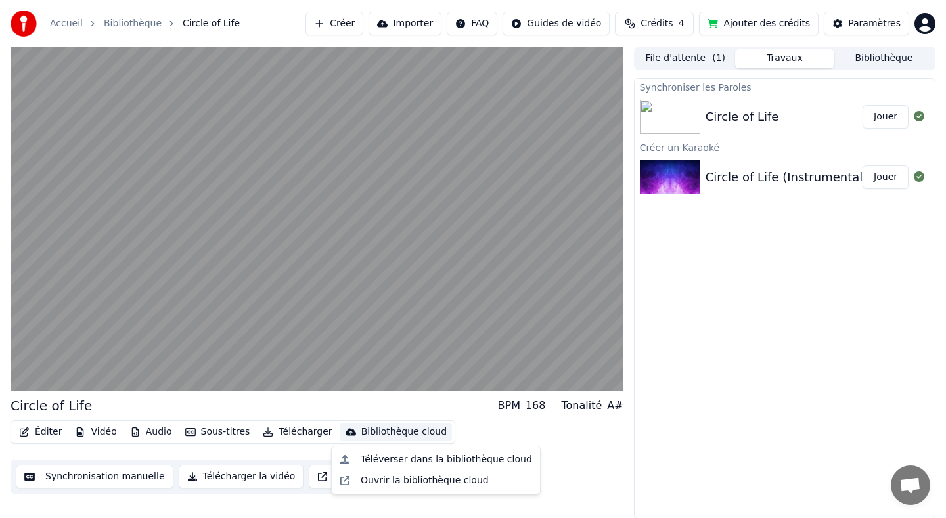
click at [632, 453] on div "Circle of Life BPM 168 Tonalité A# Éditer Vidéo Audio Sous-titres Télécharger B…" at bounding box center [473, 283] width 946 height 472
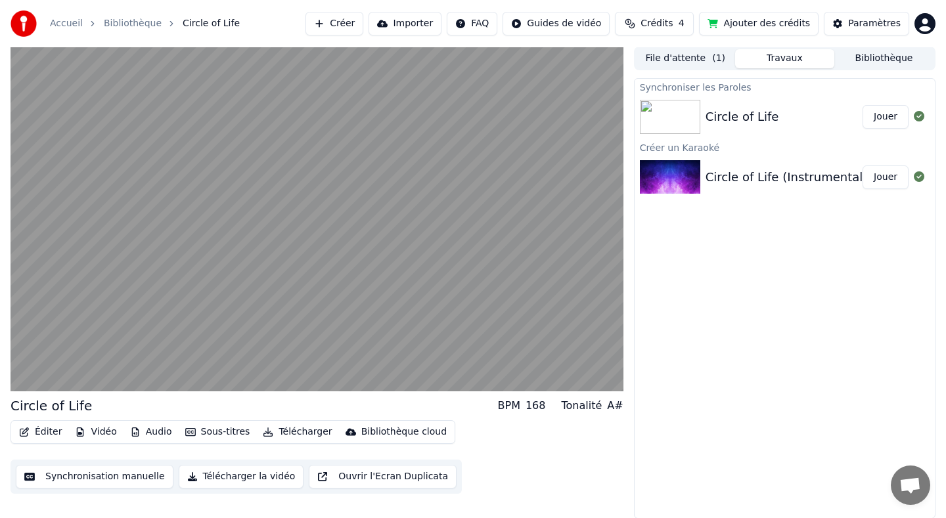
click at [124, 475] on button "Synchronisation manuelle" at bounding box center [95, 477] width 158 height 24
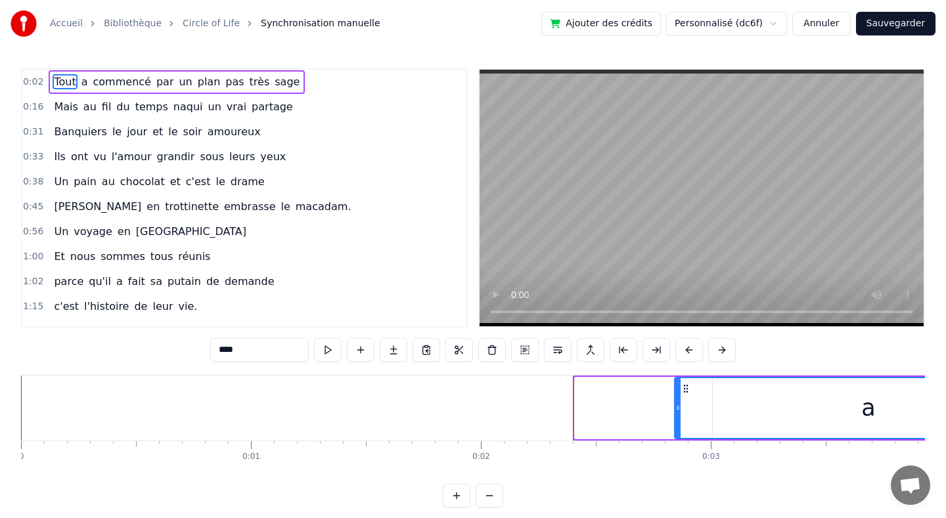
drag, startPoint x: 575, startPoint y: 415, endPoint x: 708, endPoint y: 413, distance: 132.7
click at [681, 413] on div at bounding box center [677, 408] width 5 height 60
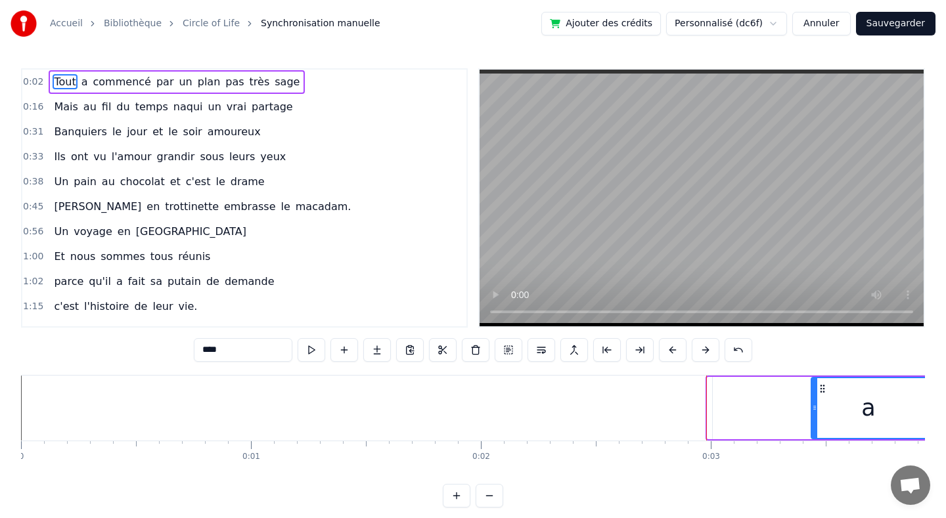
drag, startPoint x: 708, startPoint y: 413, endPoint x: 811, endPoint y: 412, distance: 103.8
drag, startPoint x: 811, startPoint y: 412, endPoint x: 839, endPoint y: 411, distance: 27.6
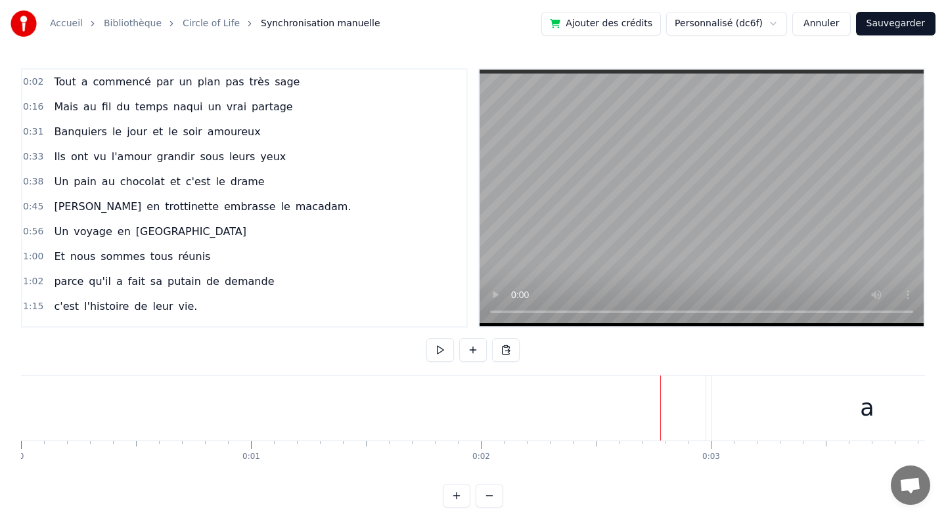
drag, startPoint x: 562, startPoint y: 409, endPoint x: 714, endPoint y: 412, distance: 152.5
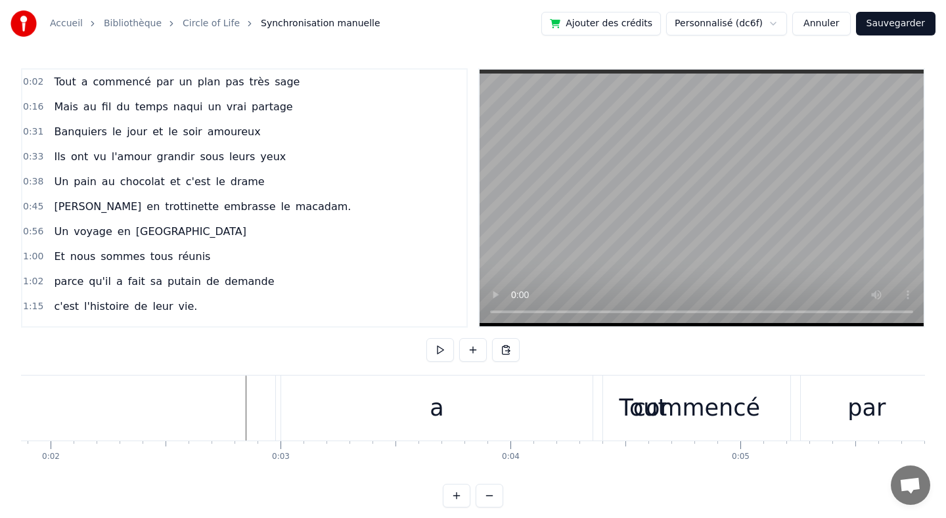
scroll to position [0, 413]
click at [456, 499] on button at bounding box center [457, 496] width 28 height 24
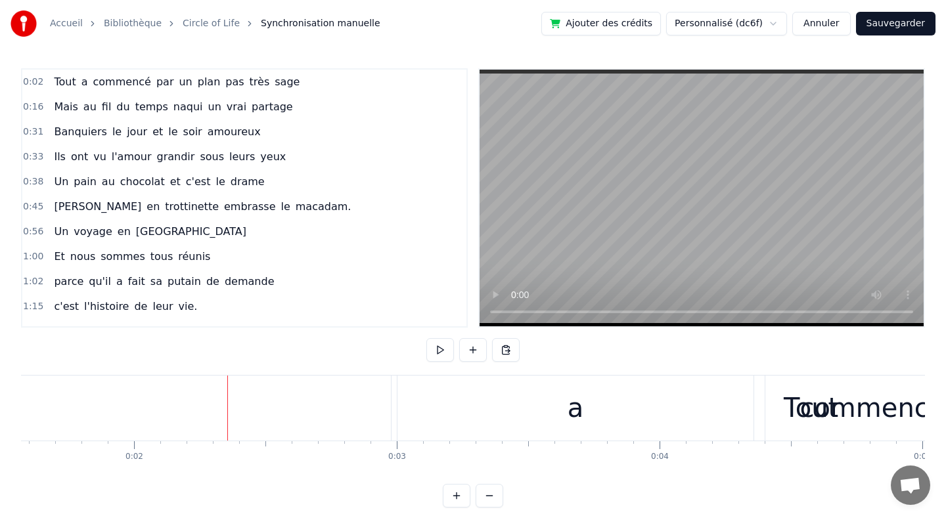
click at [456, 499] on button at bounding box center [457, 496] width 28 height 24
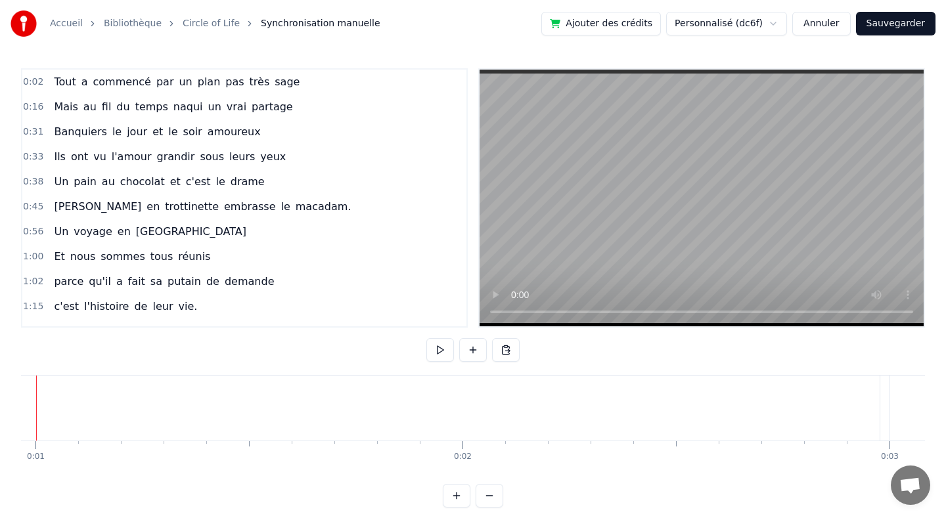
scroll to position [0, 361]
click at [433, 352] on button at bounding box center [440, 350] width 28 height 24
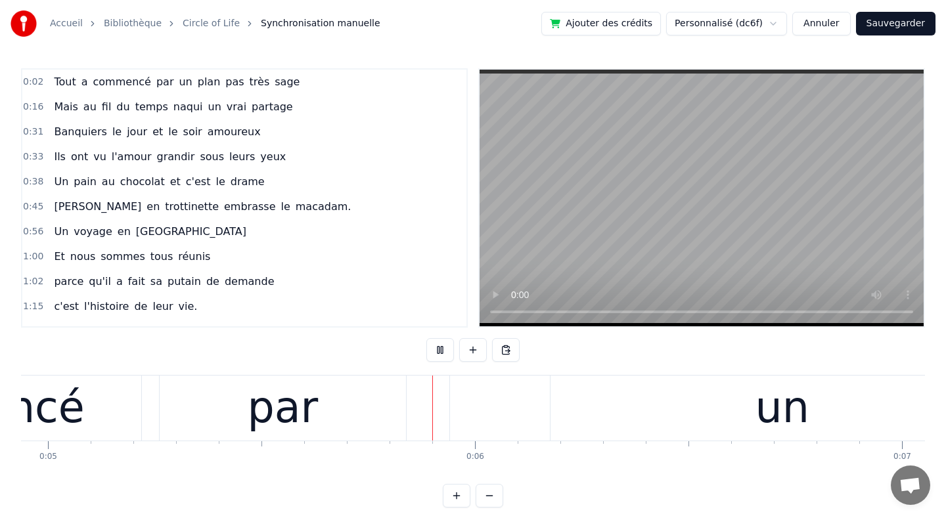
scroll to position [0, 2152]
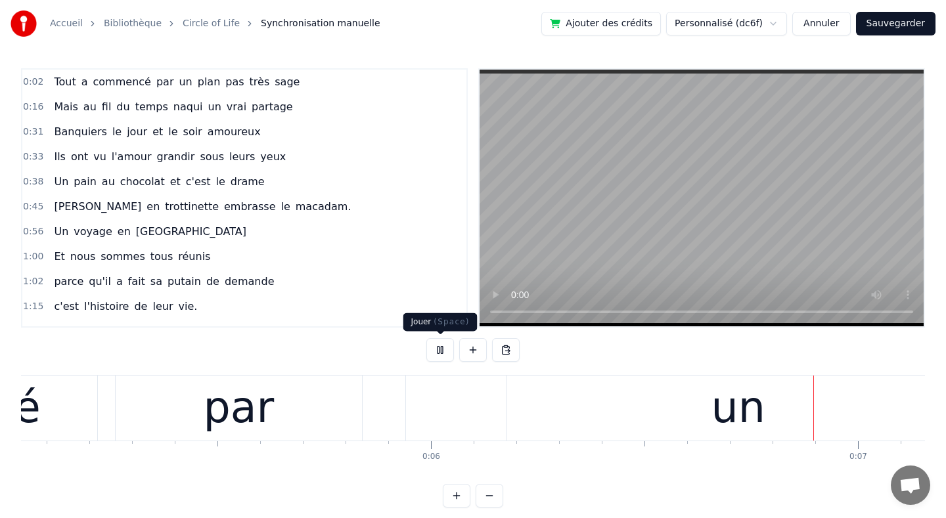
click at [443, 350] on button at bounding box center [440, 350] width 28 height 24
click at [61, 85] on span "Tout" at bounding box center [65, 81] width 24 height 15
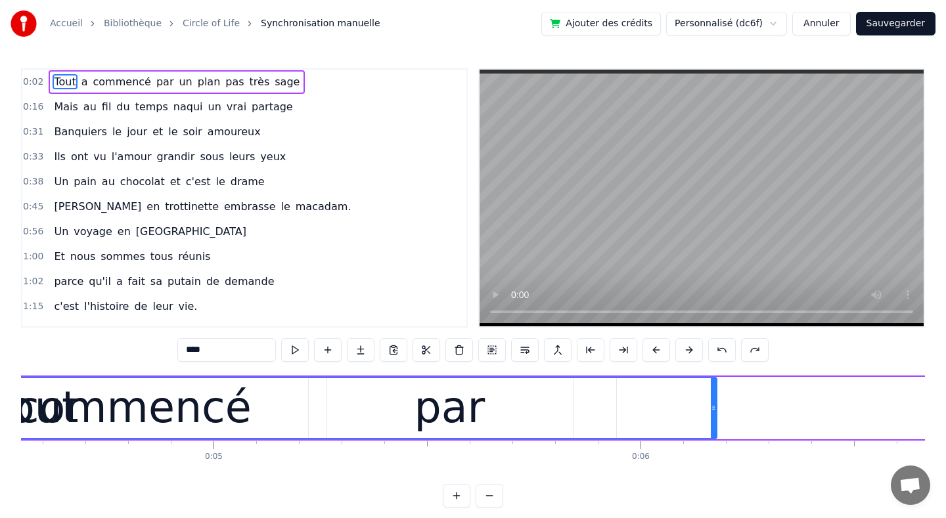
scroll to position [0, 1944]
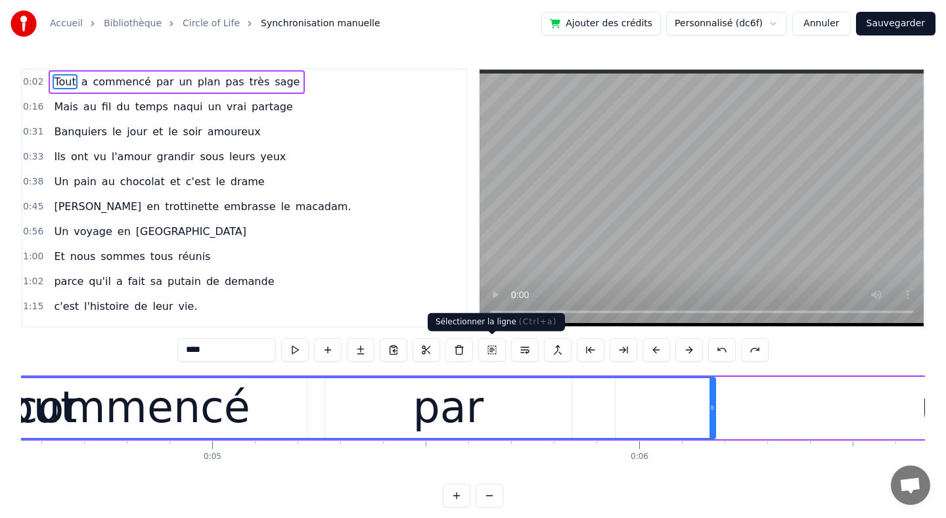
click at [495, 350] on button at bounding box center [492, 350] width 28 height 24
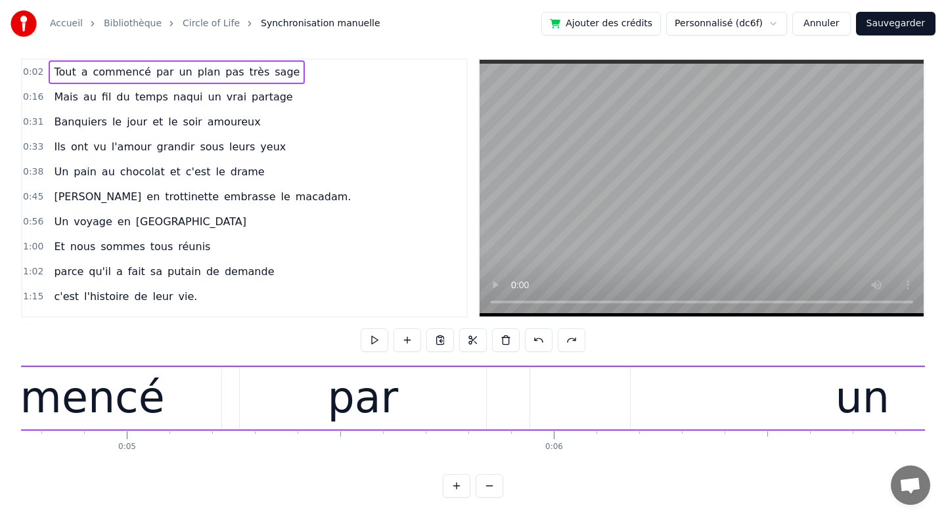
scroll to position [0, 0]
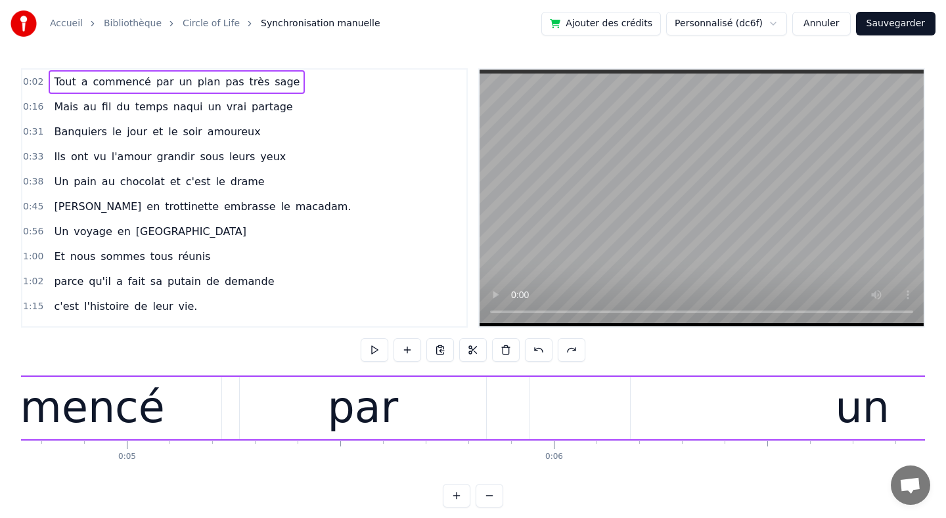
click at [51, 76] on div "Tout a commencé par un plan pas très sage" at bounding box center [177, 82] width 256 height 24
click at [35, 79] on span "0:02" at bounding box center [33, 82] width 20 height 13
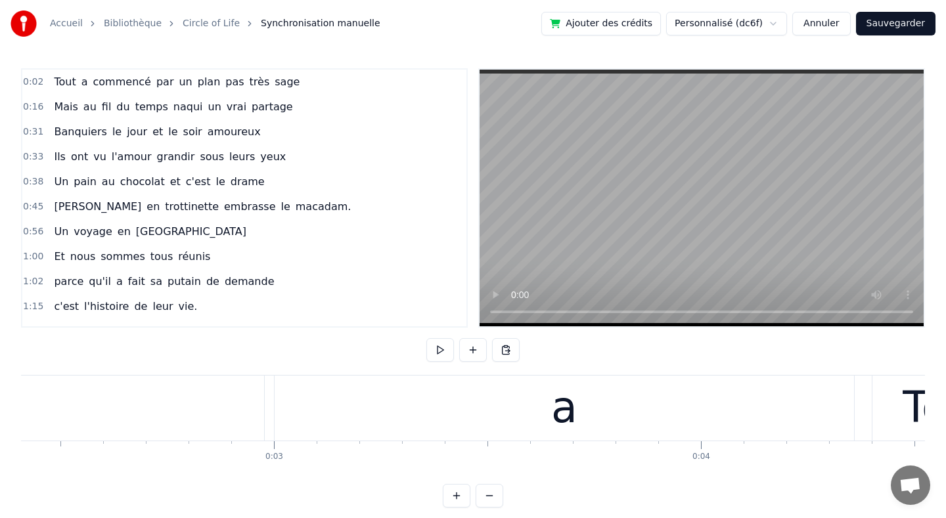
scroll to position [0, 1033]
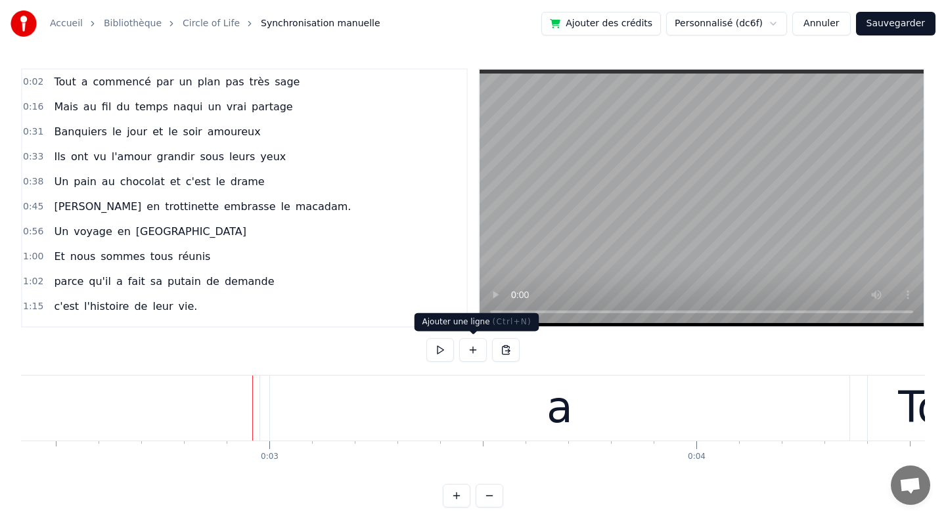
click at [478, 349] on button at bounding box center [473, 350] width 28 height 24
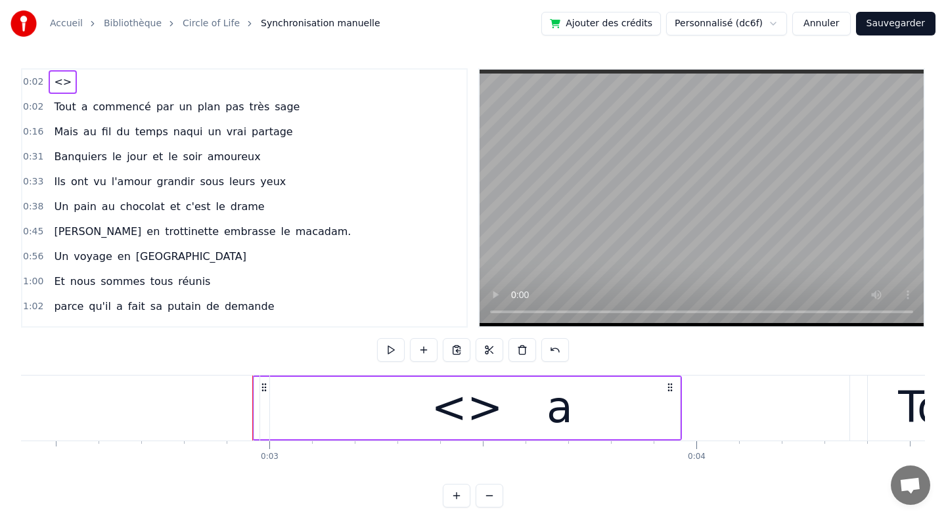
click at [53, 76] on span "<>" at bounding box center [63, 81] width 20 height 15
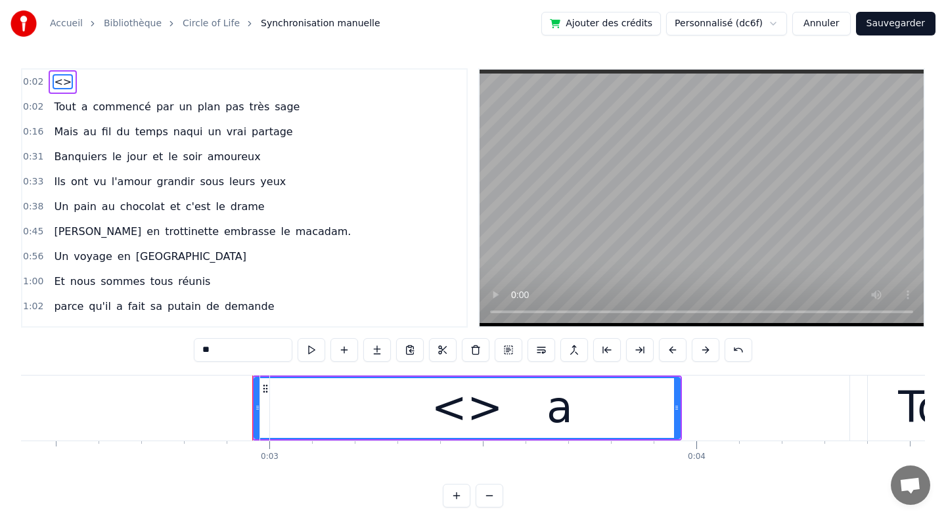
click at [466, 416] on div "a" at bounding box center [559, 408] width 579 height 65
type input "*"
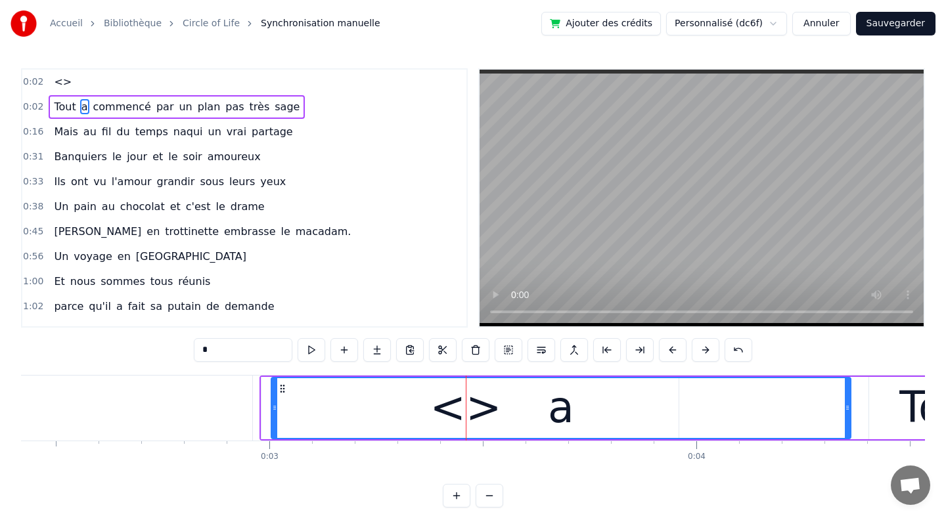
click at [466, 416] on div at bounding box center [466, 408] width 1 height 65
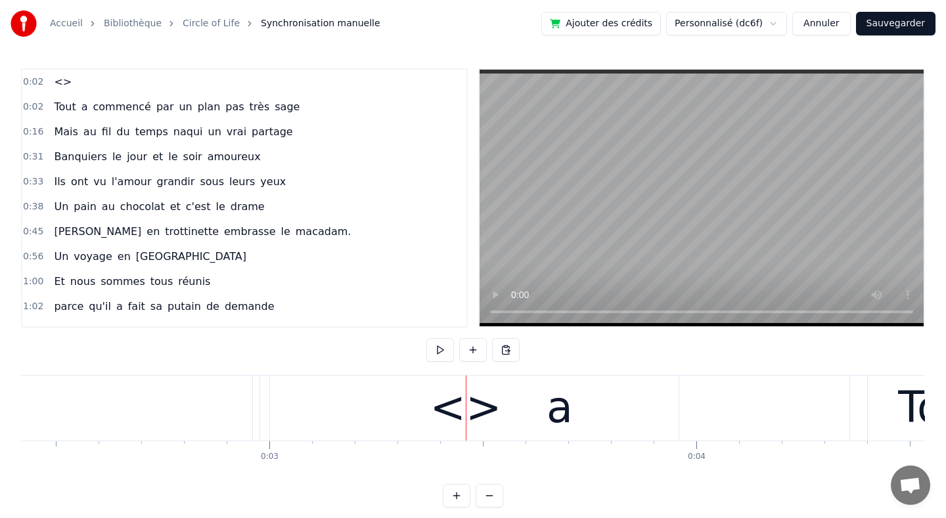
click at [58, 80] on span "<>" at bounding box center [63, 81] width 20 height 15
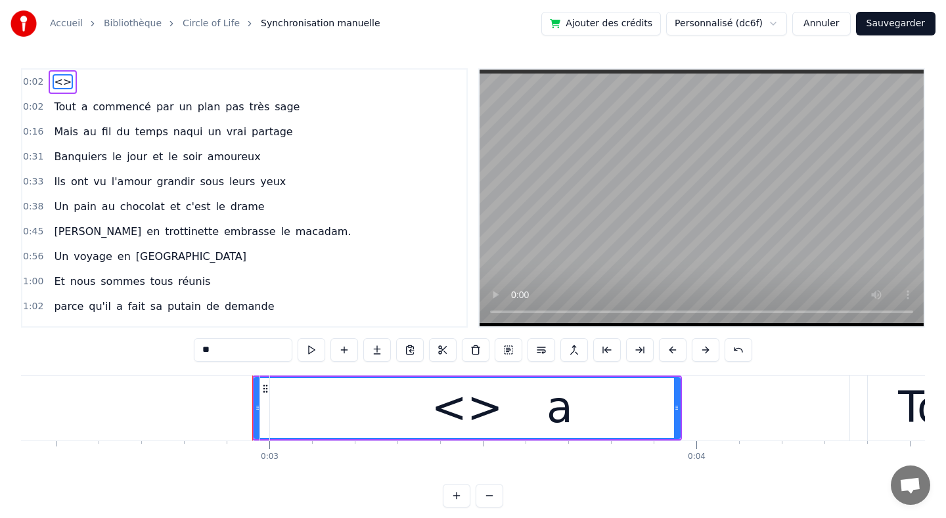
click at [58, 80] on span "<>" at bounding box center [63, 81] width 20 height 15
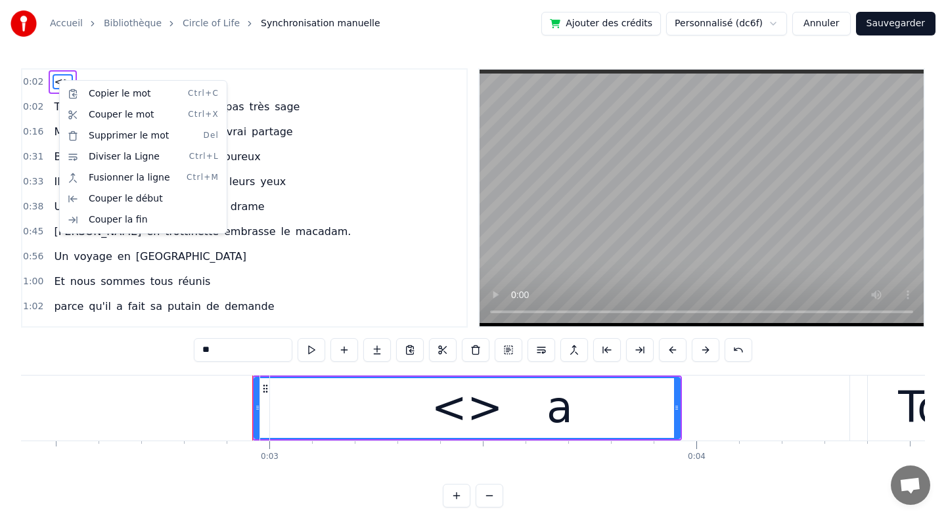
click at [58, 80] on html "Accueil Bibliothèque Circle of Life Synchronisation manuelle Ajouter des crédit…" at bounding box center [473, 264] width 946 height 529
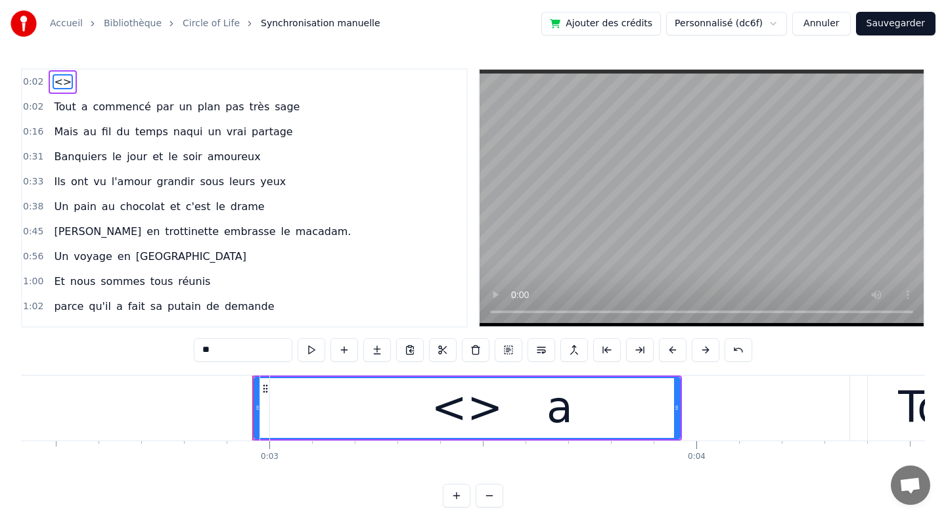
click at [304, 403] on div "a" at bounding box center [559, 408] width 579 height 65
type input "*"
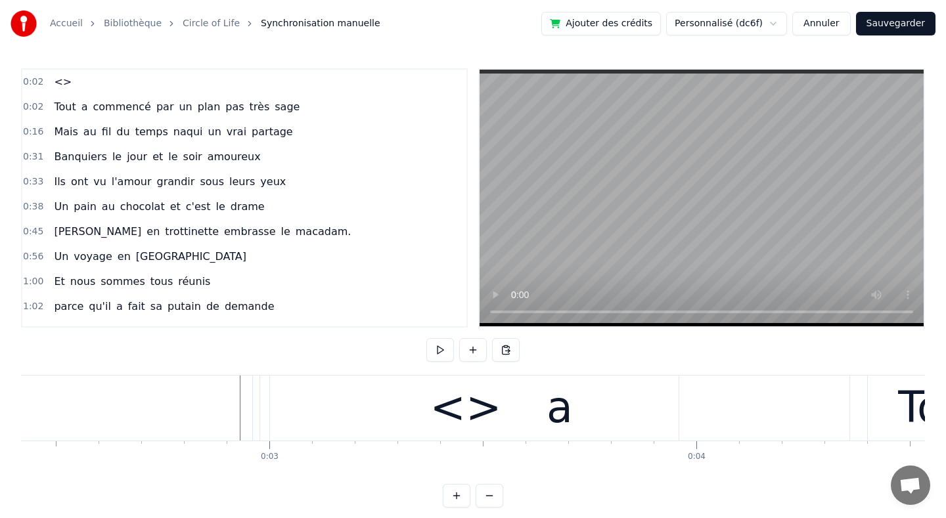
click at [261, 409] on div "Tout" at bounding box center [942, 408] width 1365 height 65
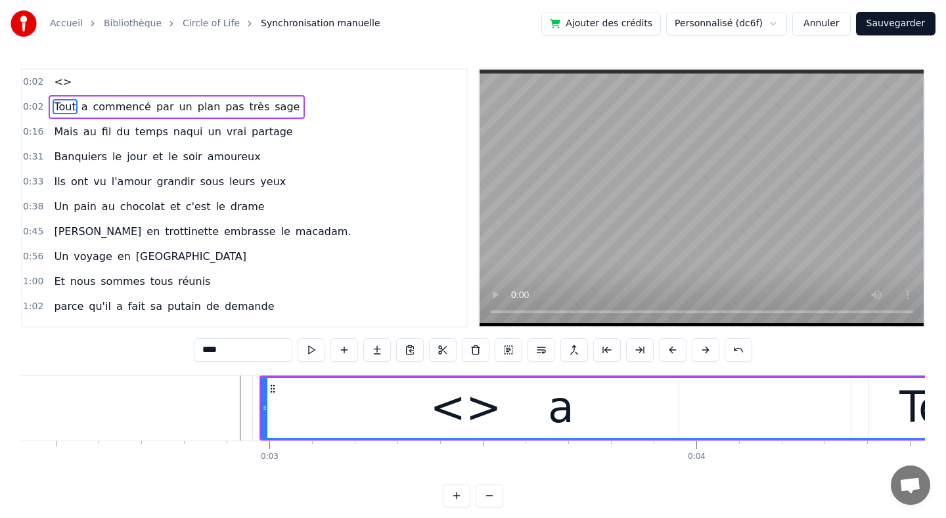
click at [54, 80] on span "<>" at bounding box center [63, 81] width 20 height 15
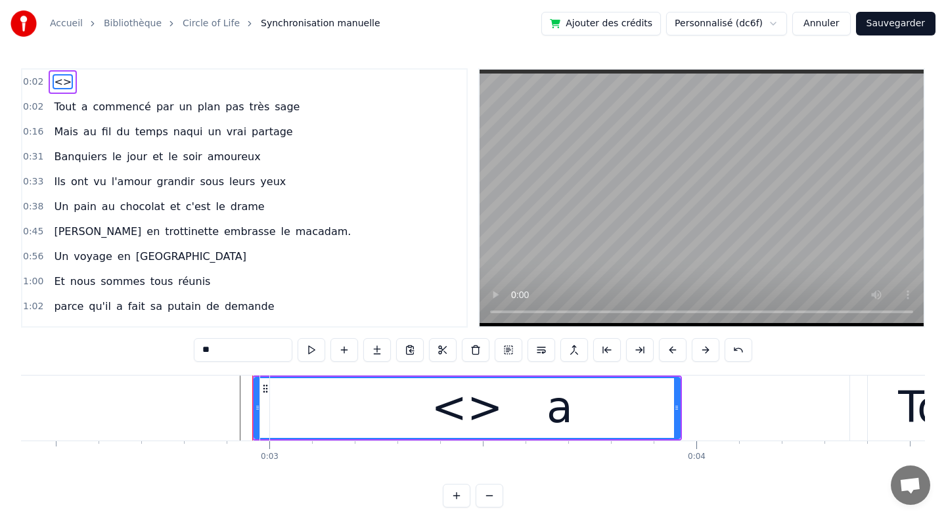
drag, startPoint x: 677, startPoint y: 409, endPoint x: 717, endPoint y: 416, distance: 40.6
click at [717, 416] on div "a" at bounding box center [559, 408] width 579 height 65
type input "*"
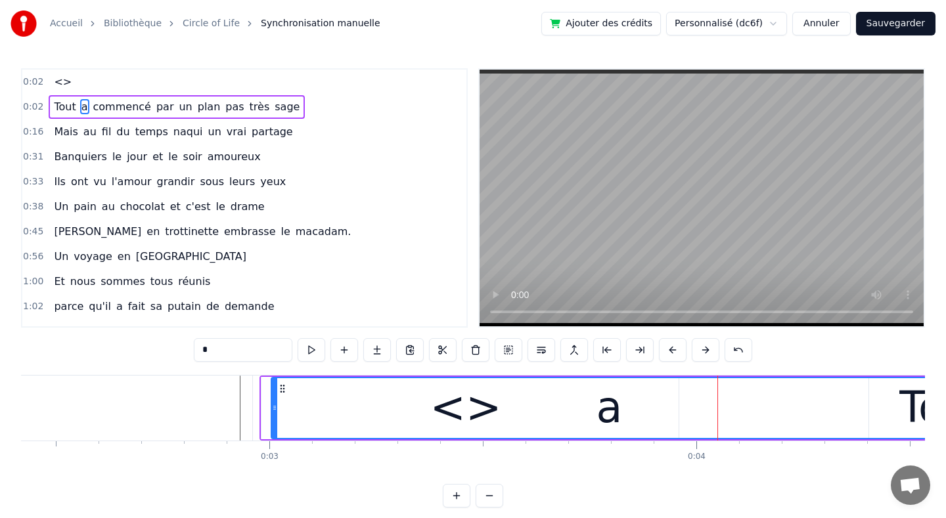
drag, startPoint x: 849, startPoint y: 408, endPoint x: 945, endPoint y: 413, distance: 96.7
click at [945, 413] on div "Accueil Bibliothèque Circle of Life Synchronisation manuelle Ajouter des crédit…" at bounding box center [473, 254] width 946 height 508
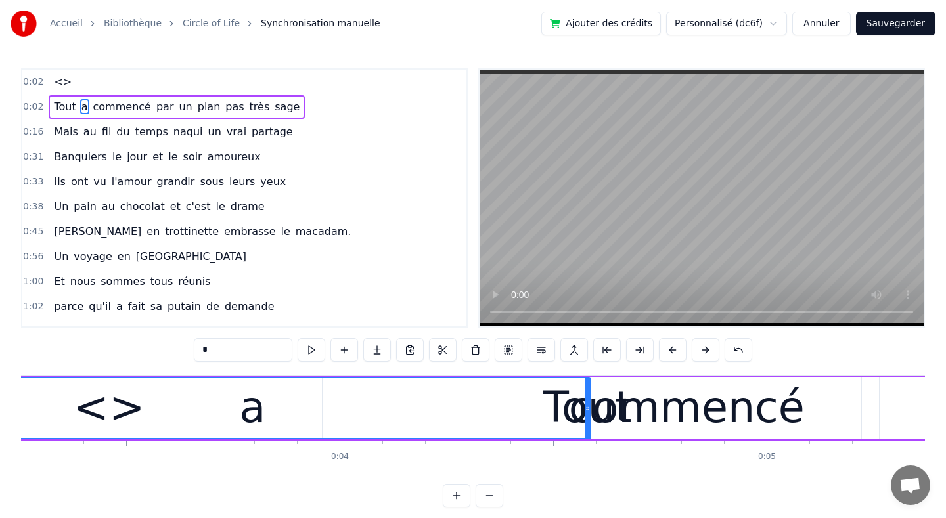
scroll to position [0, 1391]
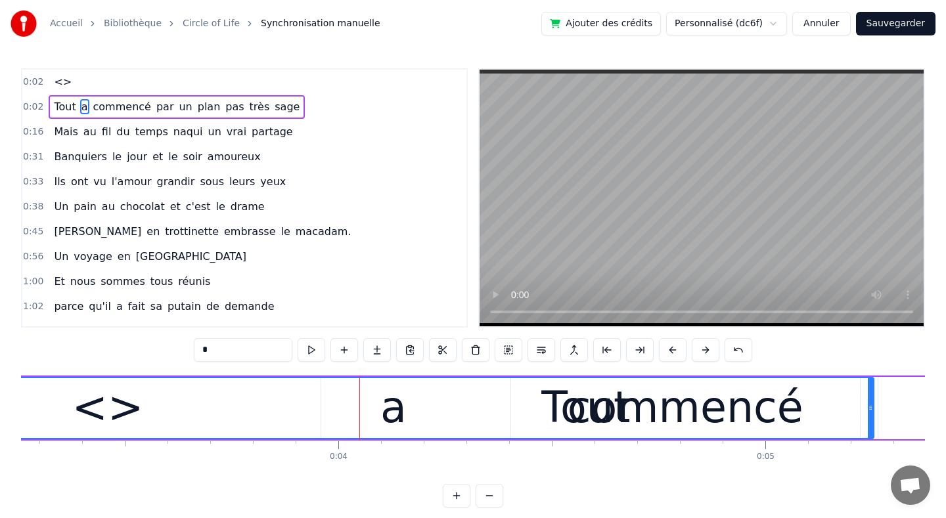
drag, startPoint x: 586, startPoint y: 407, endPoint x: 871, endPoint y: 415, distance: 285.2
click at [871, 415] on div at bounding box center [870, 408] width 5 height 60
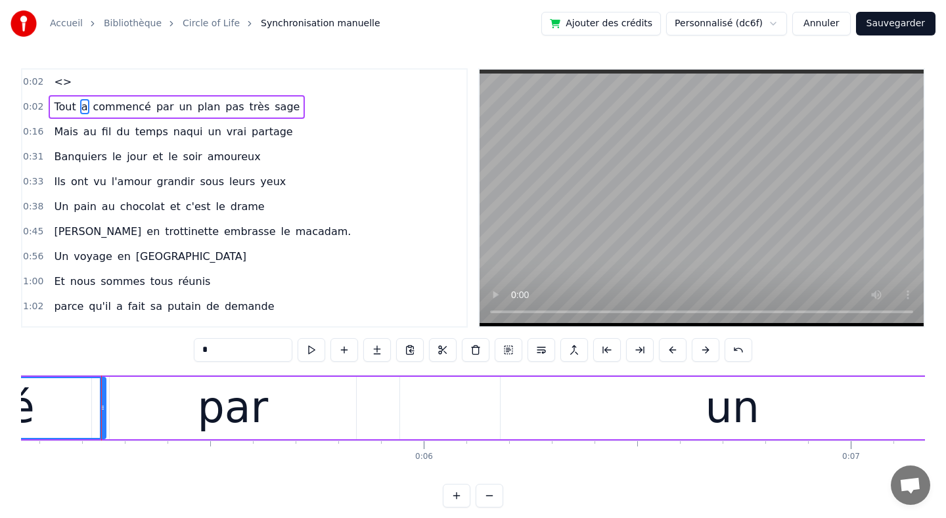
scroll to position [0, 2174]
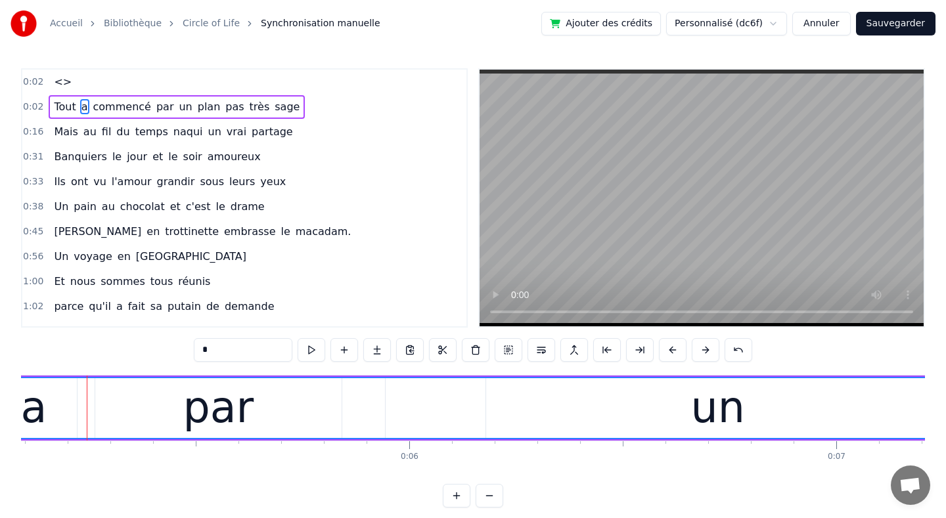
drag, startPoint x: 88, startPoint y: 408, endPoint x: 934, endPoint y: 424, distance: 846.4
click at [934, 424] on div "Accueil Bibliothèque Circle of Life Synchronisation manuelle Ajouter des crédit…" at bounding box center [473, 254] width 946 height 508
click at [306, 149] on div "0:31 Banquiers le jour et le soir amoureux" at bounding box center [244, 157] width 444 height 25
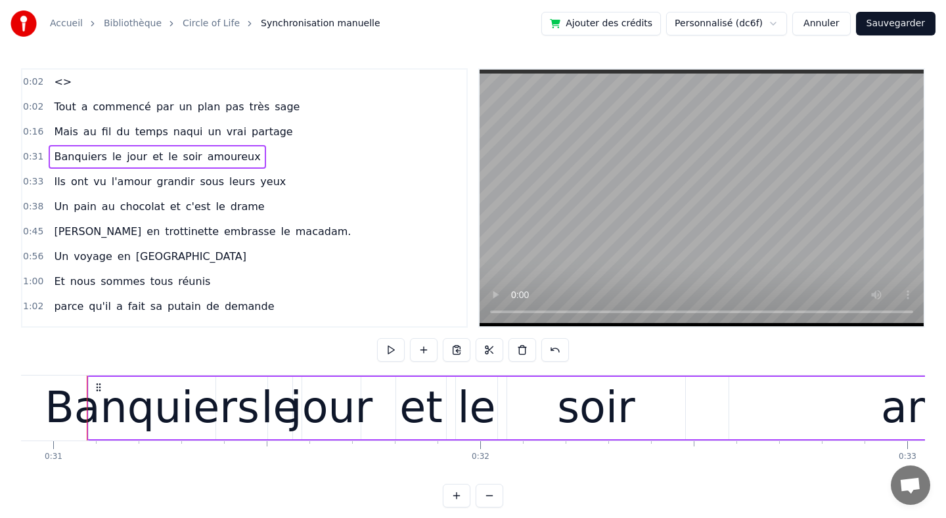
click at [57, 83] on span "<>" at bounding box center [63, 81] width 20 height 15
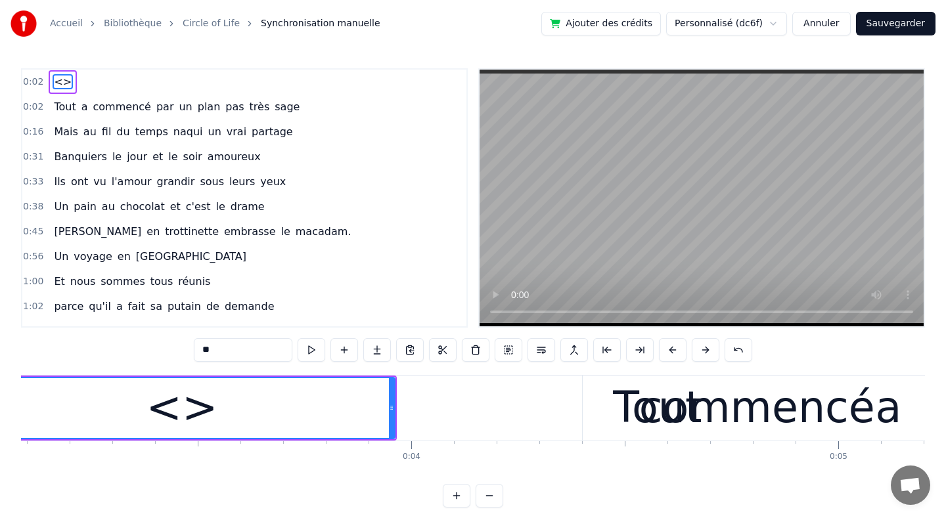
scroll to position [0, 1198]
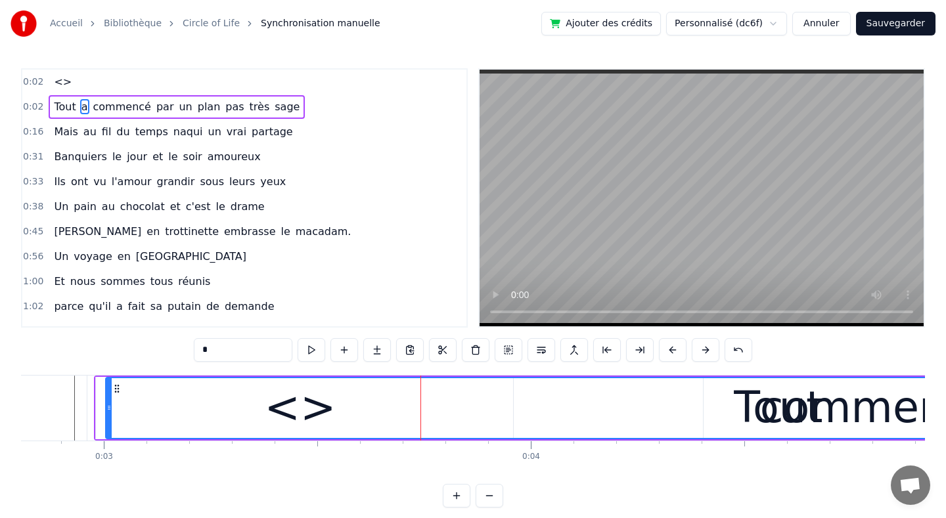
click at [62, 85] on span "<>" at bounding box center [63, 81] width 20 height 15
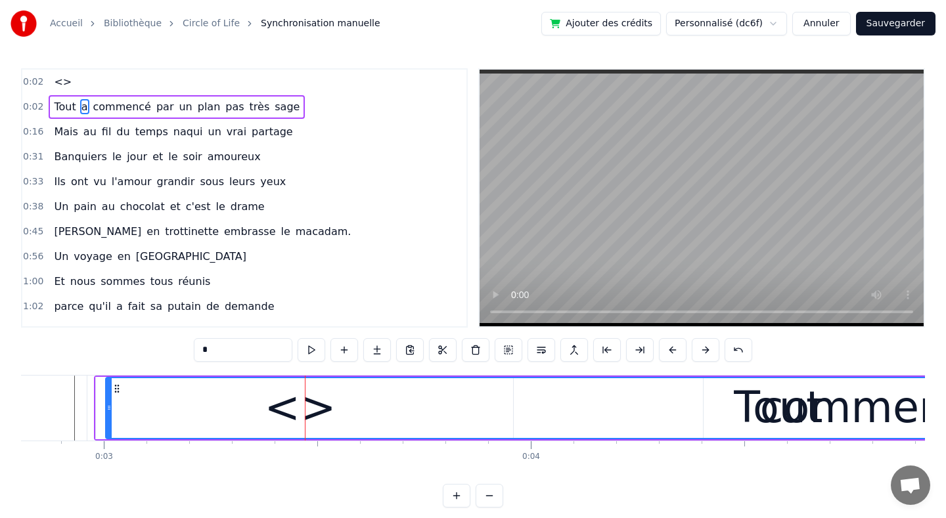
click at [61, 85] on span "<>" at bounding box center [63, 81] width 20 height 15
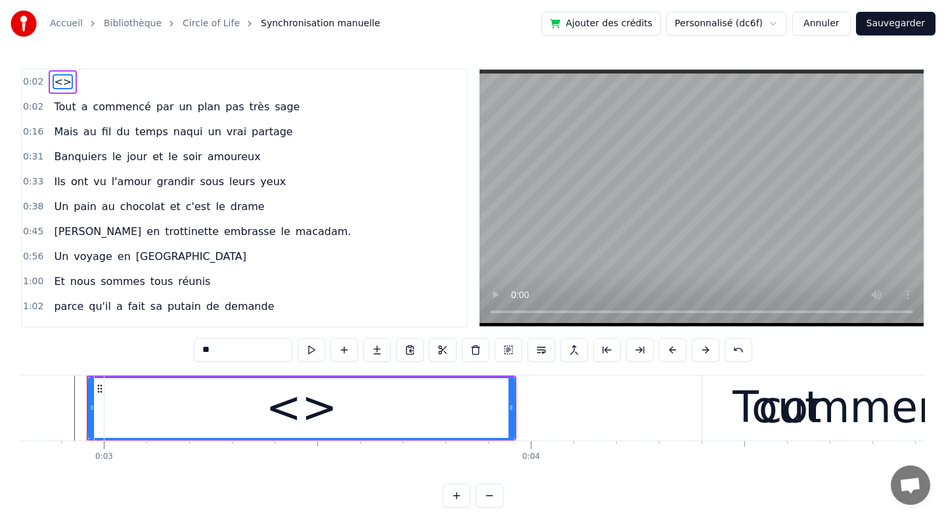
drag, startPoint x: 511, startPoint y: 409, endPoint x: 620, endPoint y: 417, distance: 108.7
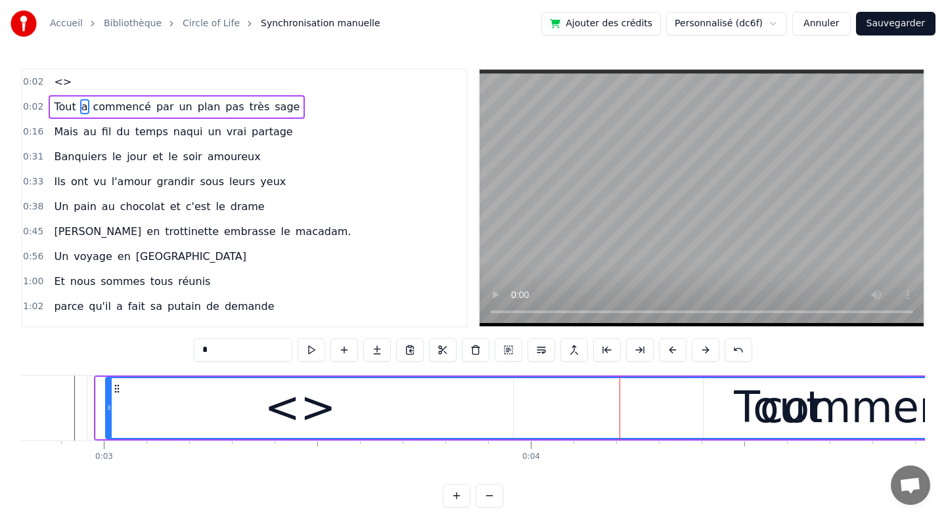
click at [65, 79] on span "<>" at bounding box center [63, 81] width 20 height 15
type input "**"
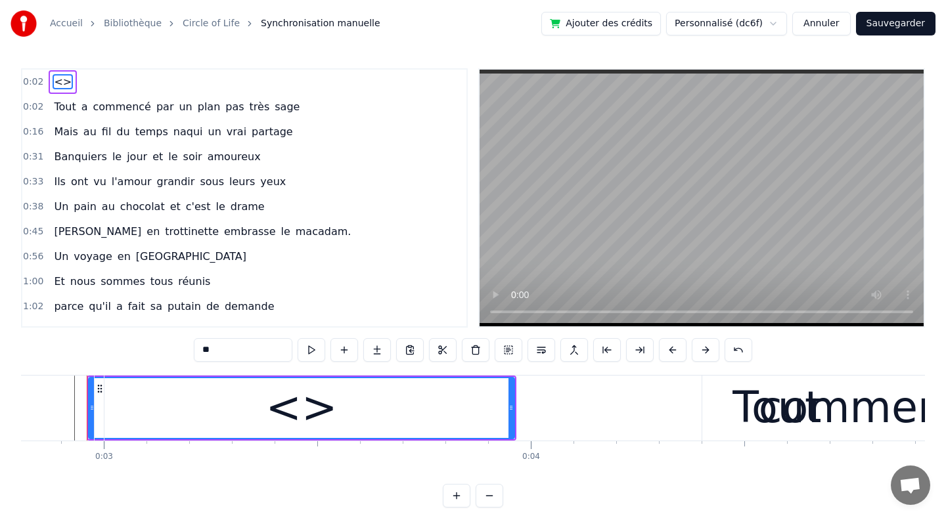
click at [65, 79] on span "<>" at bounding box center [63, 81] width 20 height 15
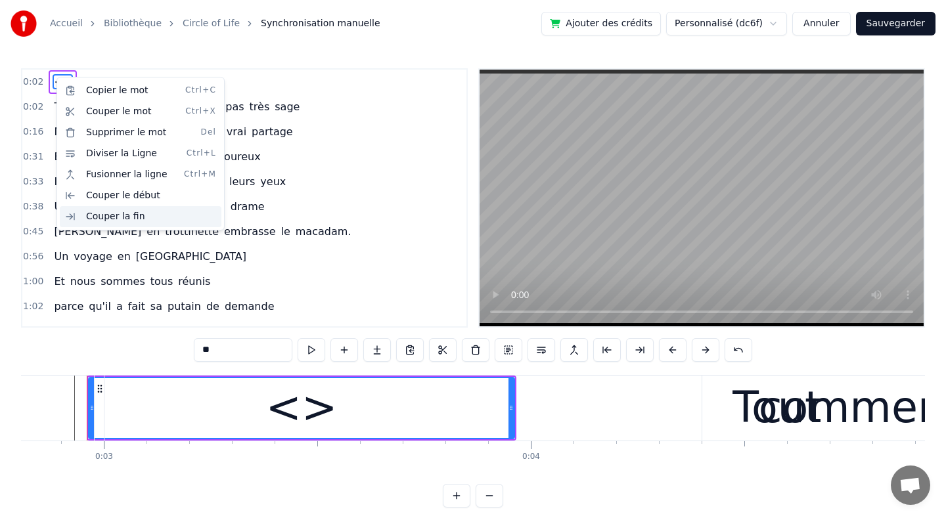
click at [141, 221] on div "Couper la fin" at bounding box center [141, 216] width 162 height 21
